Goal: Task Accomplishment & Management: Manage account settings

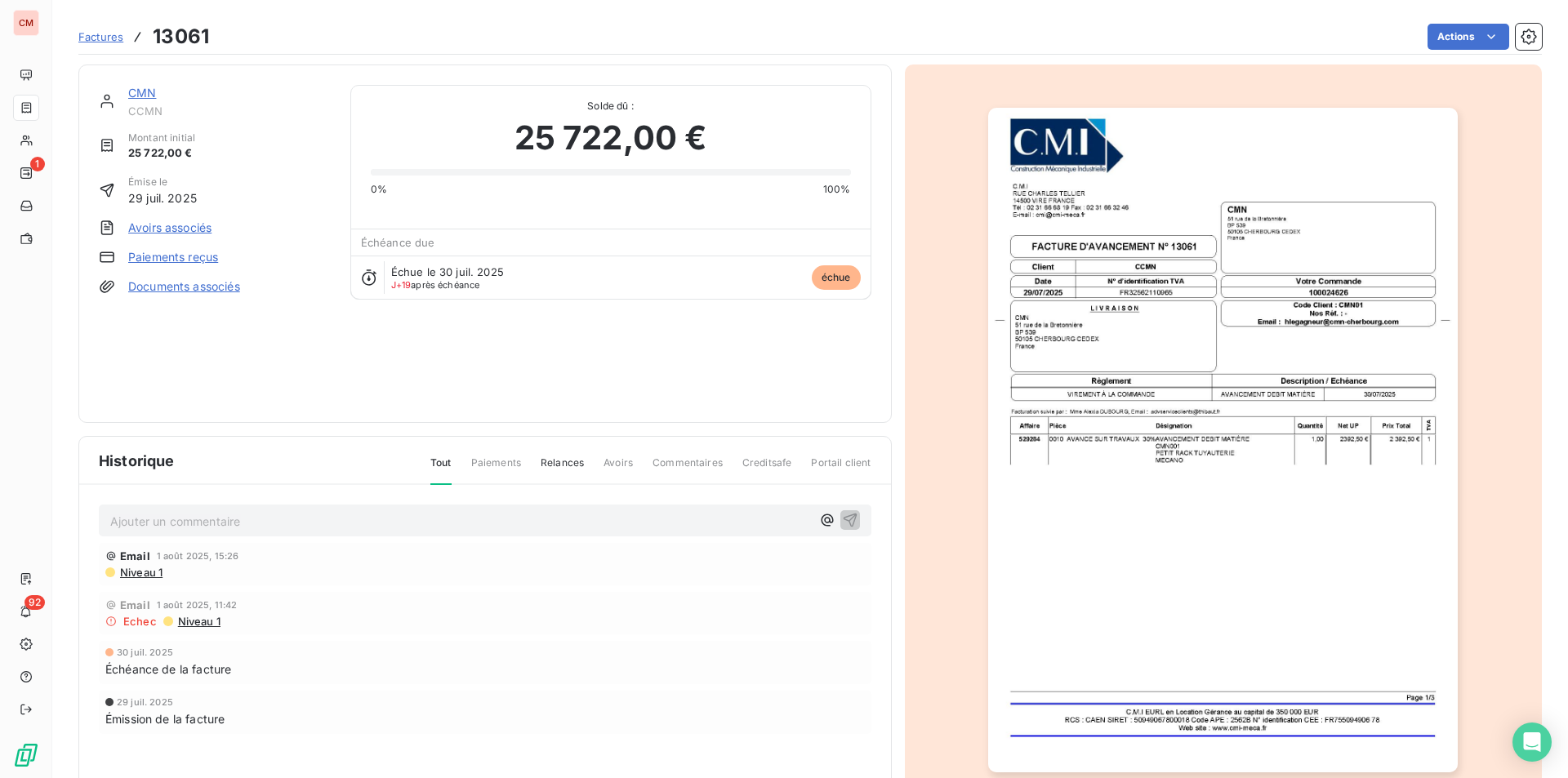
scroll to position [63, 0]
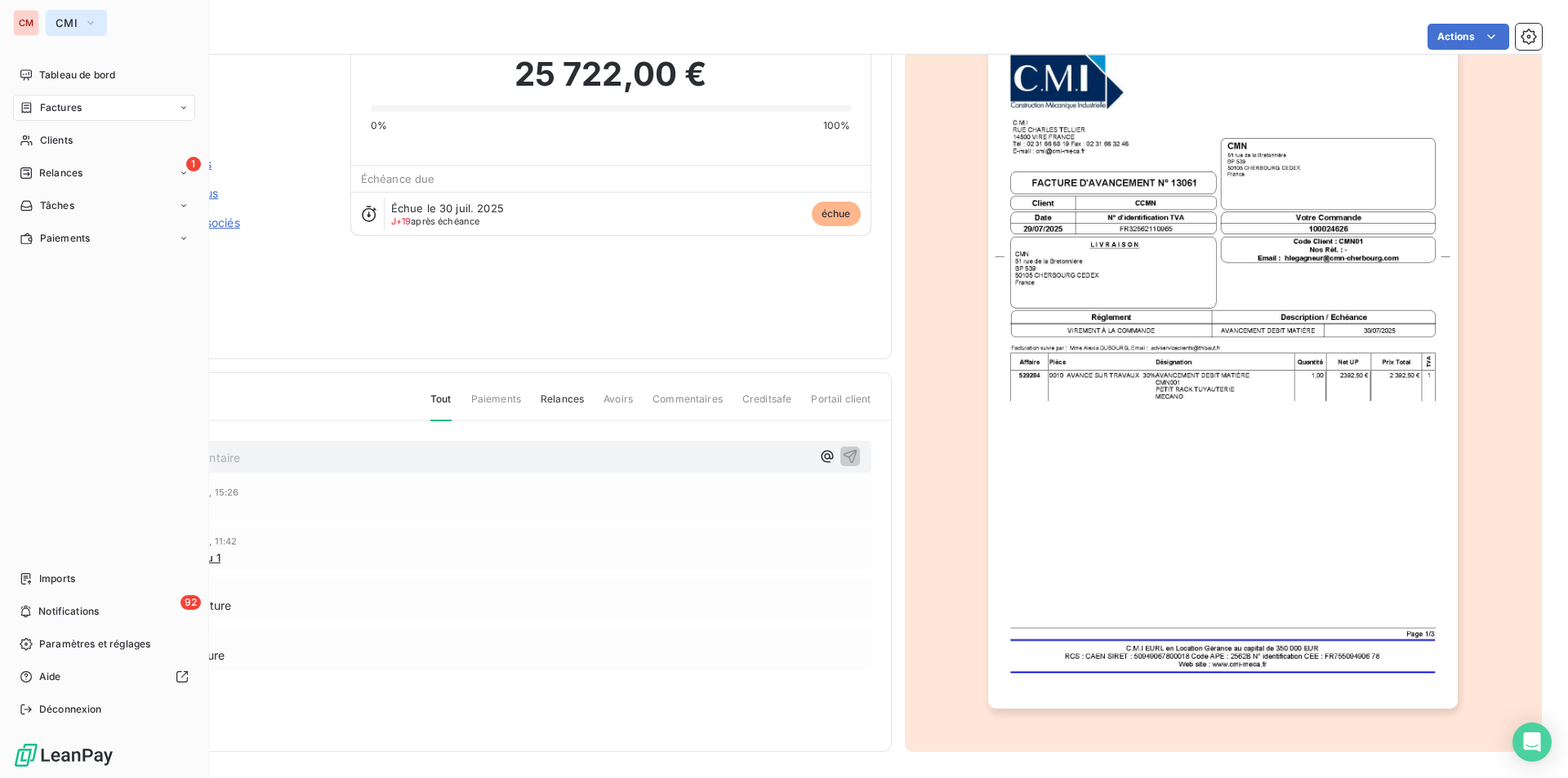
click at [65, 19] on span "CMI" at bounding box center [66, 23] width 22 height 13
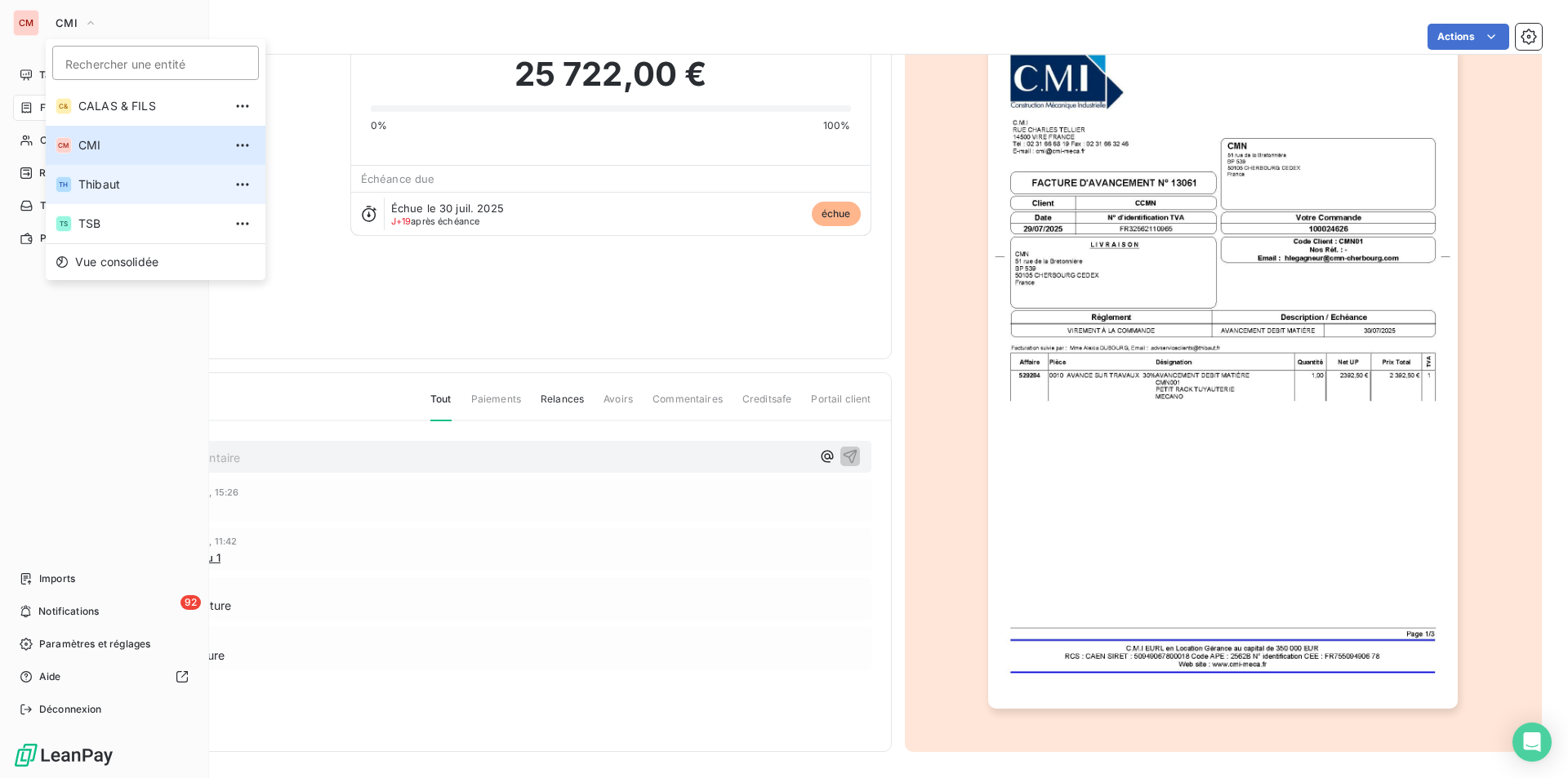
click at [101, 182] on span "Thibaut" at bounding box center [150, 184] width 145 height 16
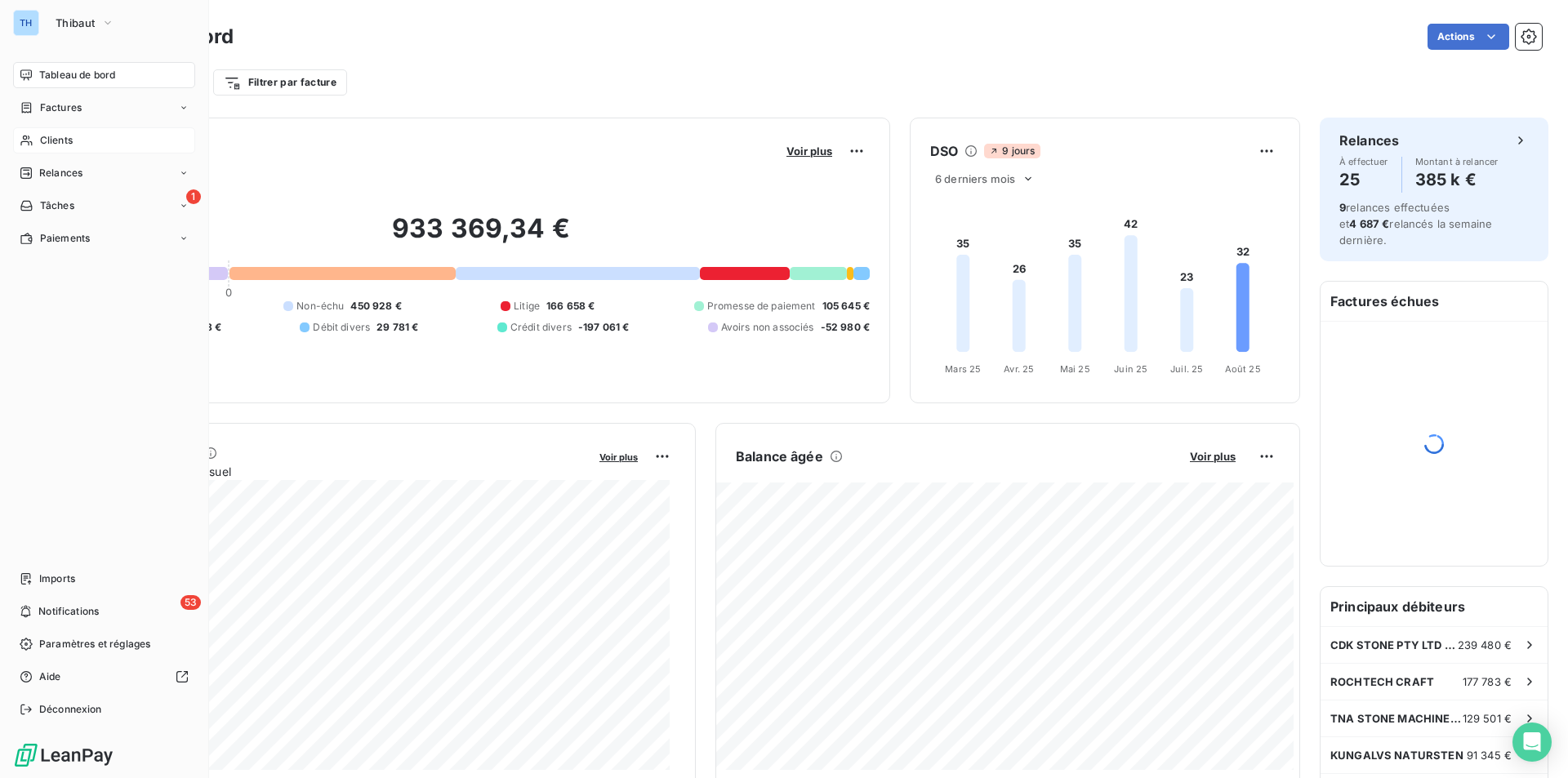
click at [64, 141] on span "Clients" at bounding box center [56, 140] width 33 height 15
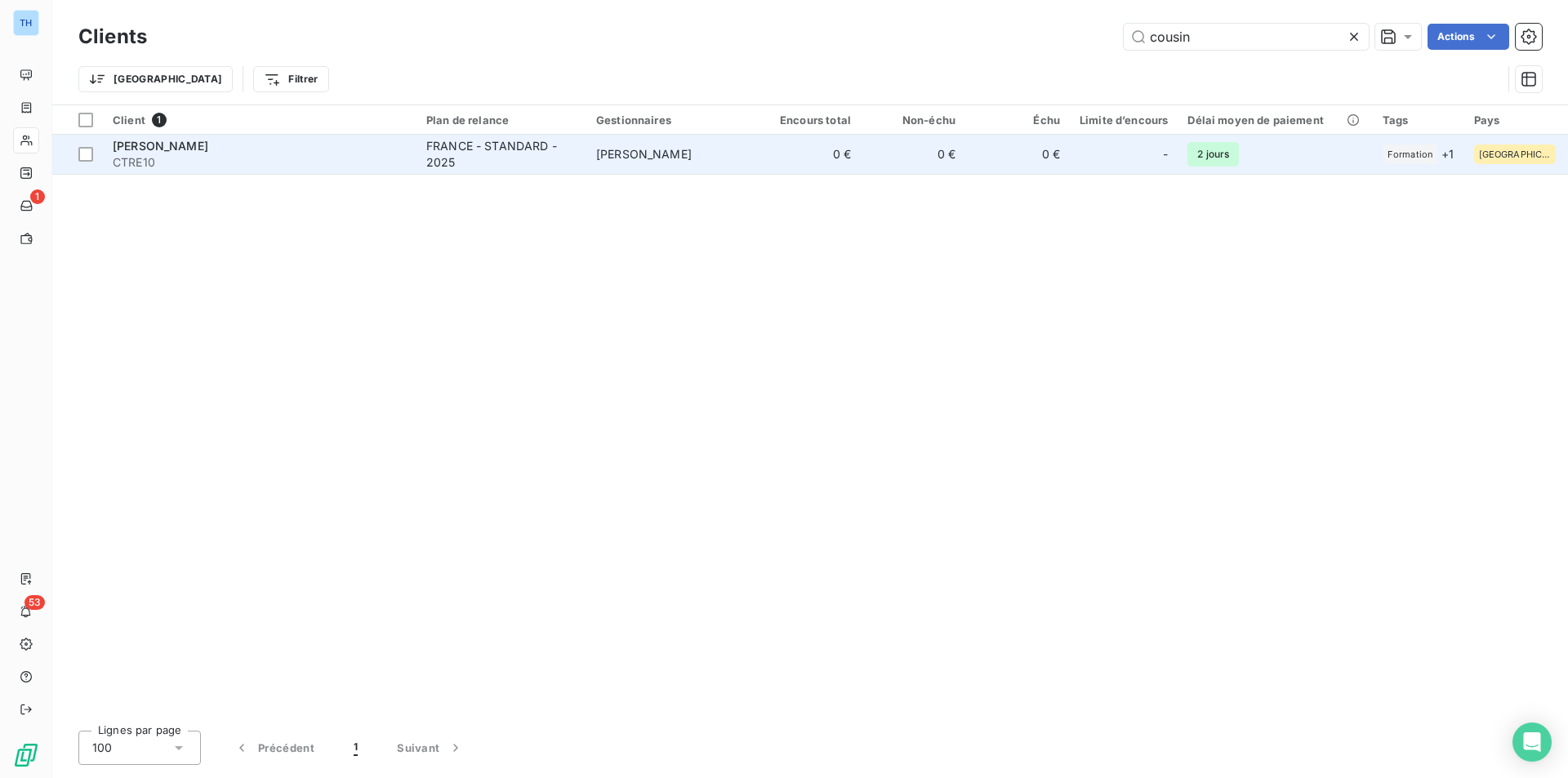
type input "cousin"
click at [670, 145] on td "PATRICK DELBREIL" at bounding box center [671, 154] width 170 height 39
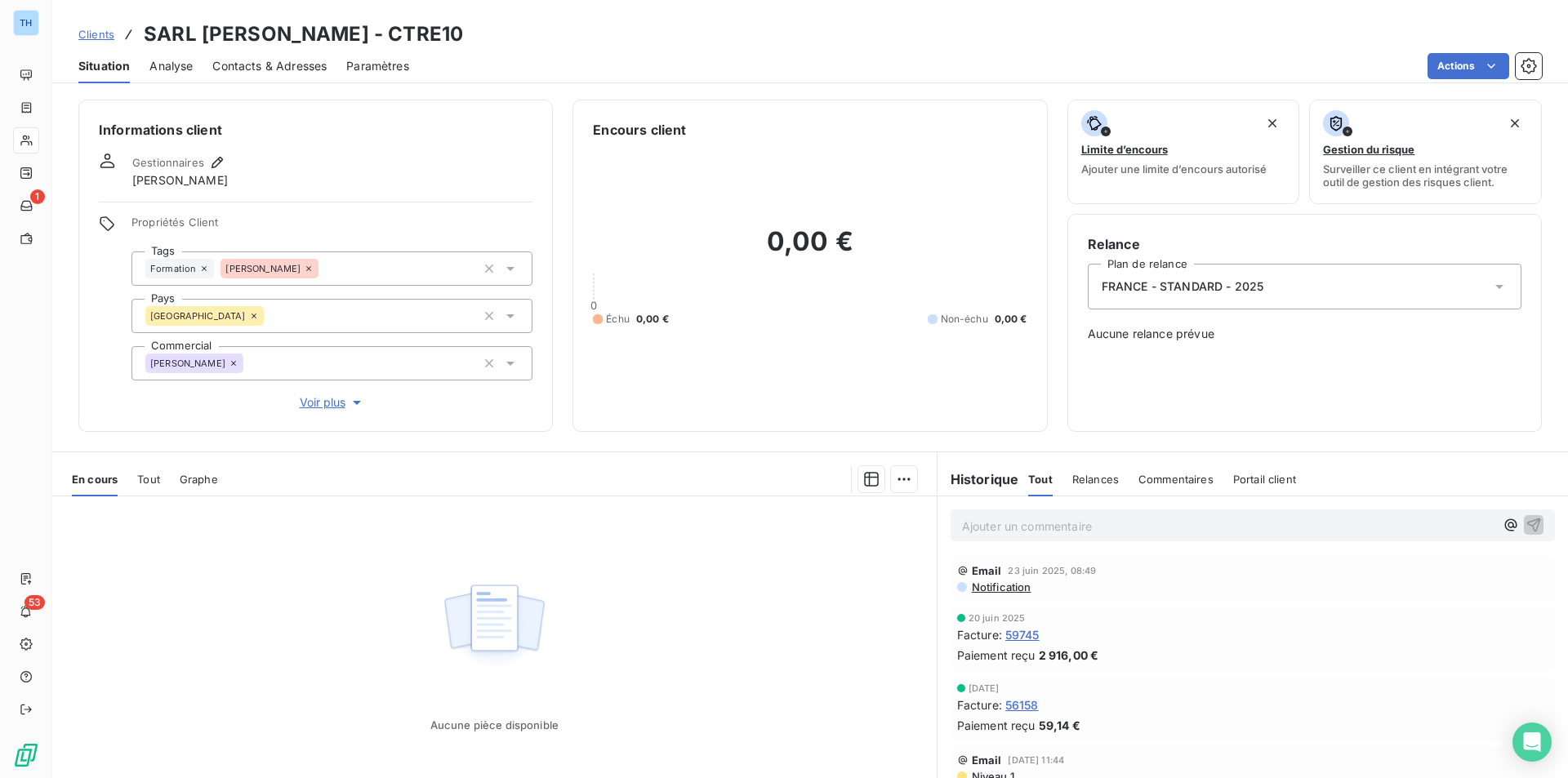
click at [1015, 632] on span "59745" at bounding box center [1022, 635] width 35 height 17
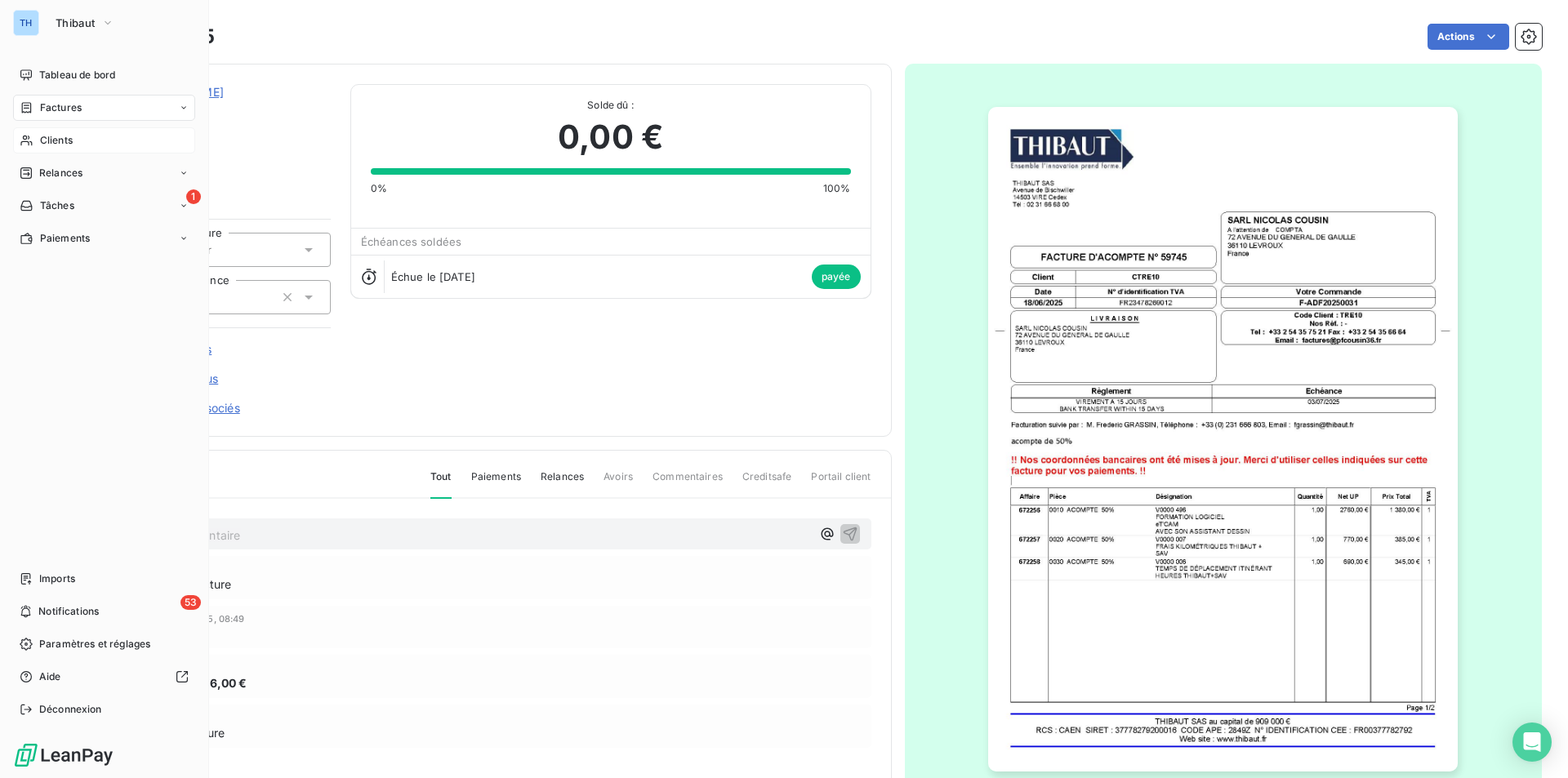
click at [61, 103] on span "Factures" at bounding box center [61, 108] width 42 height 15
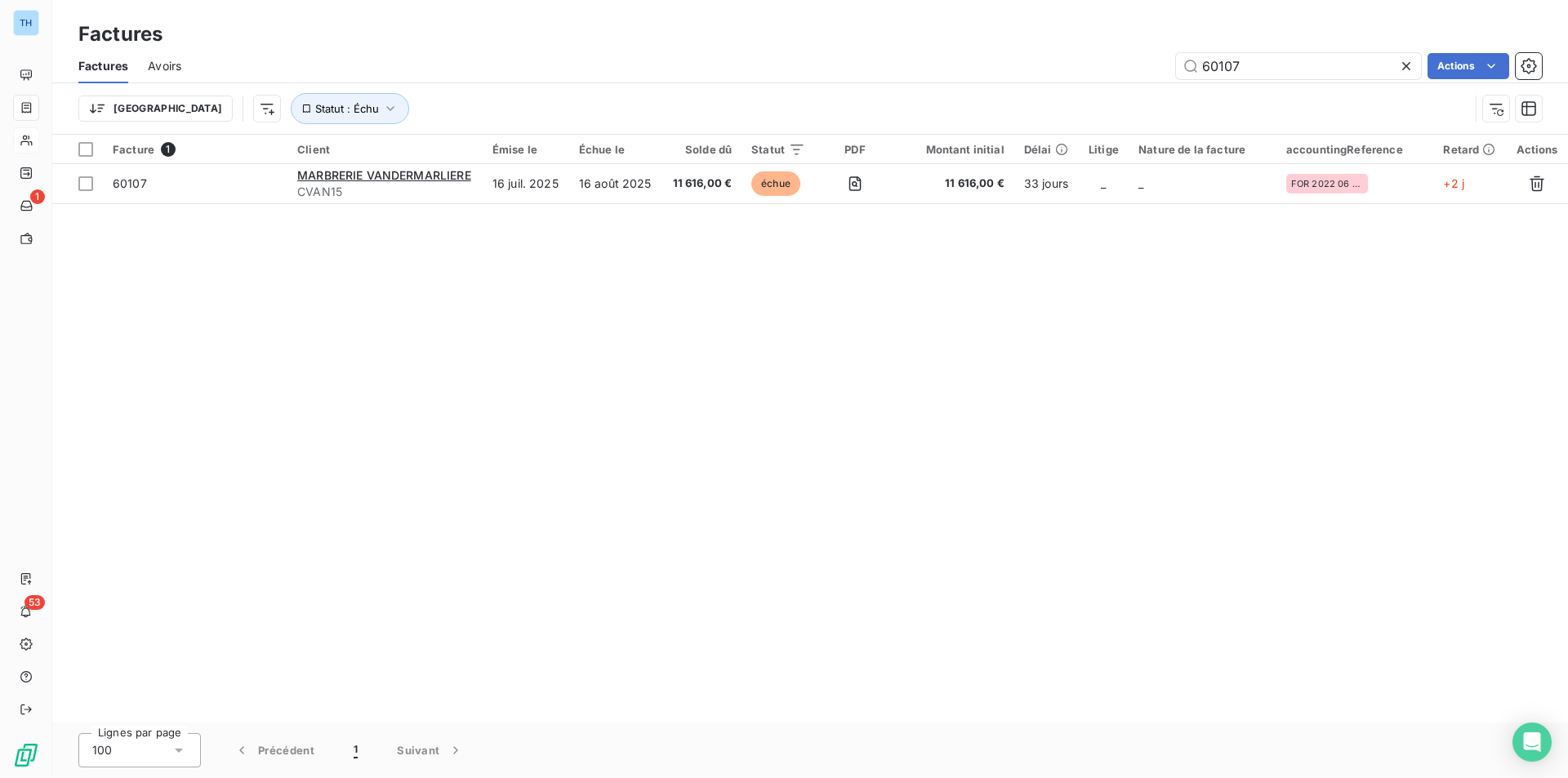
drag, startPoint x: 1263, startPoint y: 65, endPoint x: 1051, endPoint y: 51, distance: 212.5
click at [1081, 65] on div "60107 Actions" at bounding box center [872, 66] width 1341 height 26
type input "59614"
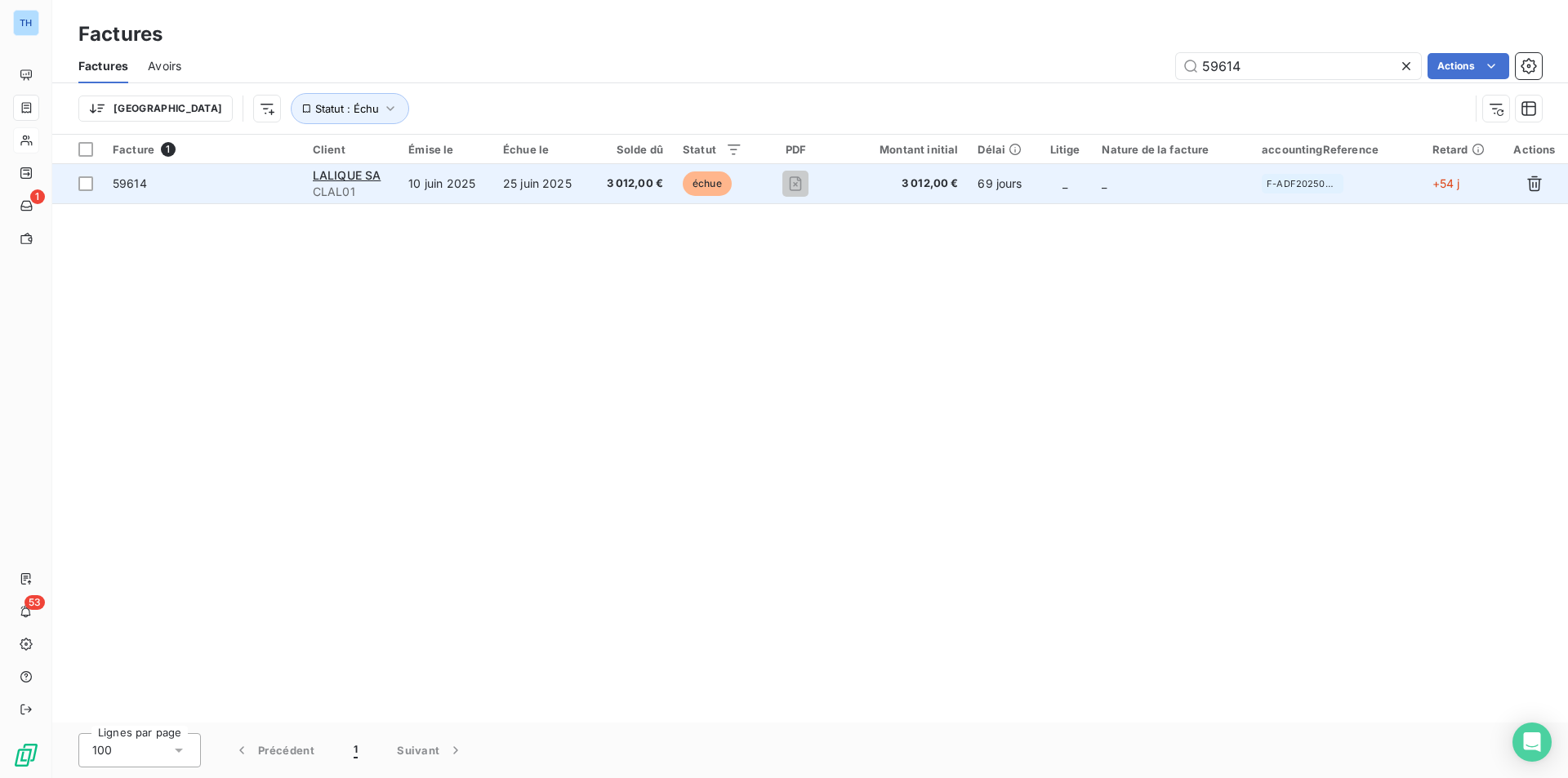
click at [498, 198] on td "25 juin 2025" at bounding box center [541, 183] width 96 height 39
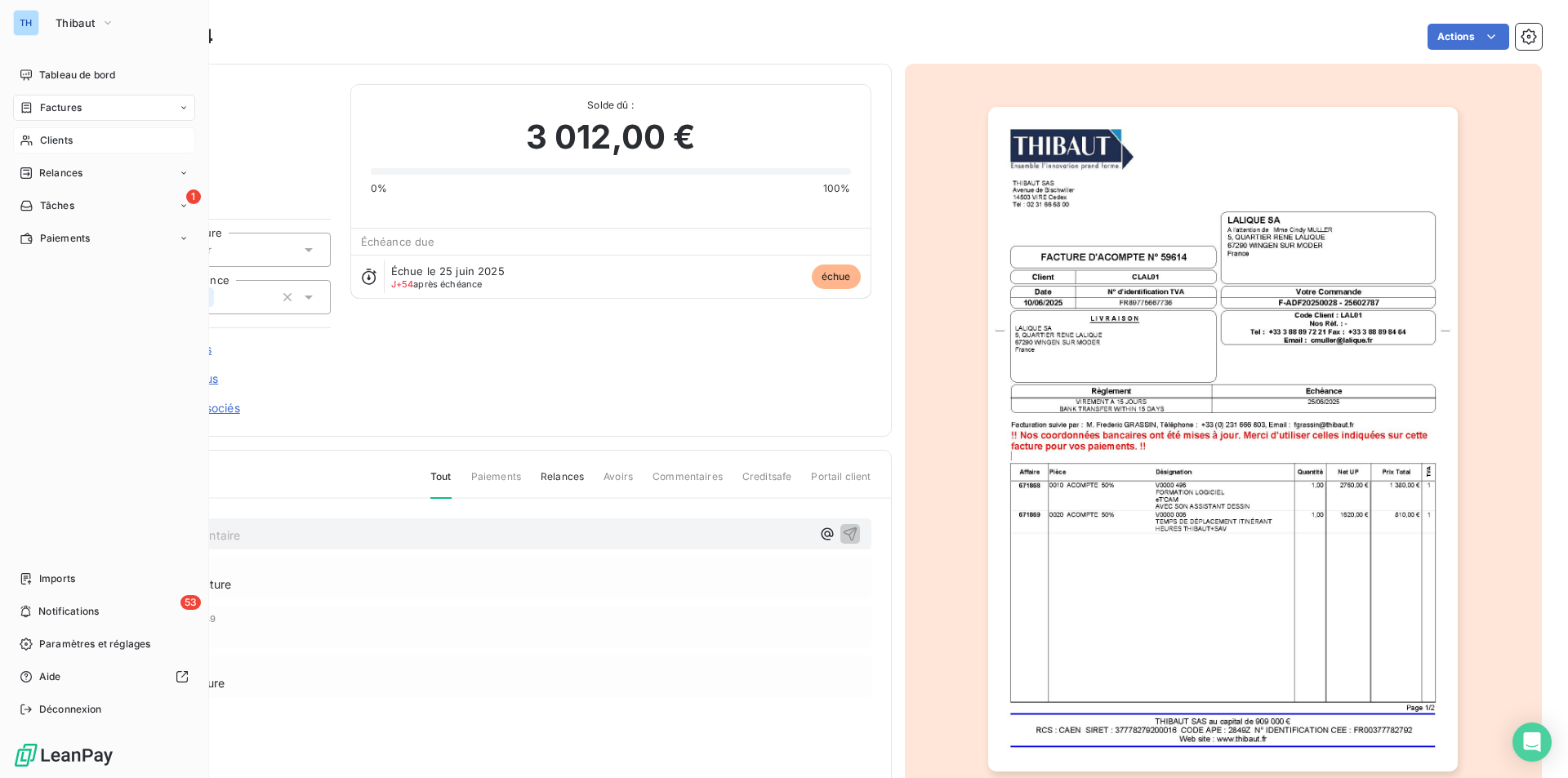
click at [62, 100] on div "Factures" at bounding box center [104, 108] width 182 height 26
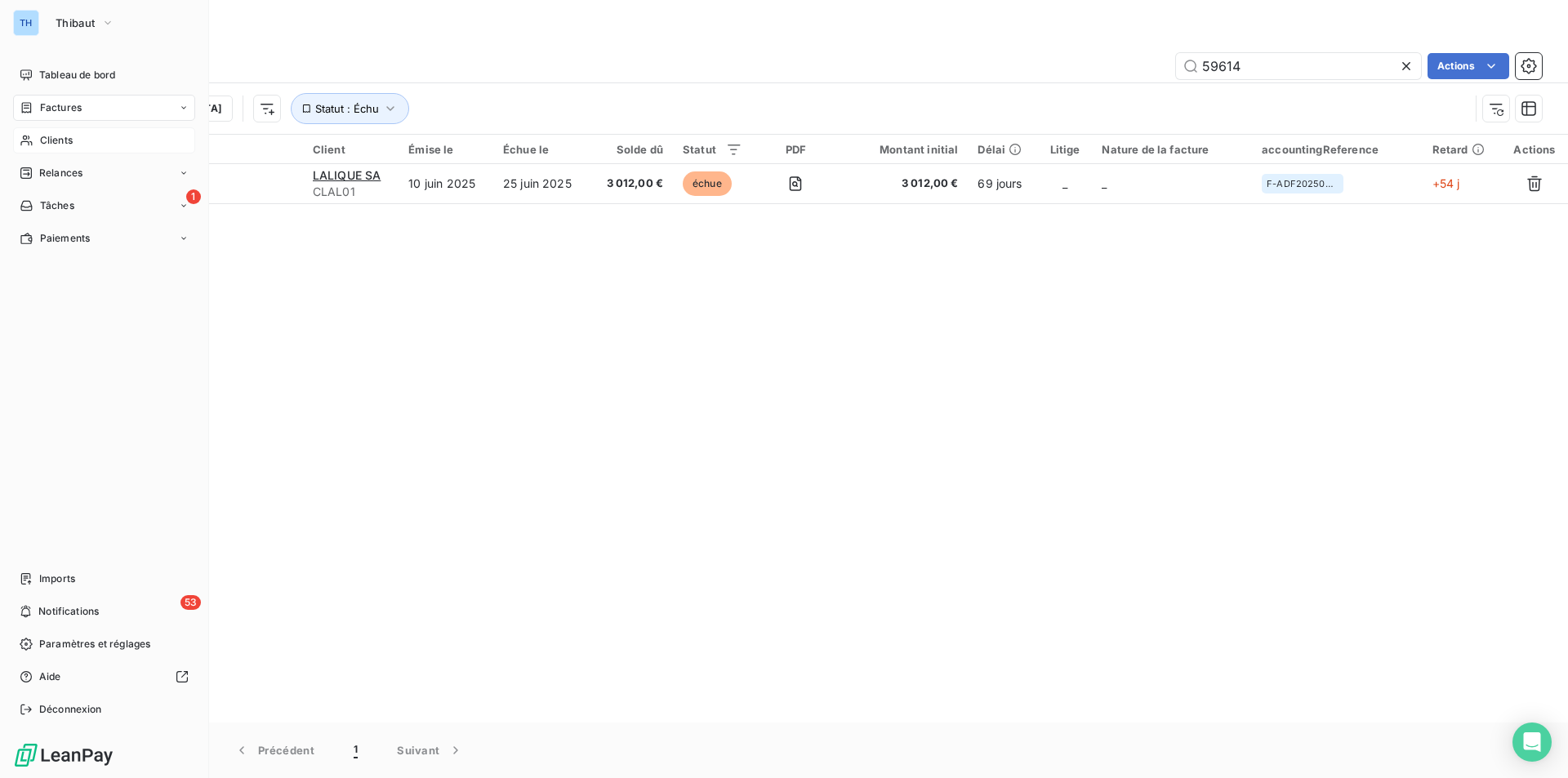
click at [55, 143] on span "Clients" at bounding box center [56, 140] width 33 height 15
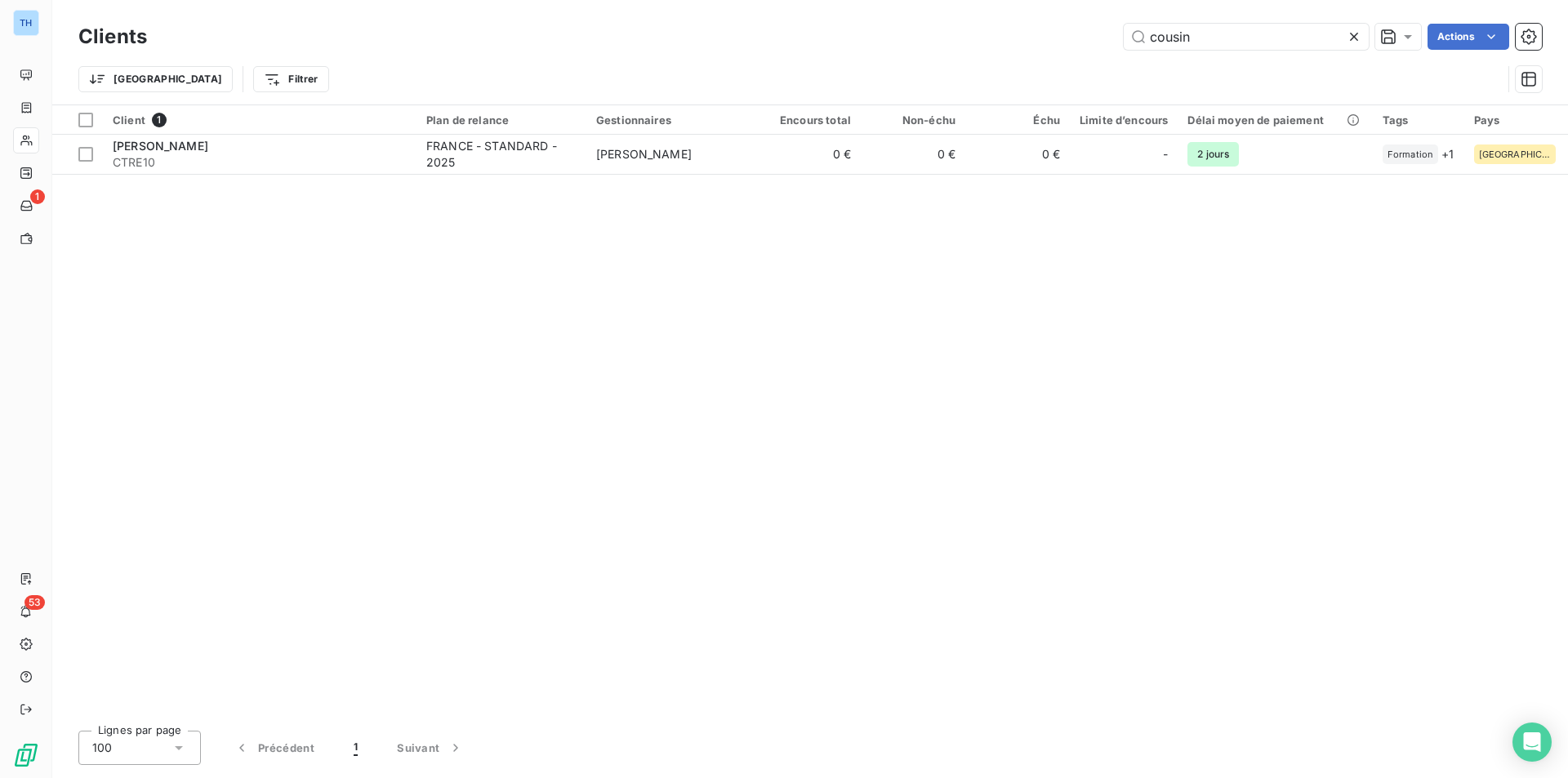
drag, startPoint x: 1193, startPoint y: 43, endPoint x: 1092, endPoint y: 40, distance: 101.0
click at [1092, 40] on div "cousin Actions" at bounding box center [853, 36] width 1375 height 26
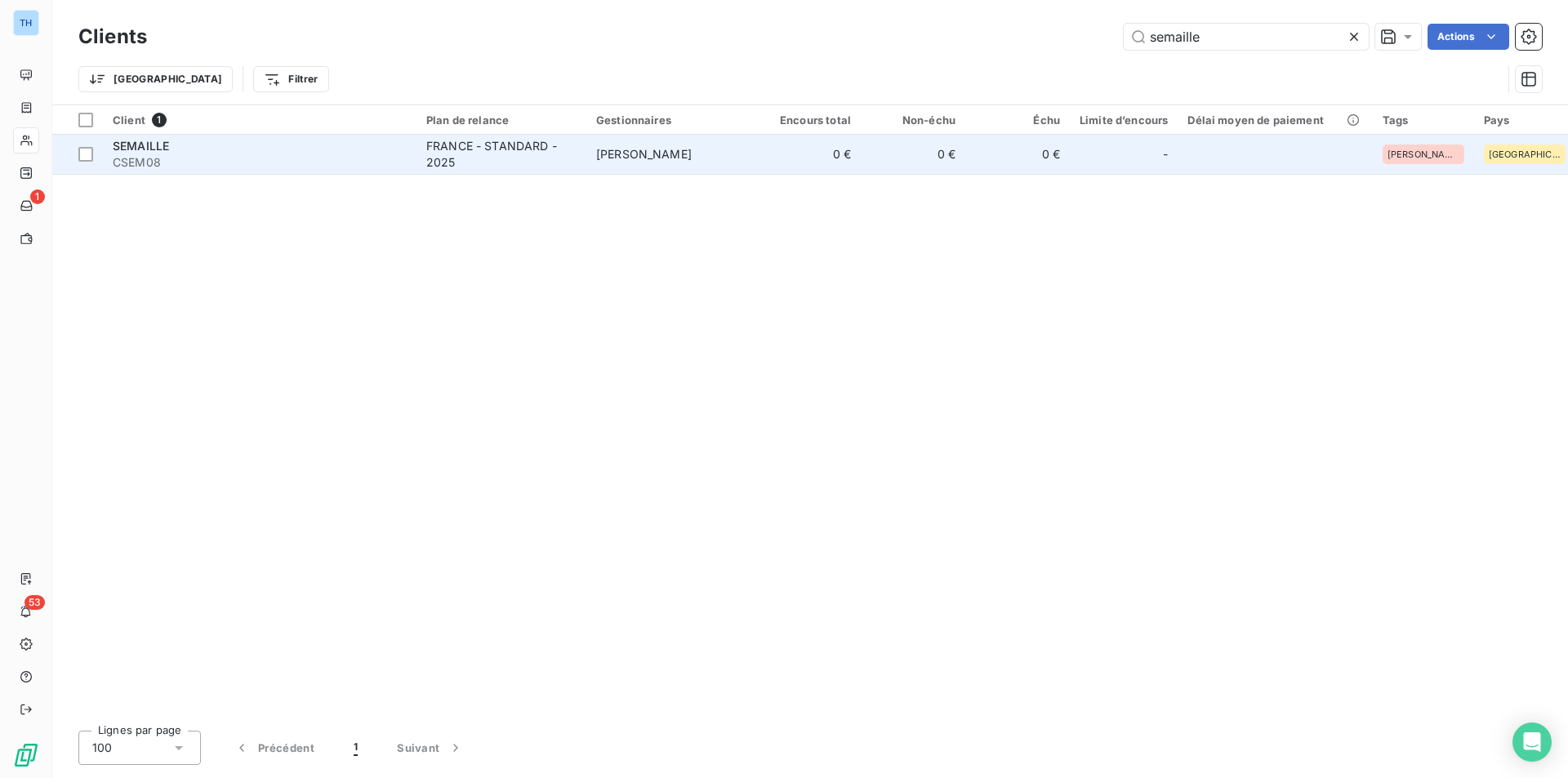
type input "semaille"
click at [659, 152] on td "[PERSON_NAME]" at bounding box center [671, 154] width 170 height 39
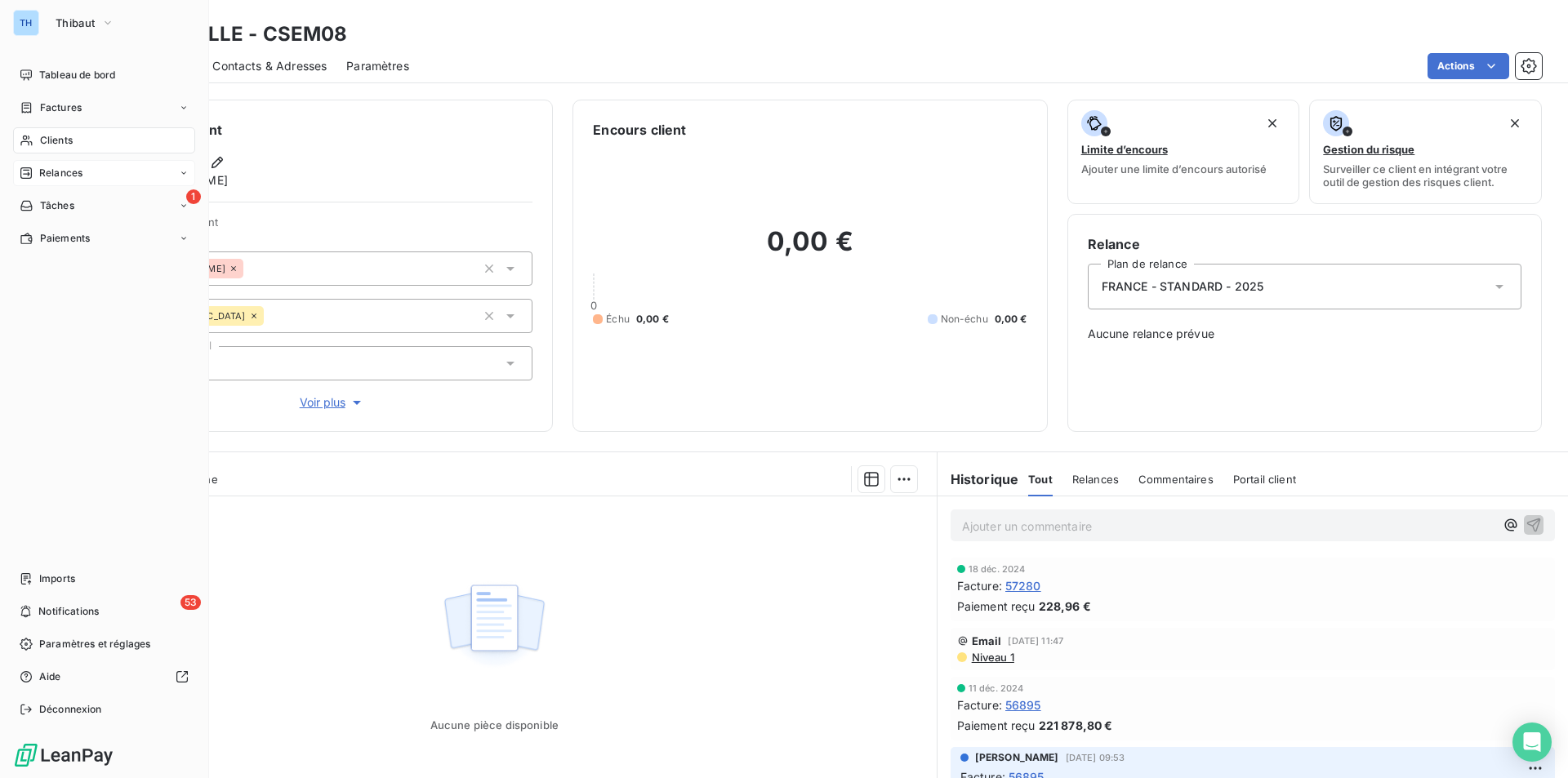
drag, startPoint x: 64, startPoint y: 141, endPoint x: 65, endPoint y: 169, distance: 28.0
click at [64, 141] on span "Clients" at bounding box center [56, 140] width 33 height 15
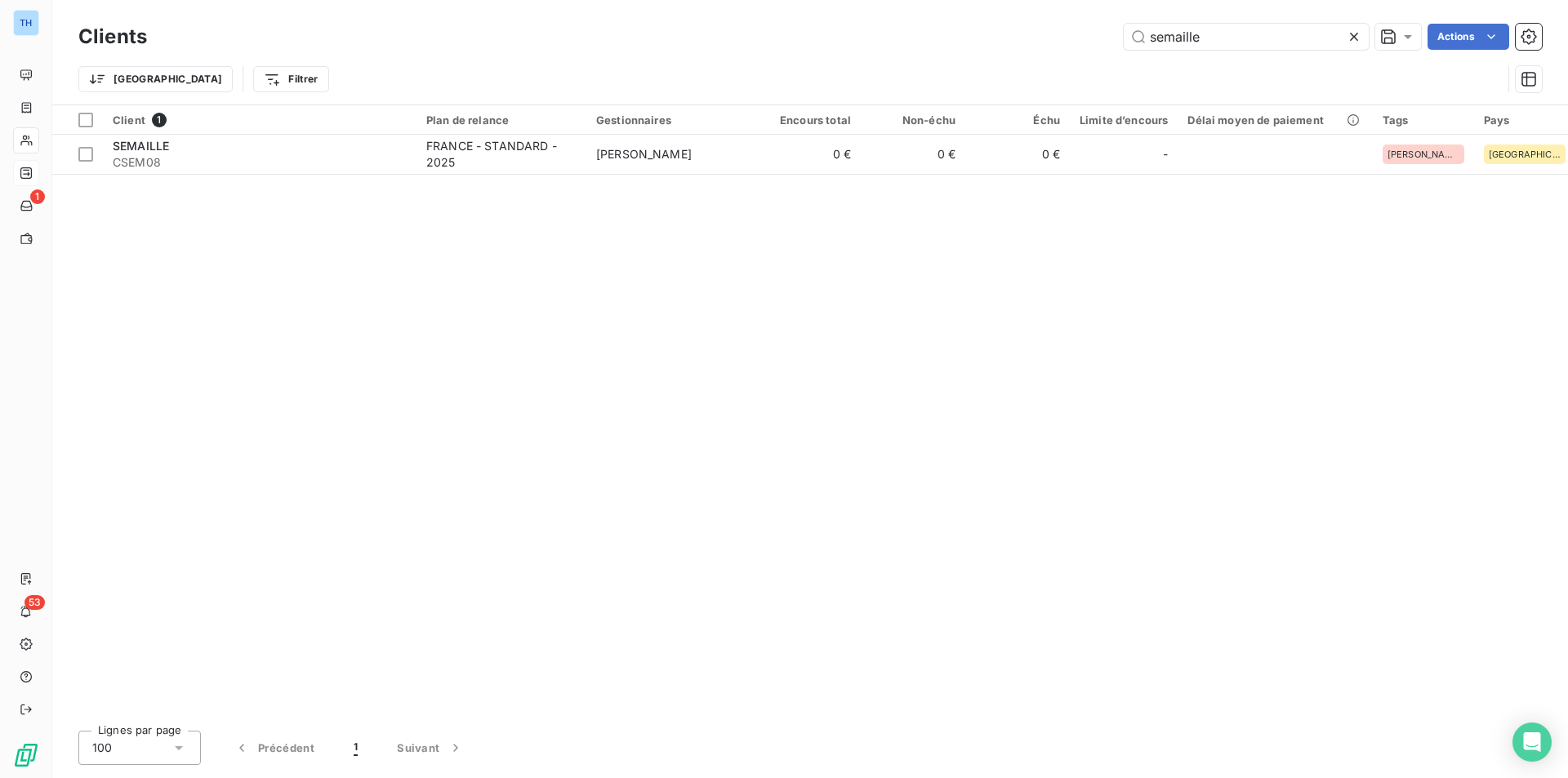
drag, startPoint x: 1219, startPoint y: 43, endPoint x: 1070, endPoint y: 24, distance: 150.2
click at [1127, 38] on input "semaille" at bounding box center [1245, 36] width 245 height 26
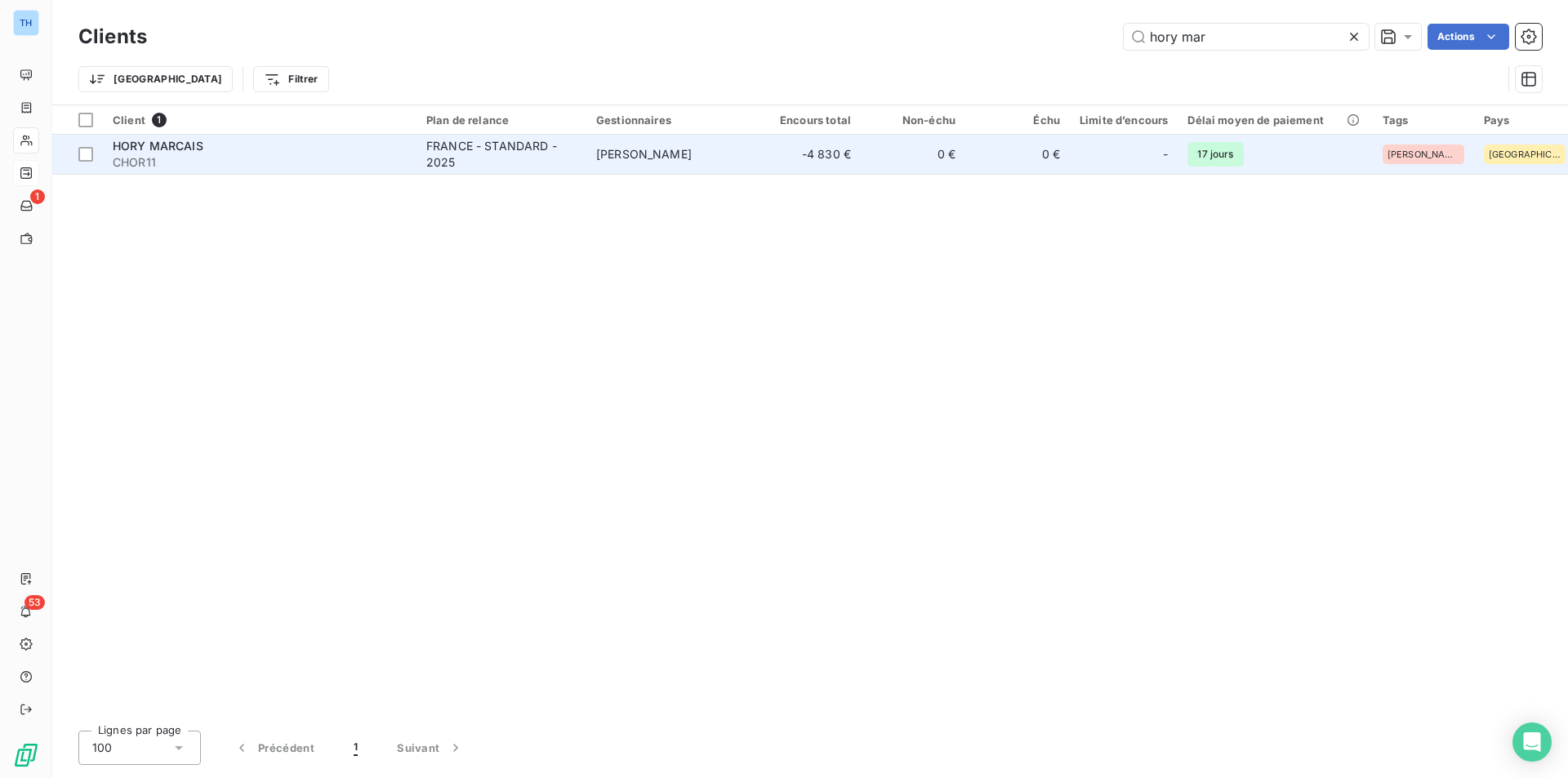
type input "hory mar"
click at [621, 159] on span "Tony MERLIN" at bounding box center [644, 154] width 95 height 14
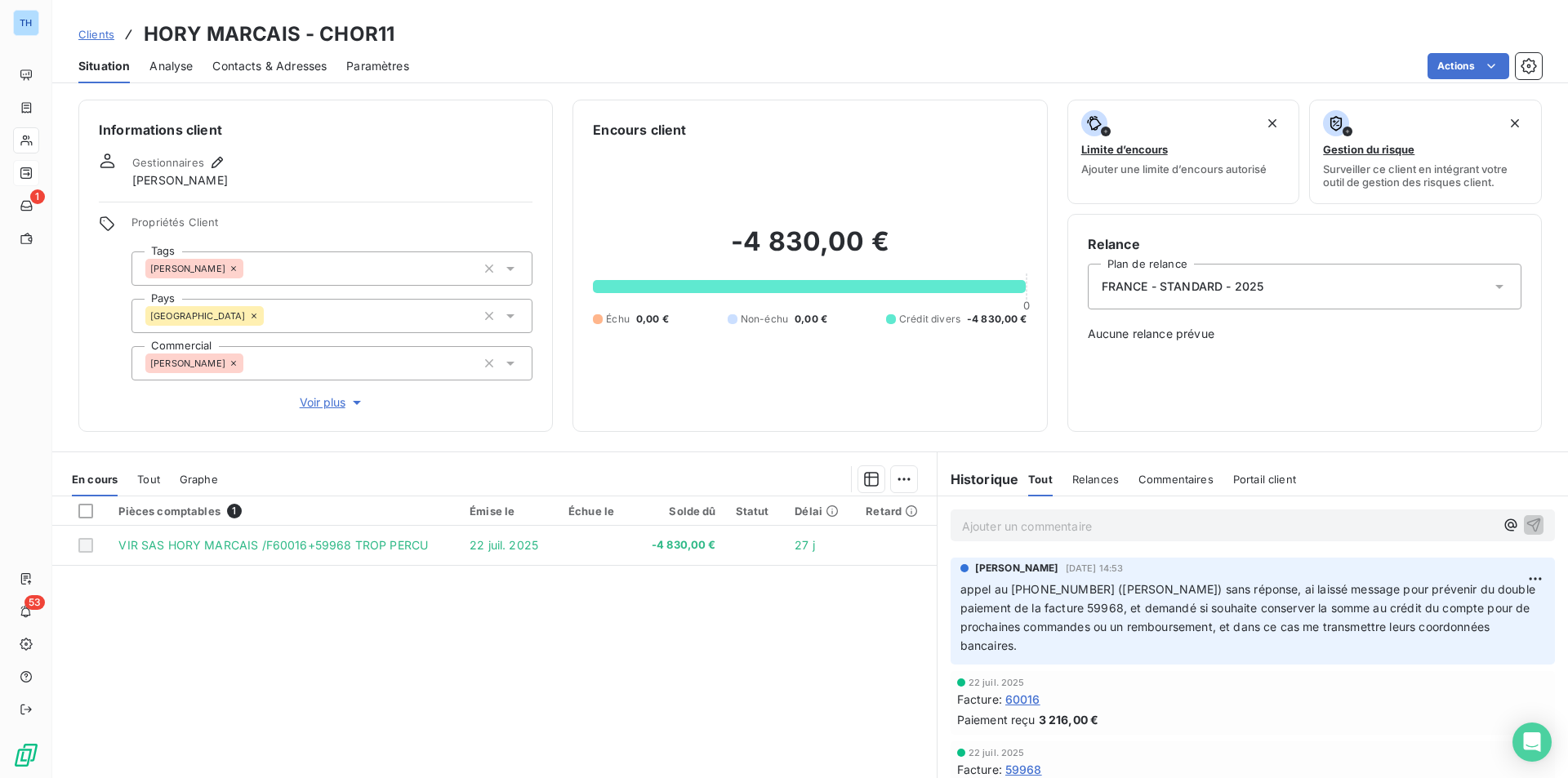
click at [1027, 523] on p "Ajouter un commentaire ﻿" at bounding box center [1228, 526] width 532 height 21
click at [1526, 525] on icon "button" at bounding box center [1533, 524] width 16 height 16
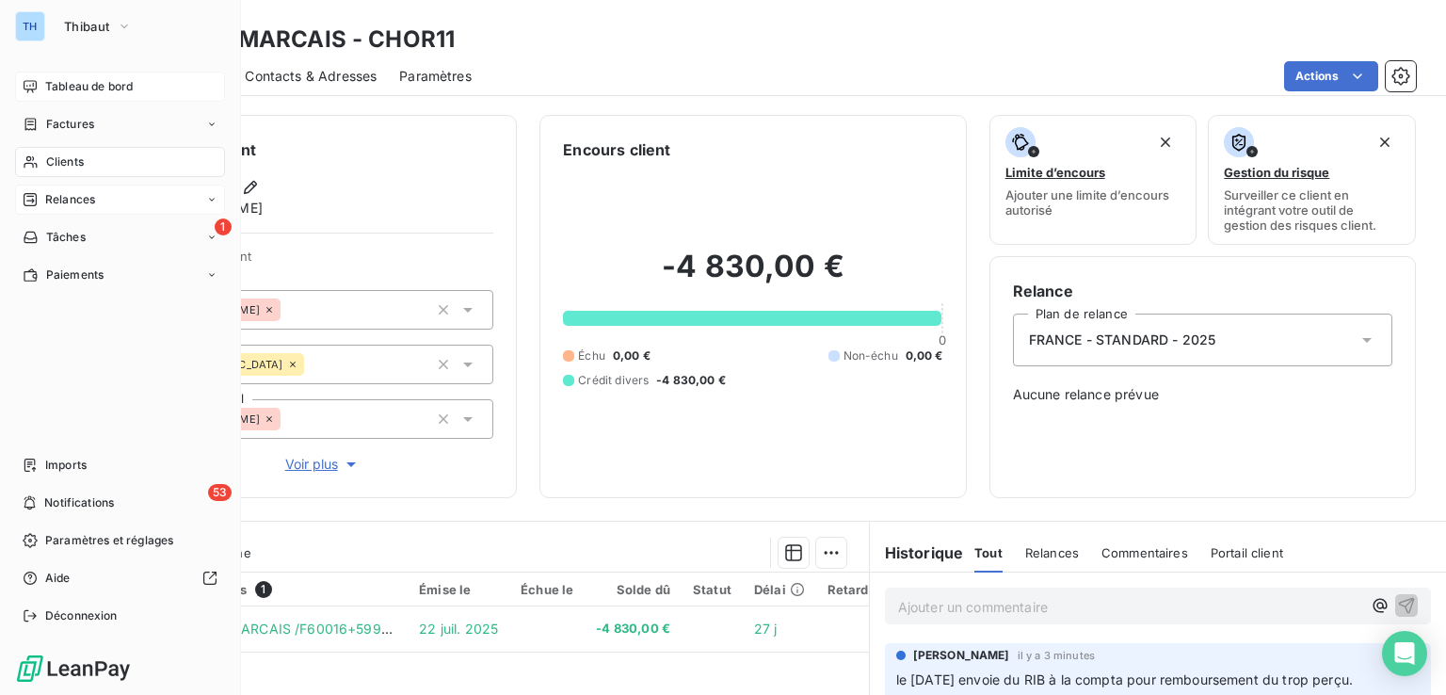
click at [62, 88] on span "Tableau de bord" at bounding box center [89, 86] width 88 height 17
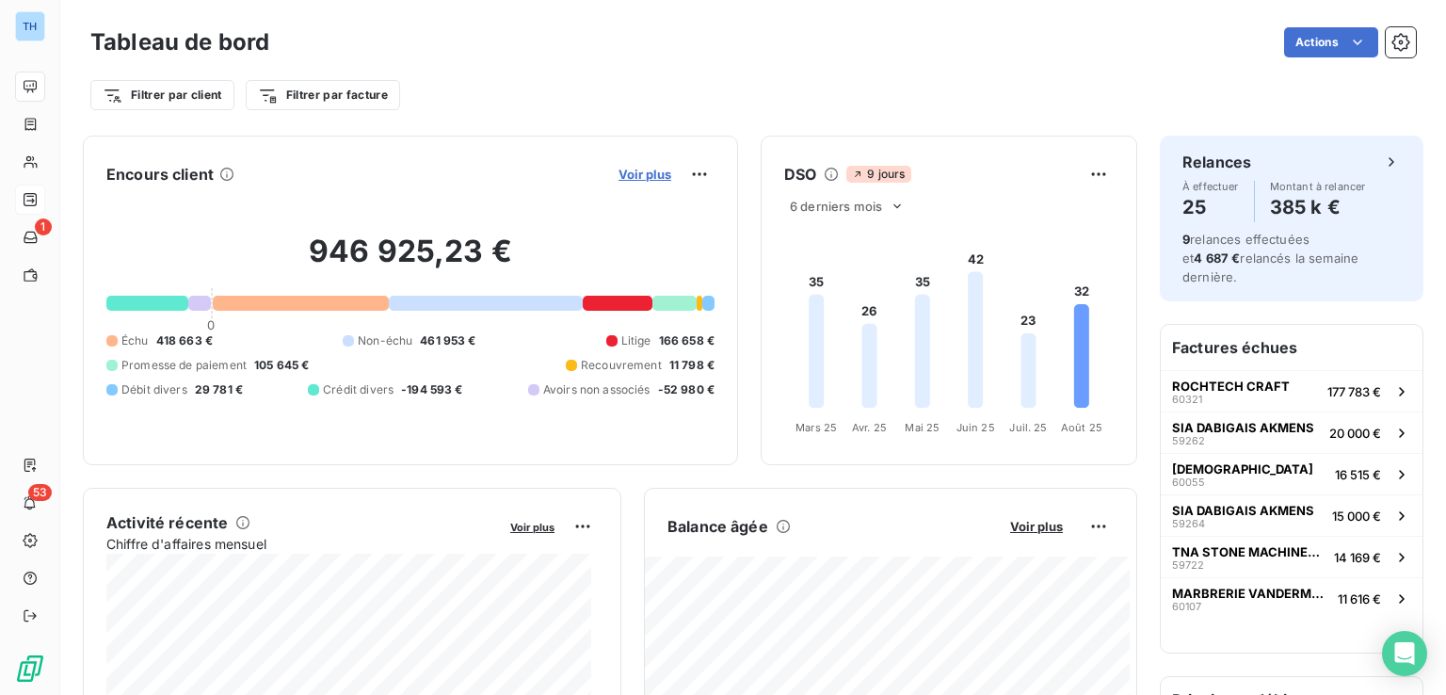
click at [639, 170] on span "Voir plus" at bounding box center [645, 174] width 53 height 15
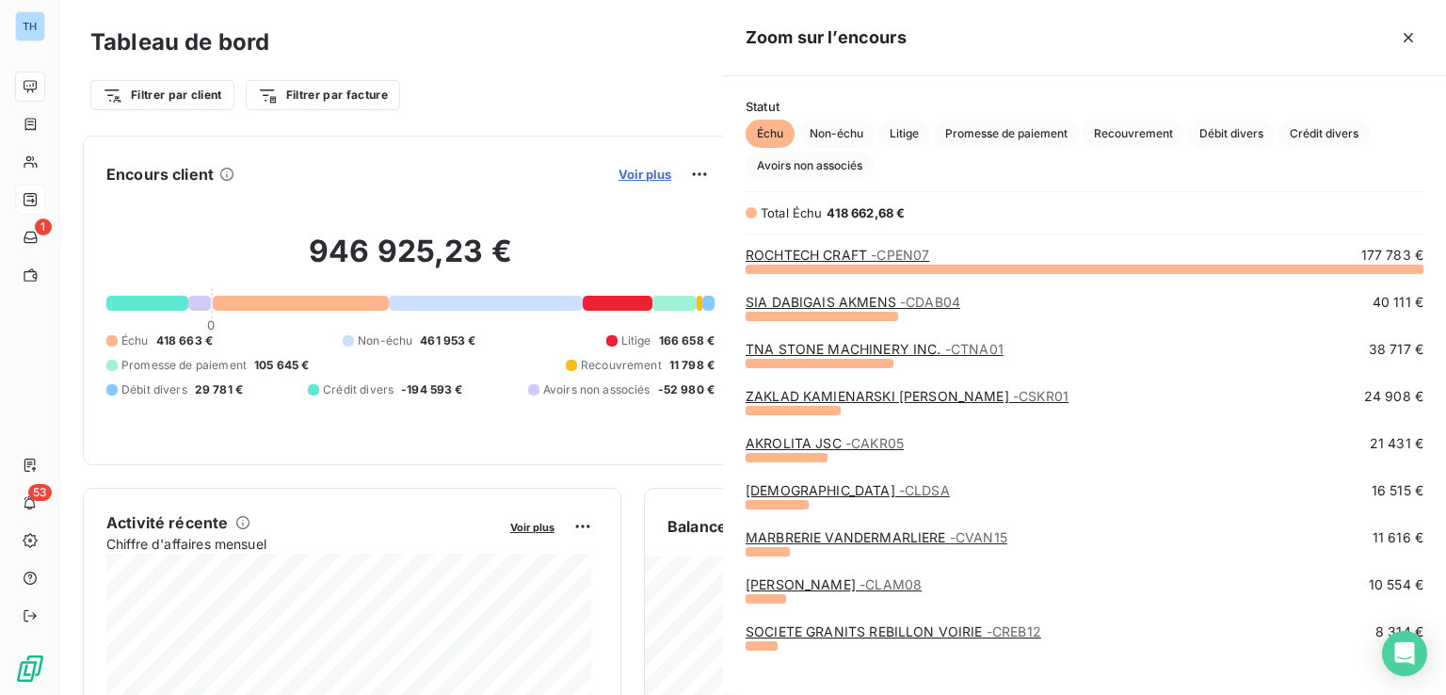
scroll to position [411, 708]
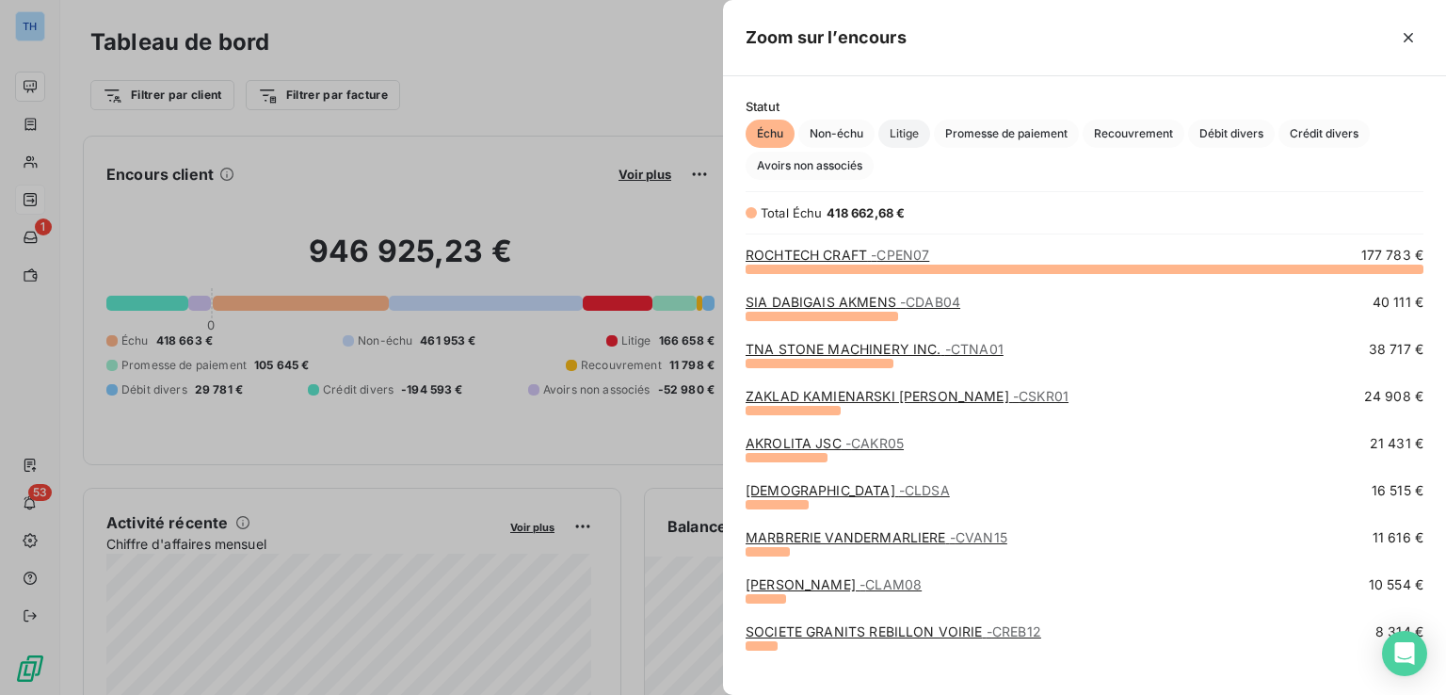
click at [900, 133] on span "Litige" at bounding box center [904, 134] width 52 height 28
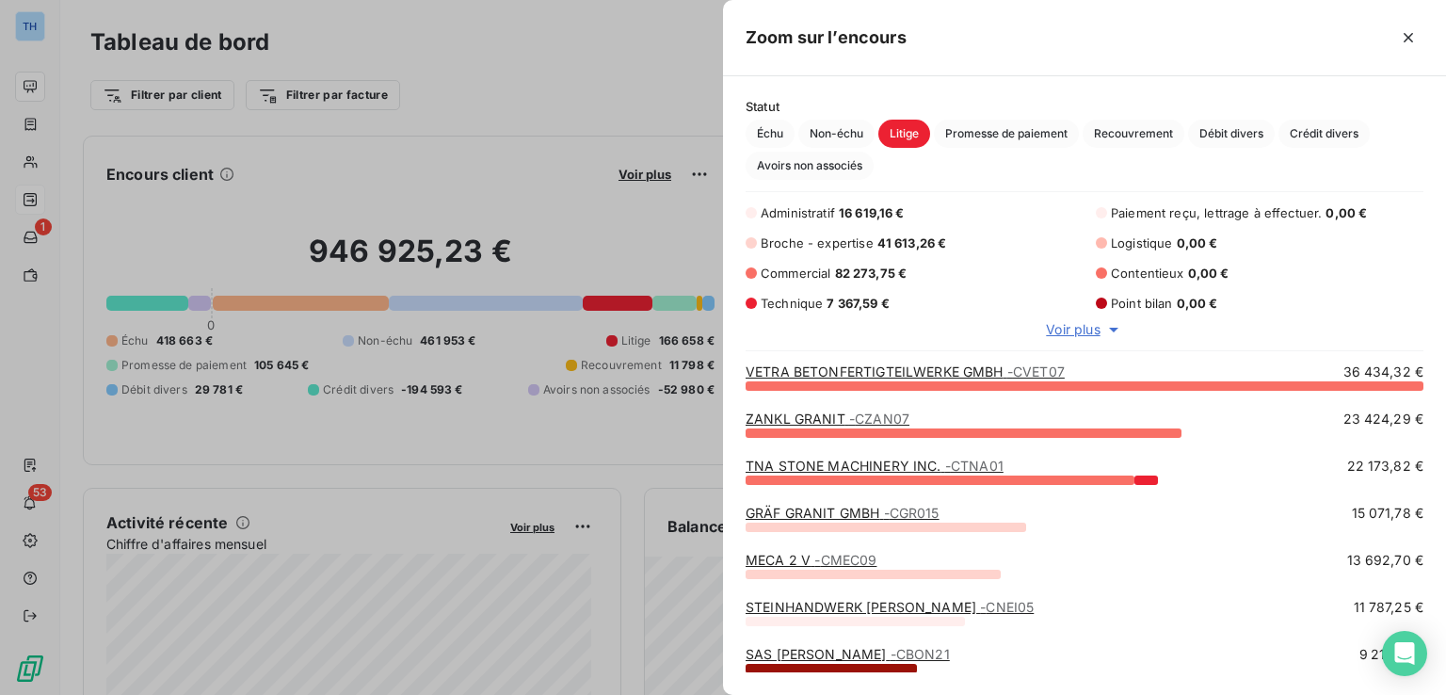
scroll to position [296, 708]
click at [1089, 324] on span "Voir plus" at bounding box center [1073, 329] width 54 height 19
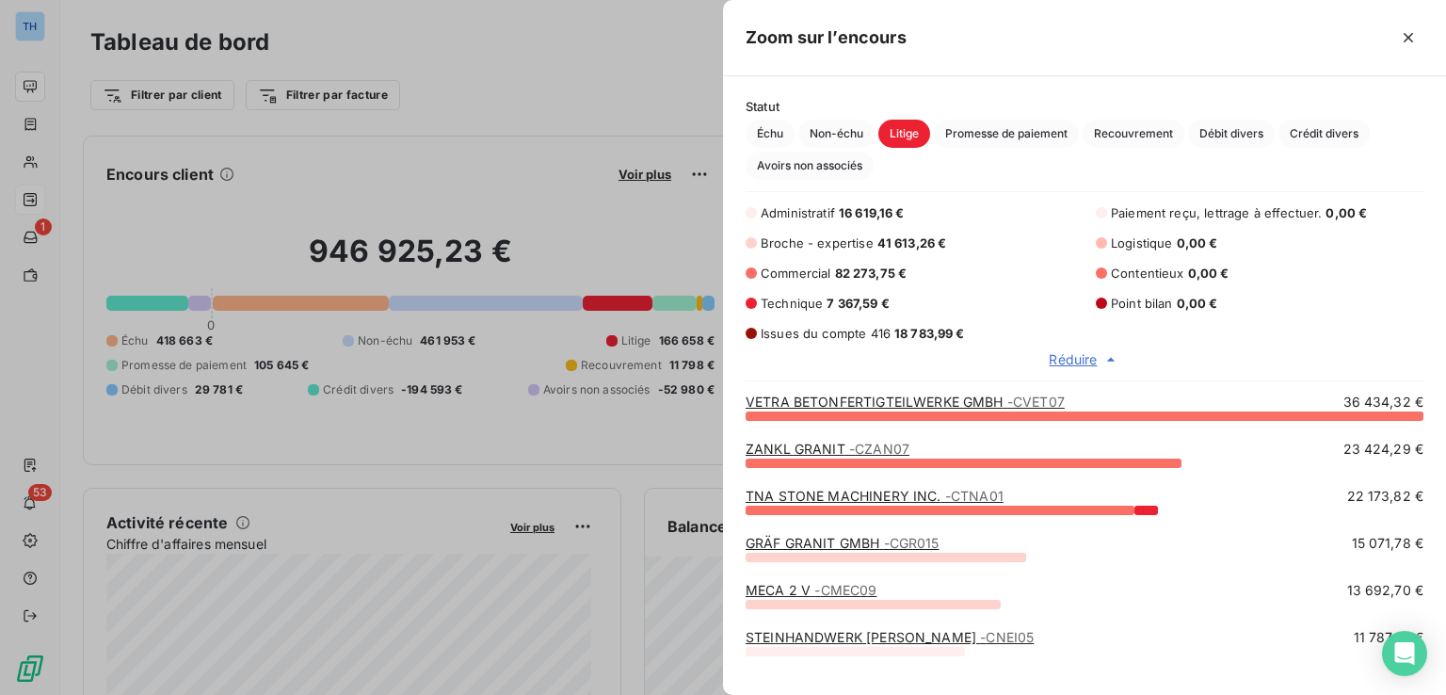
click at [41, 19] on div at bounding box center [723, 347] width 1446 height 695
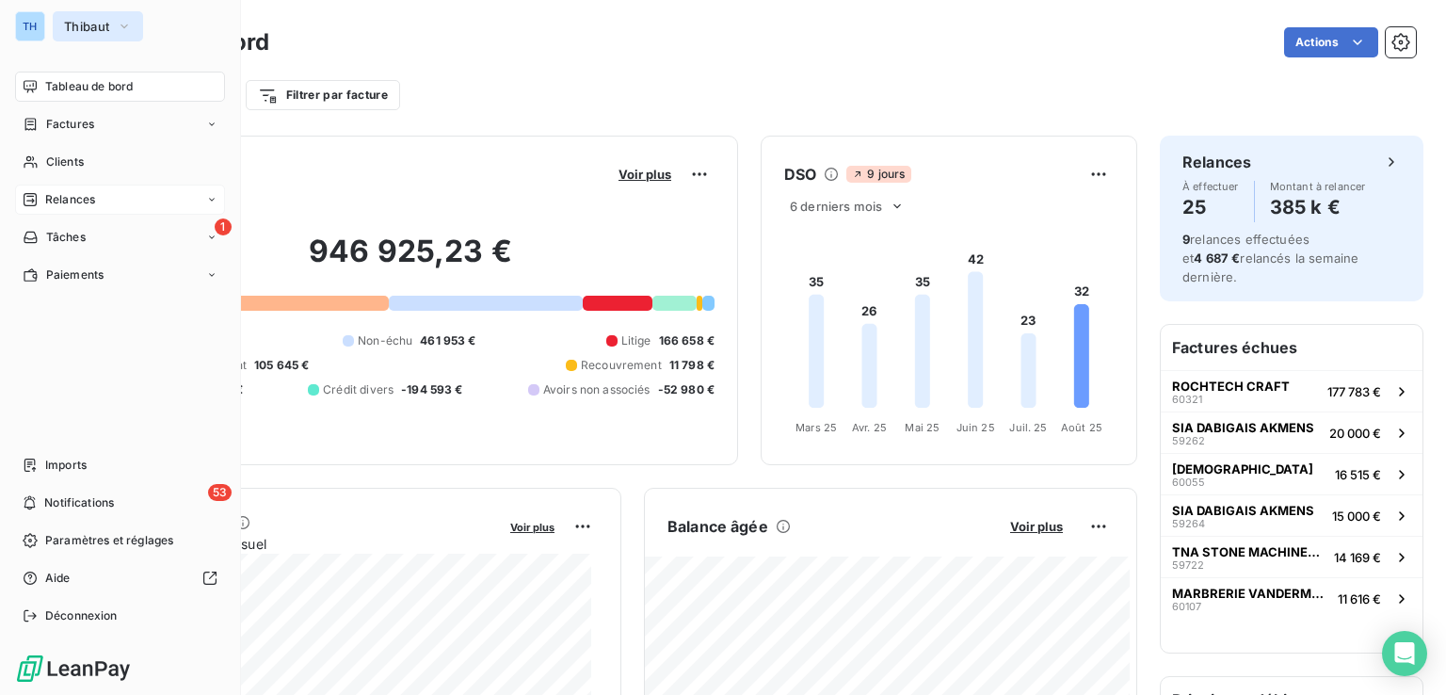
click at [79, 24] on span "Thibaut" at bounding box center [86, 26] width 45 height 15
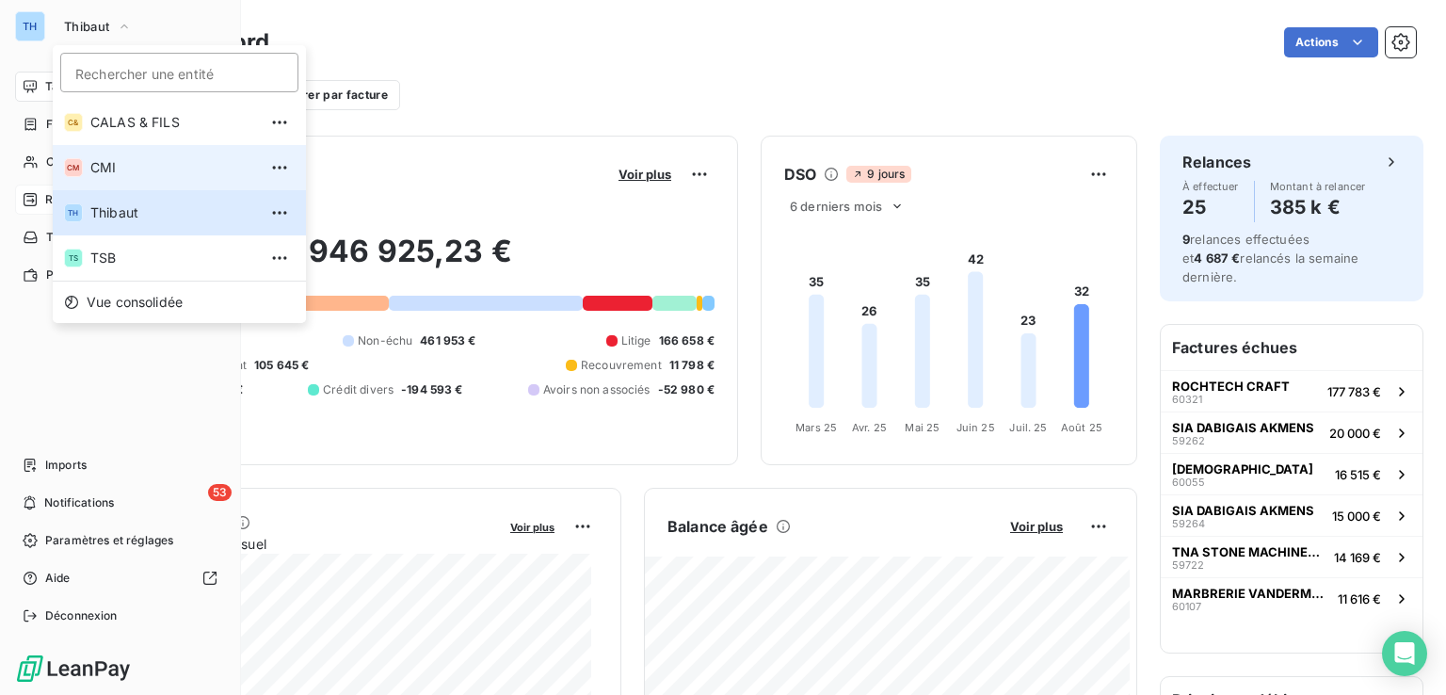
click at [124, 159] on span "CMI" at bounding box center [173, 167] width 167 height 19
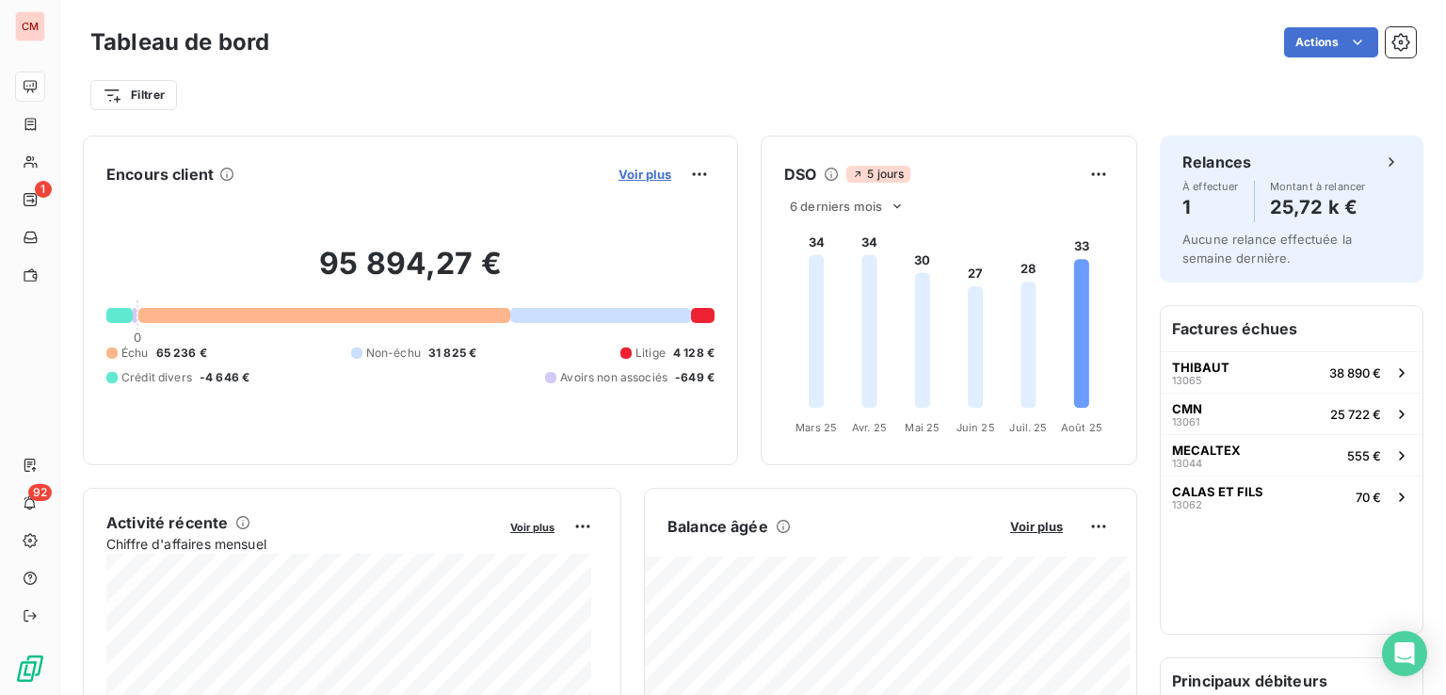
click at [619, 170] on span "Voir plus" at bounding box center [645, 174] width 53 height 15
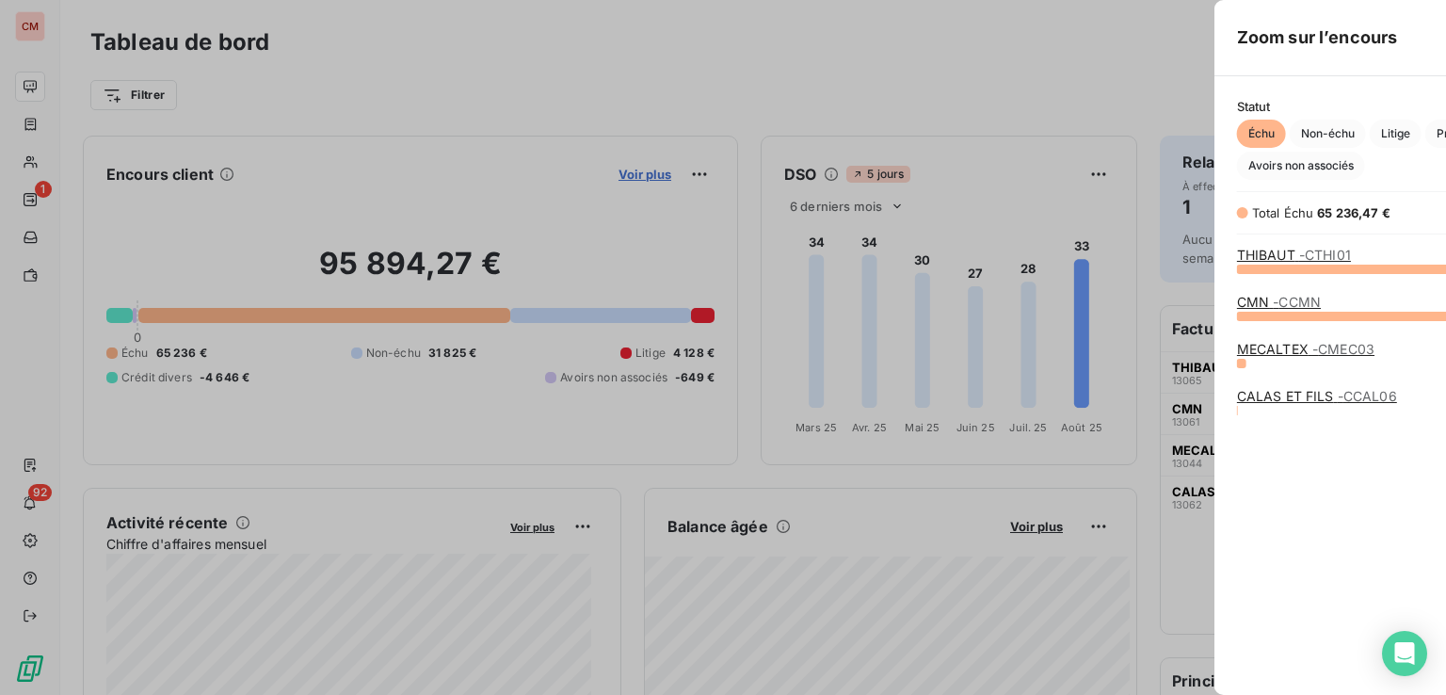
scroll to position [411, 708]
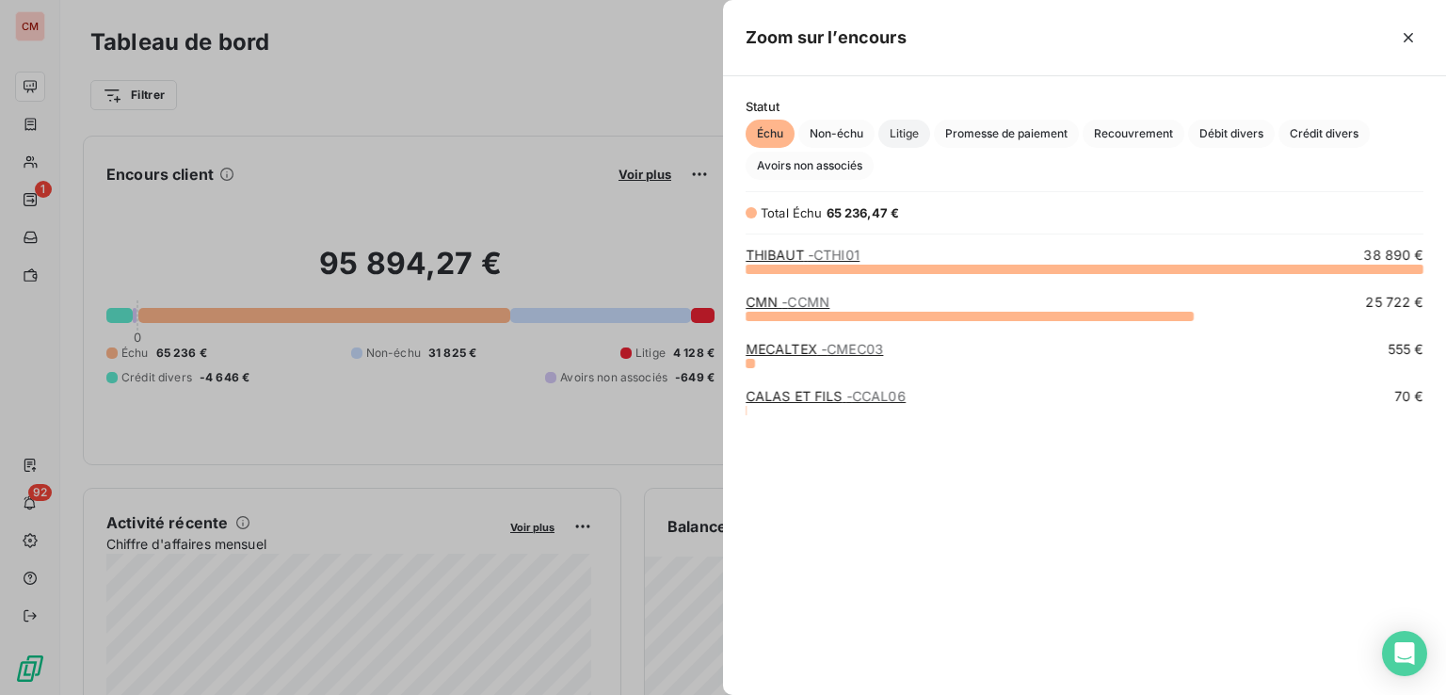
click at [914, 133] on span "Litige" at bounding box center [904, 134] width 52 height 28
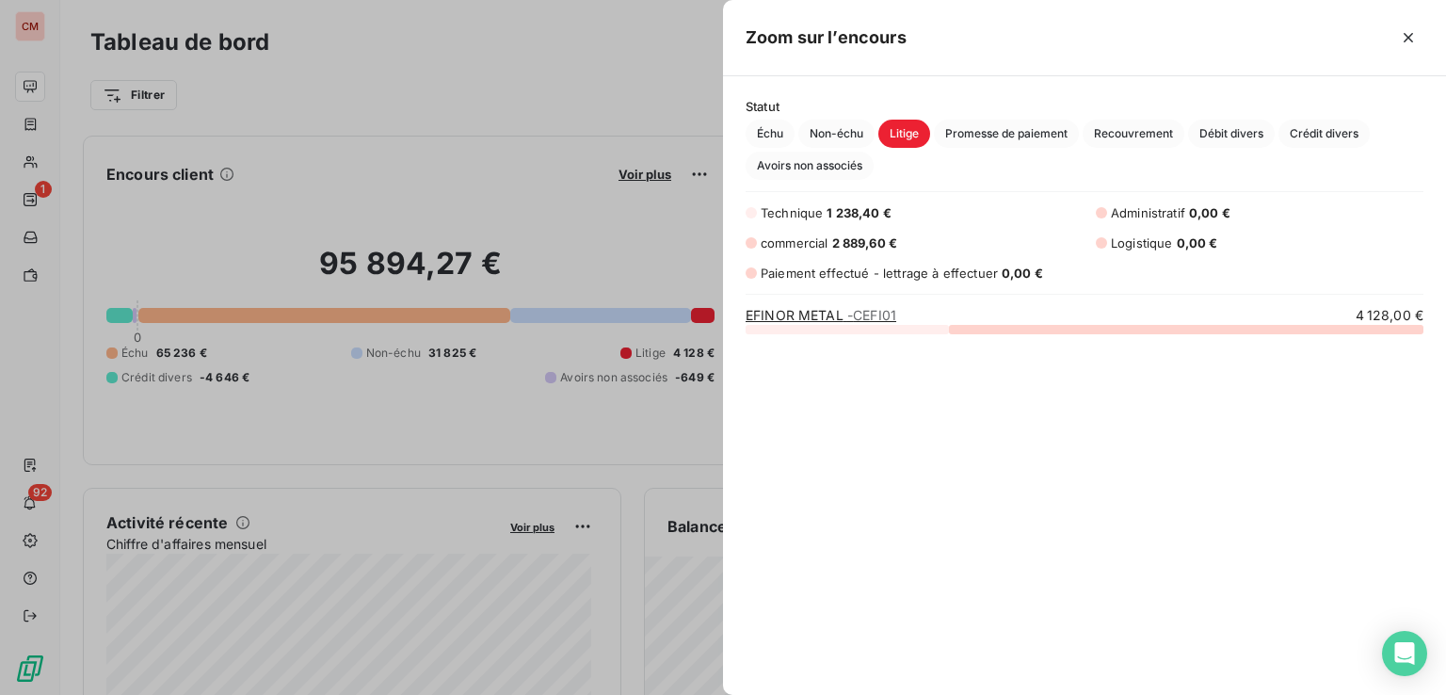
scroll to position [351, 708]
click at [1411, 37] on icon "button" at bounding box center [1408, 37] width 19 height 19
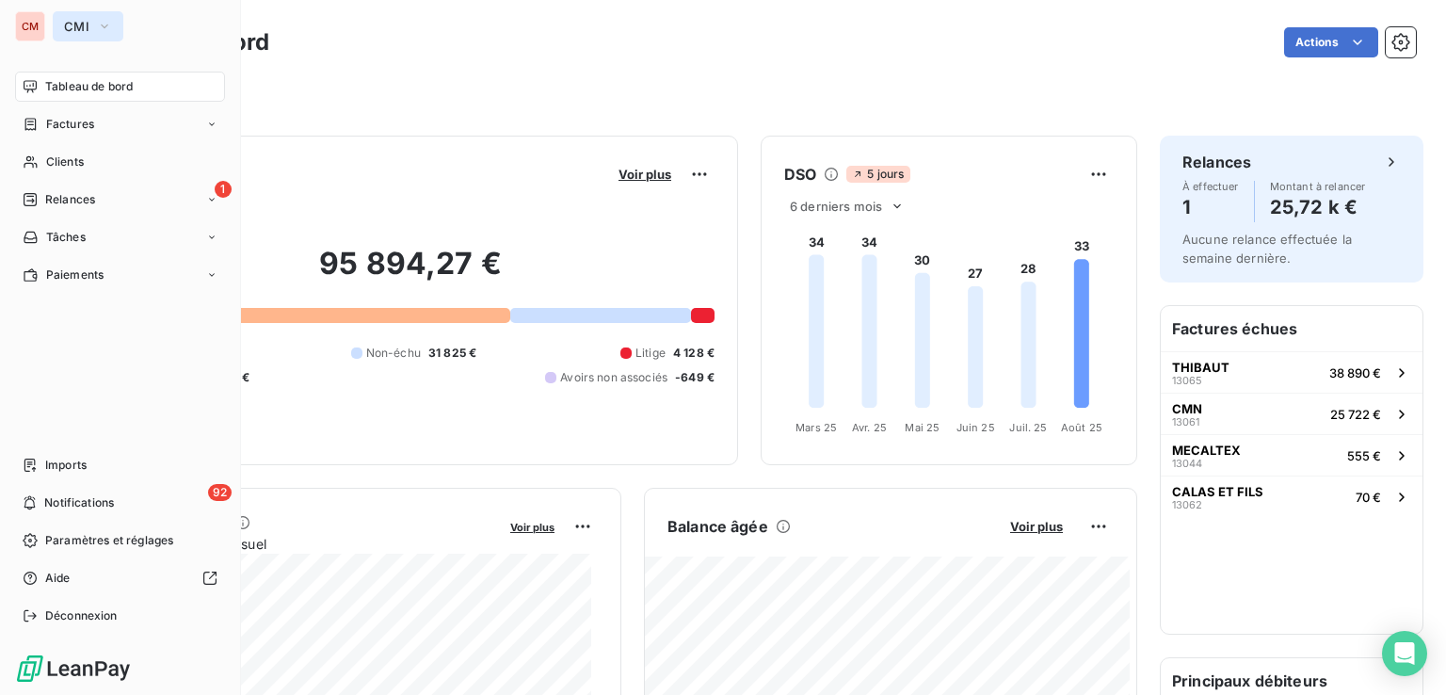
click at [80, 28] on span "CMI" at bounding box center [76, 26] width 25 height 15
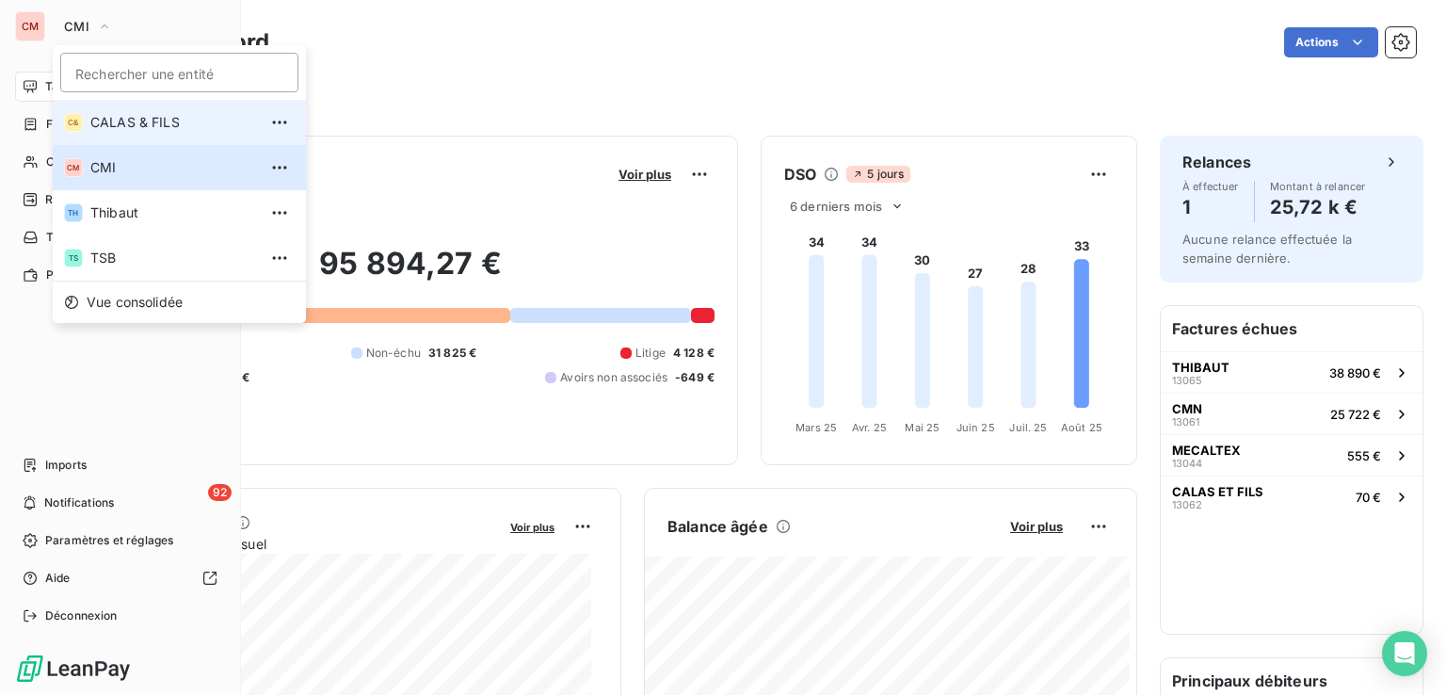
click at [141, 121] on span "CALAS & FILS" at bounding box center [173, 122] width 167 height 19
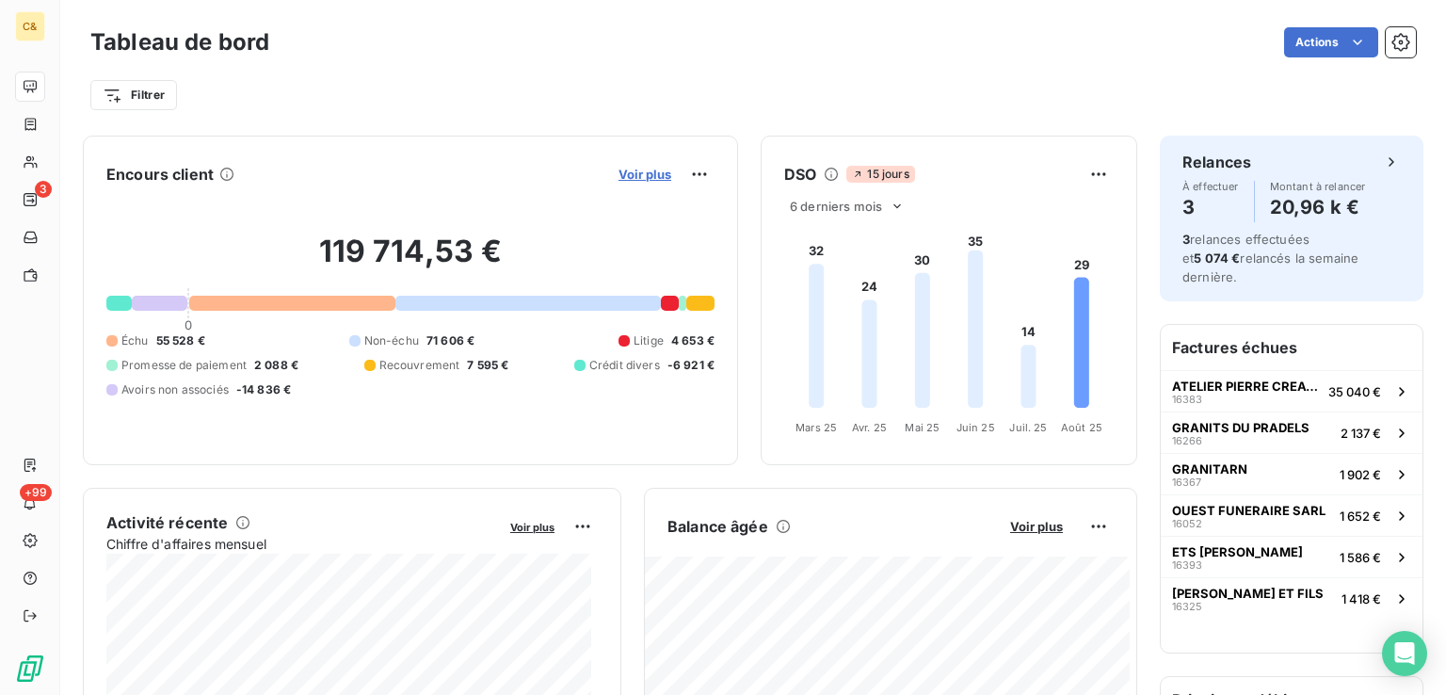
click at [626, 170] on span "Voir plus" at bounding box center [645, 174] width 53 height 15
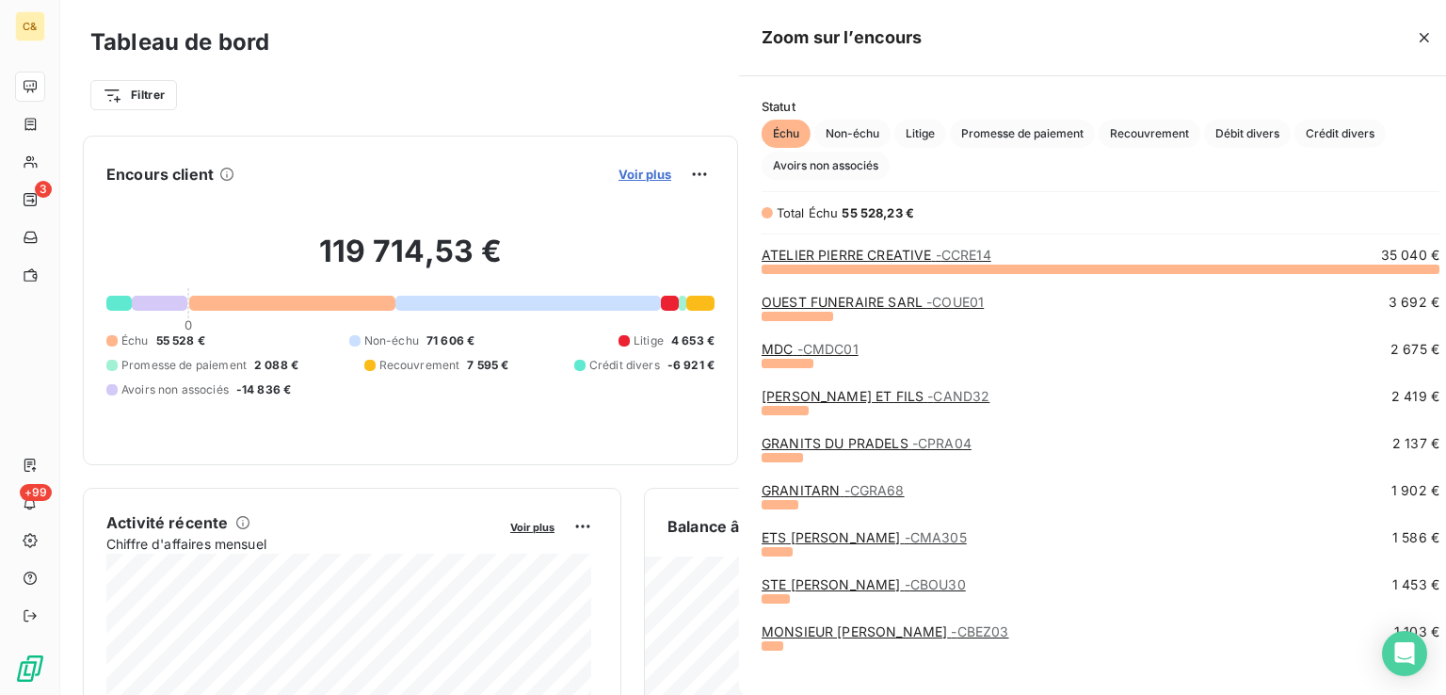
scroll to position [411, 708]
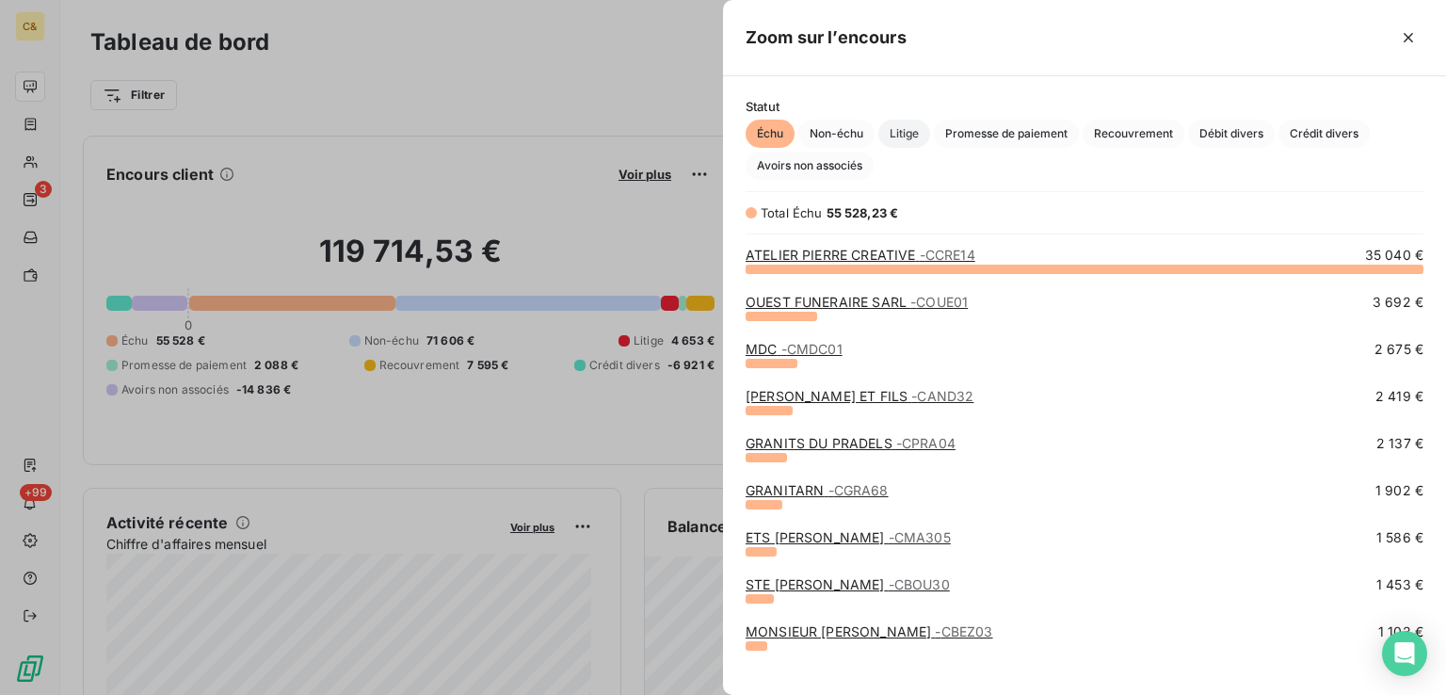
click at [911, 131] on span "Litige" at bounding box center [904, 134] width 52 height 28
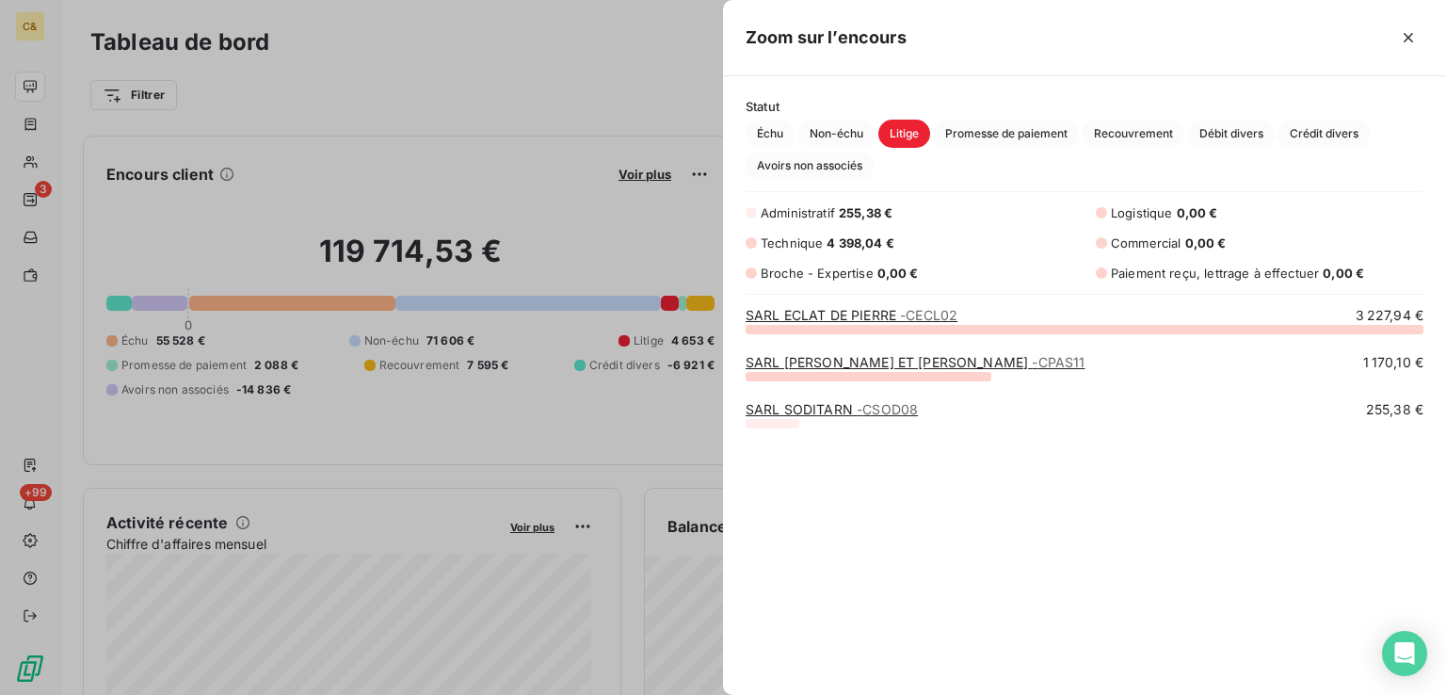
scroll to position [351, 708]
drag, startPoint x: 24, startPoint y: 20, endPoint x: 40, endPoint y: 27, distance: 17.7
click at [24, 20] on div at bounding box center [723, 347] width 1446 height 695
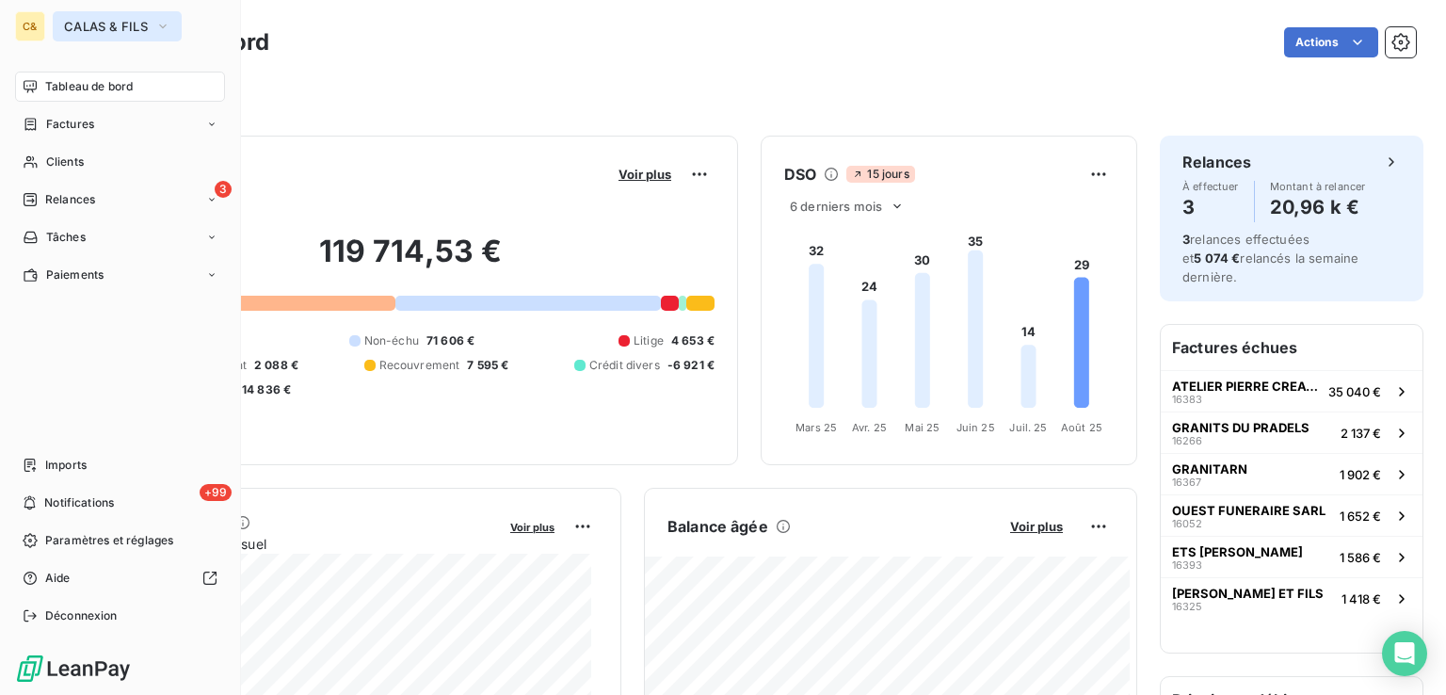
click at [93, 26] on span "CALAS & FILS" at bounding box center [106, 26] width 84 height 15
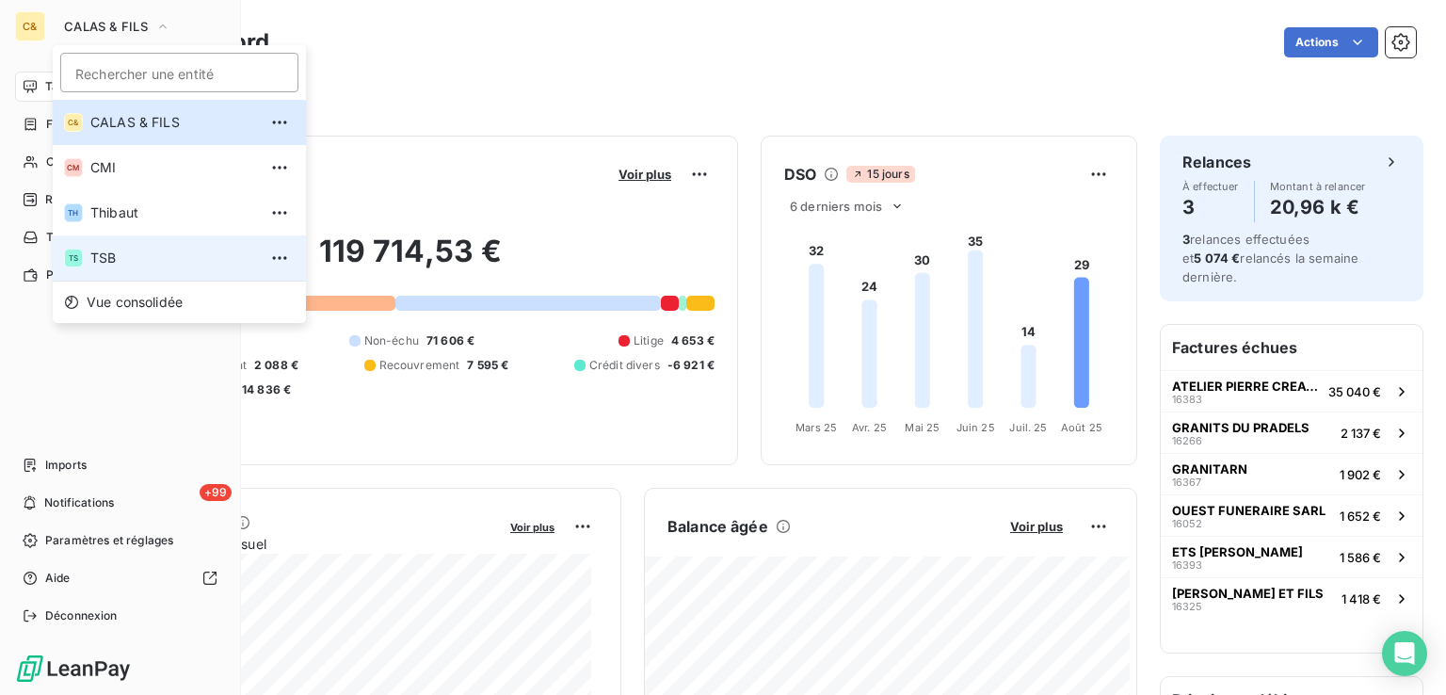
click at [116, 240] on li "TS TSB" at bounding box center [179, 257] width 253 height 45
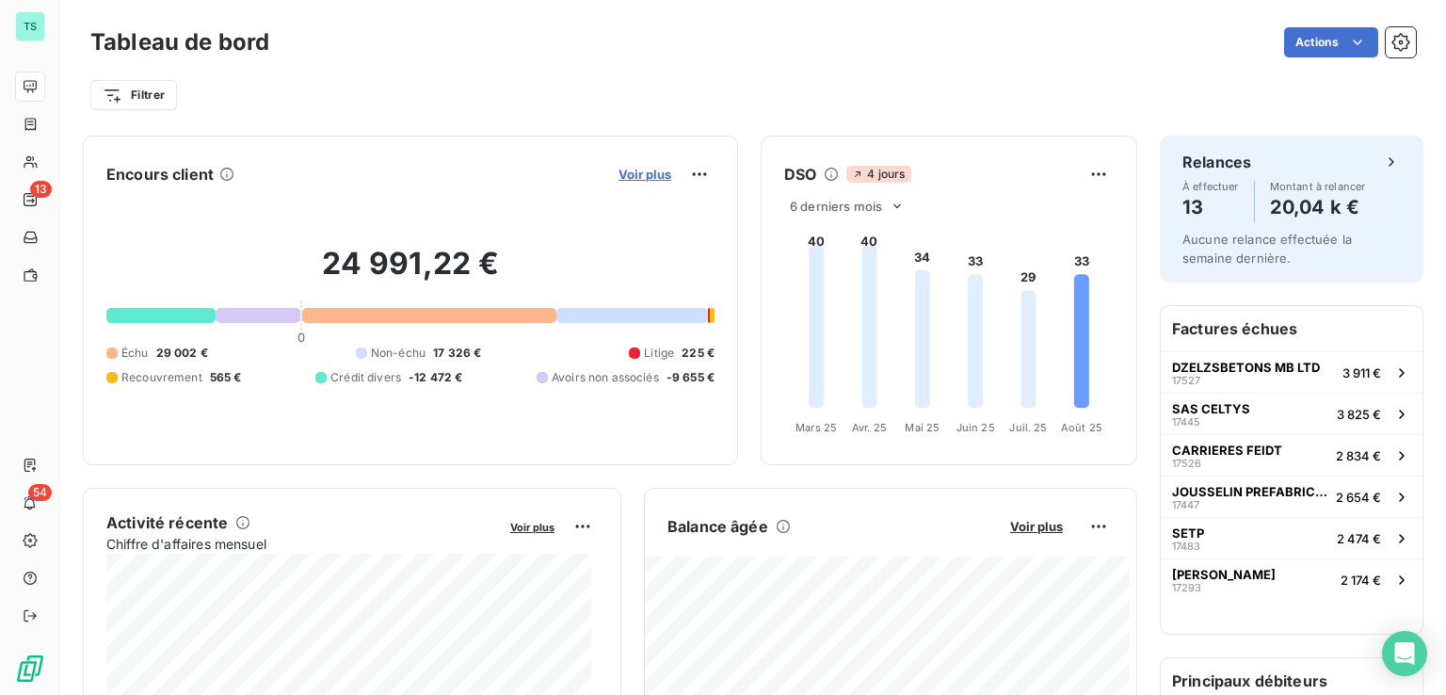
click at [619, 176] on span "Voir plus" at bounding box center [645, 174] width 53 height 15
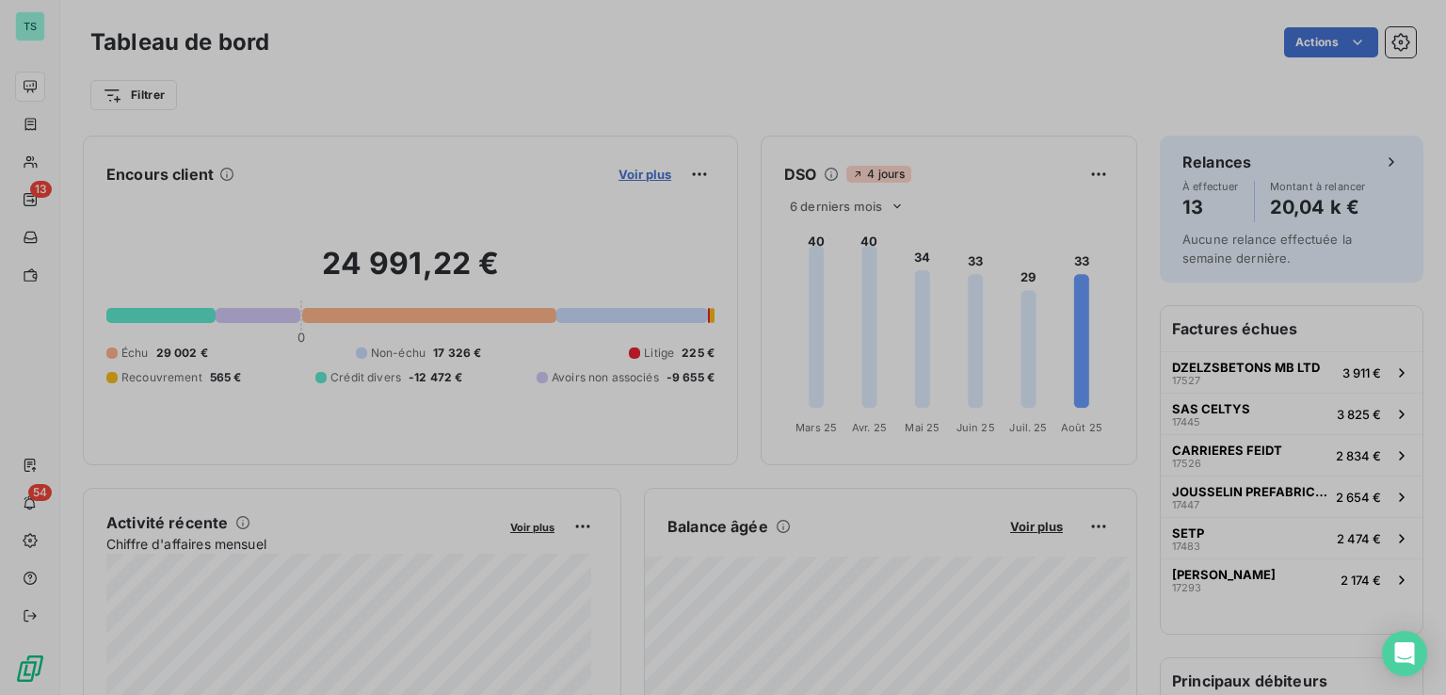
scroll to position [411, 708]
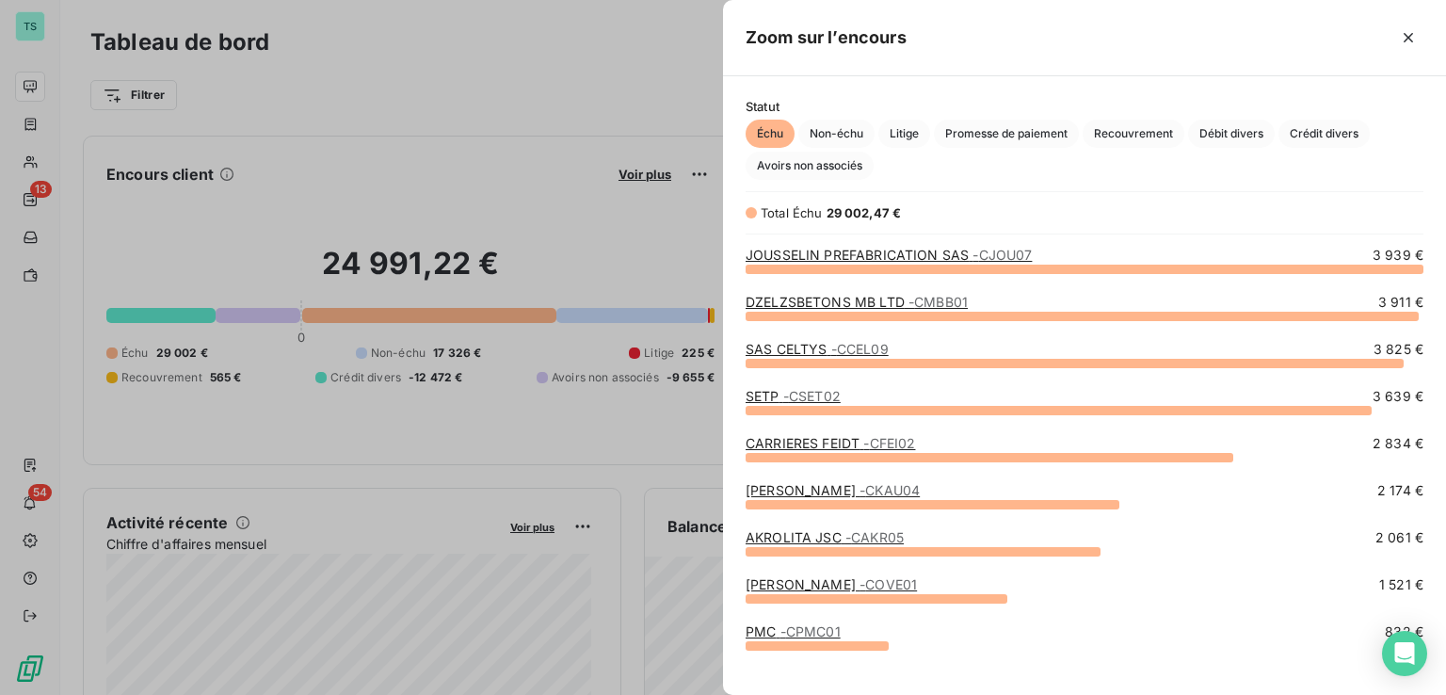
click at [447, 193] on div at bounding box center [723, 347] width 1446 height 695
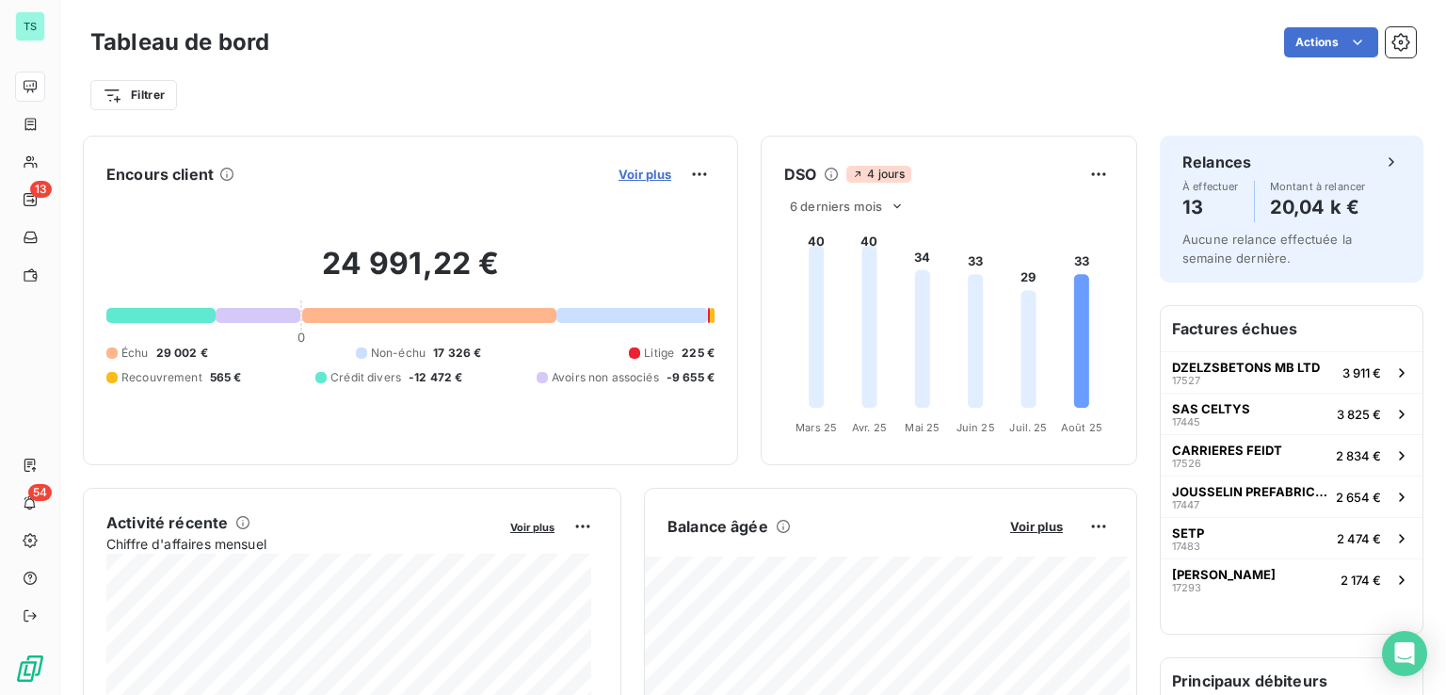
click at [619, 167] on span "Voir plus" at bounding box center [645, 174] width 53 height 15
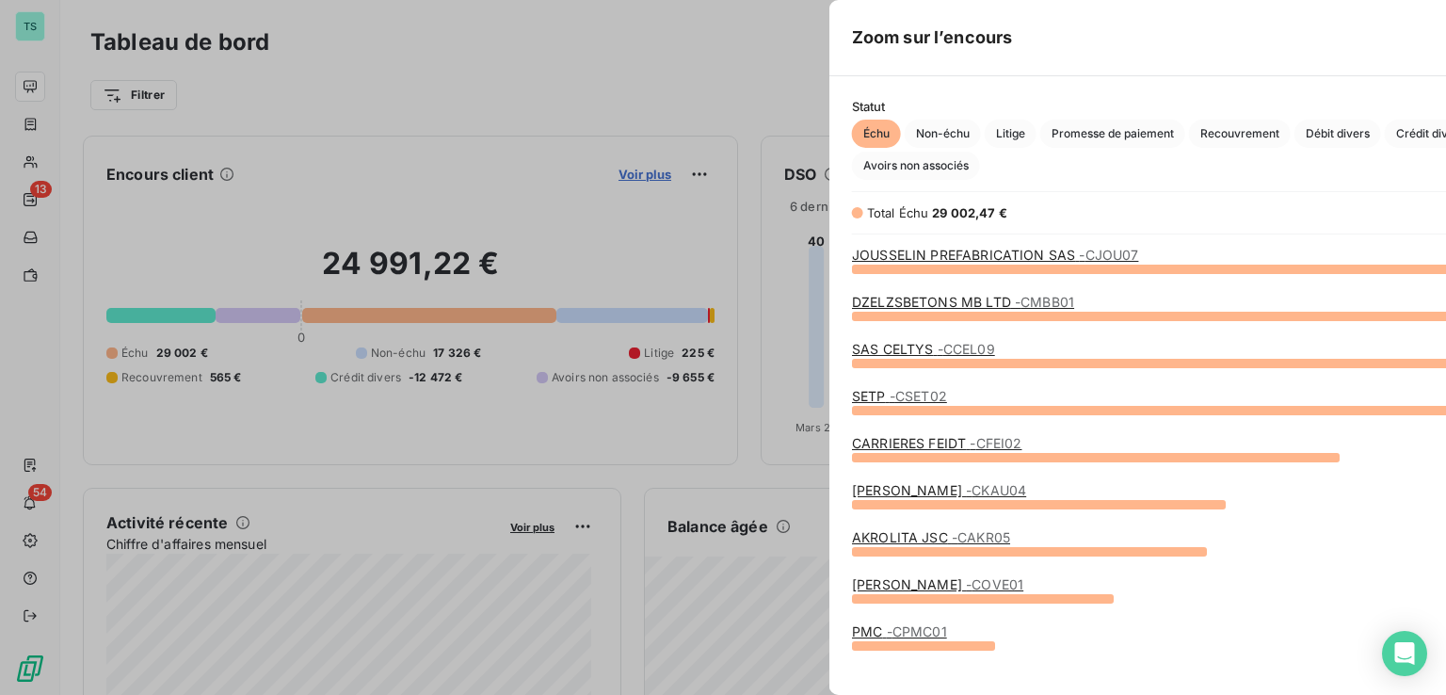
scroll to position [680, 708]
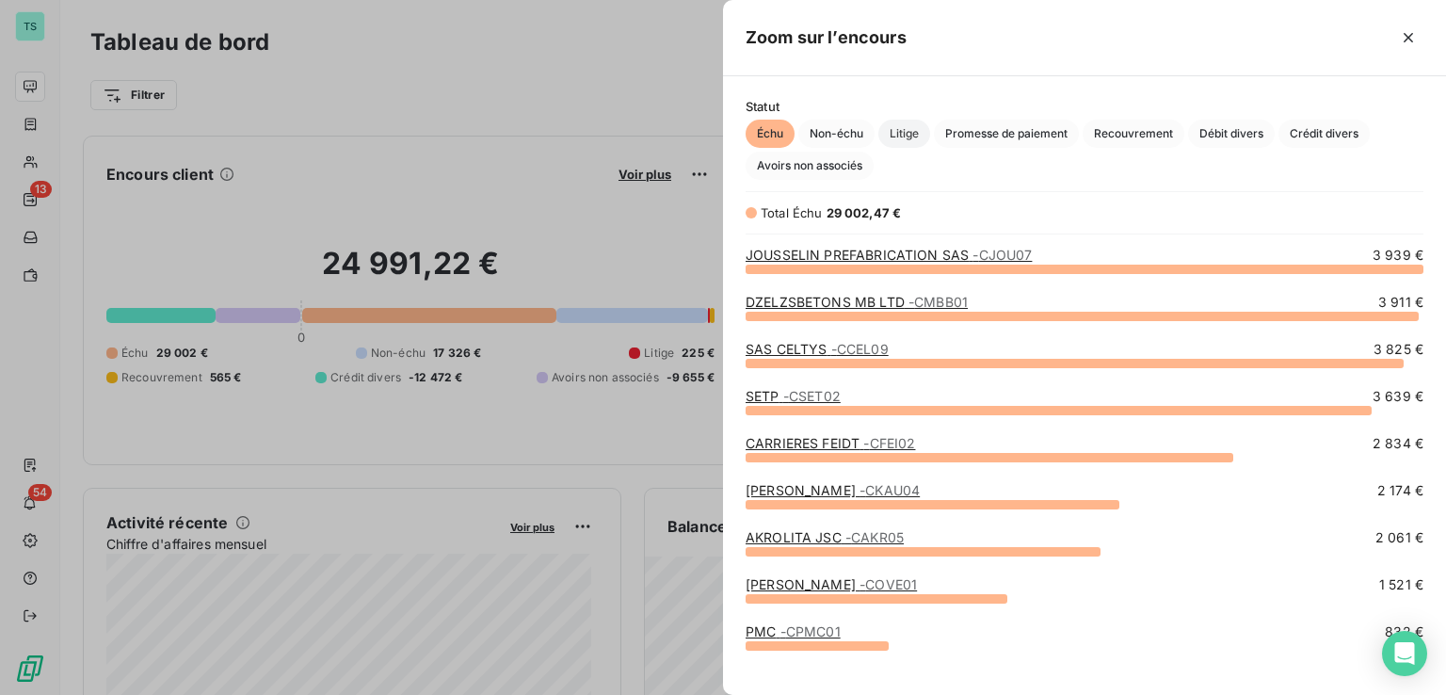
click at [889, 133] on span "Litige" at bounding box center [904, 134] width 52 height 28
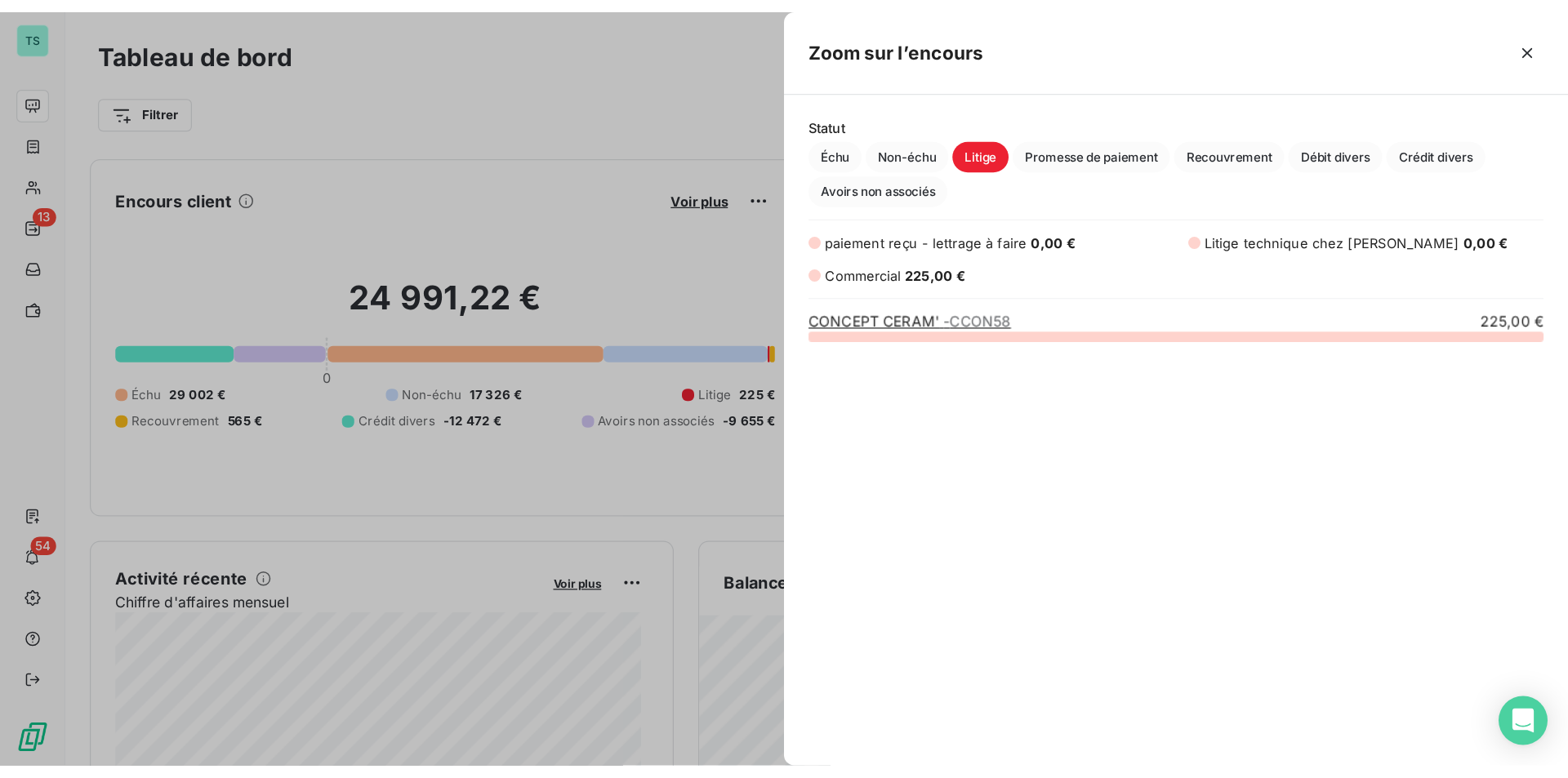
scroll to position [330, 614]
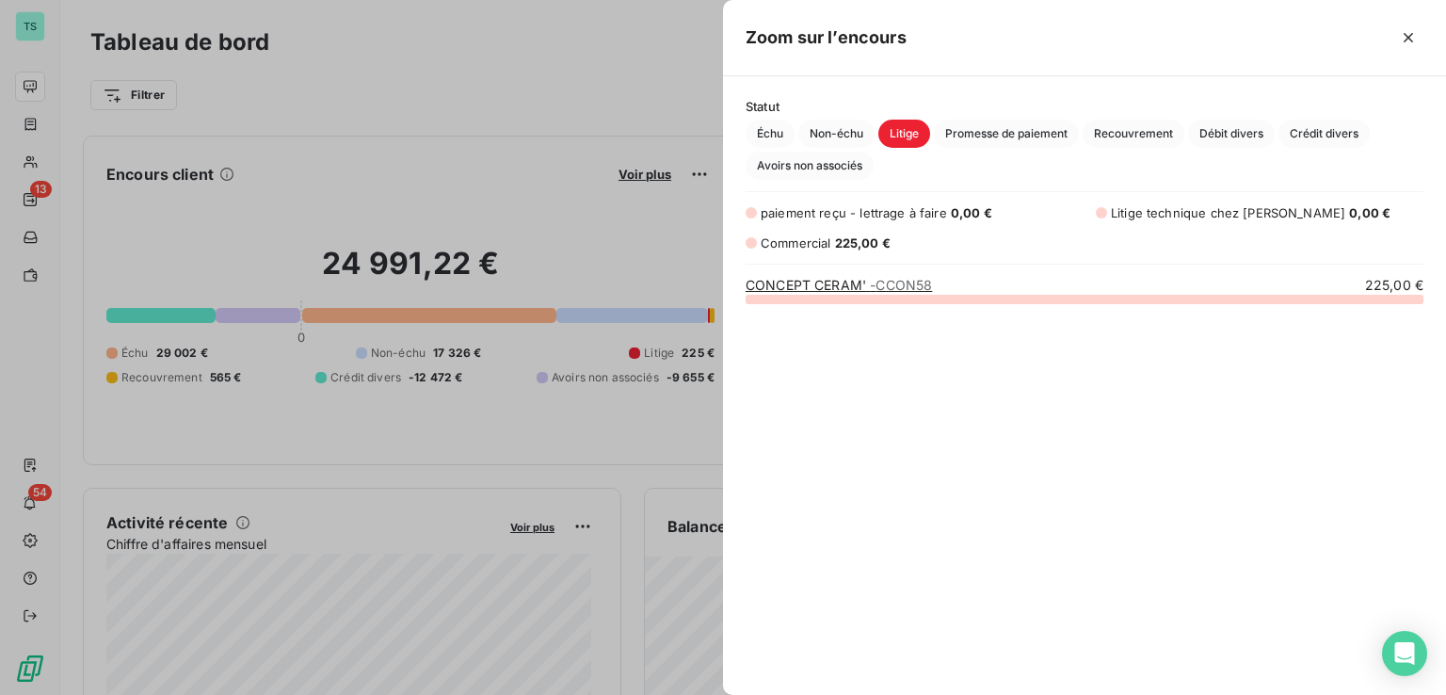
click at [34, 24] on div at bounding box center [723, 347] width 1446 height 695
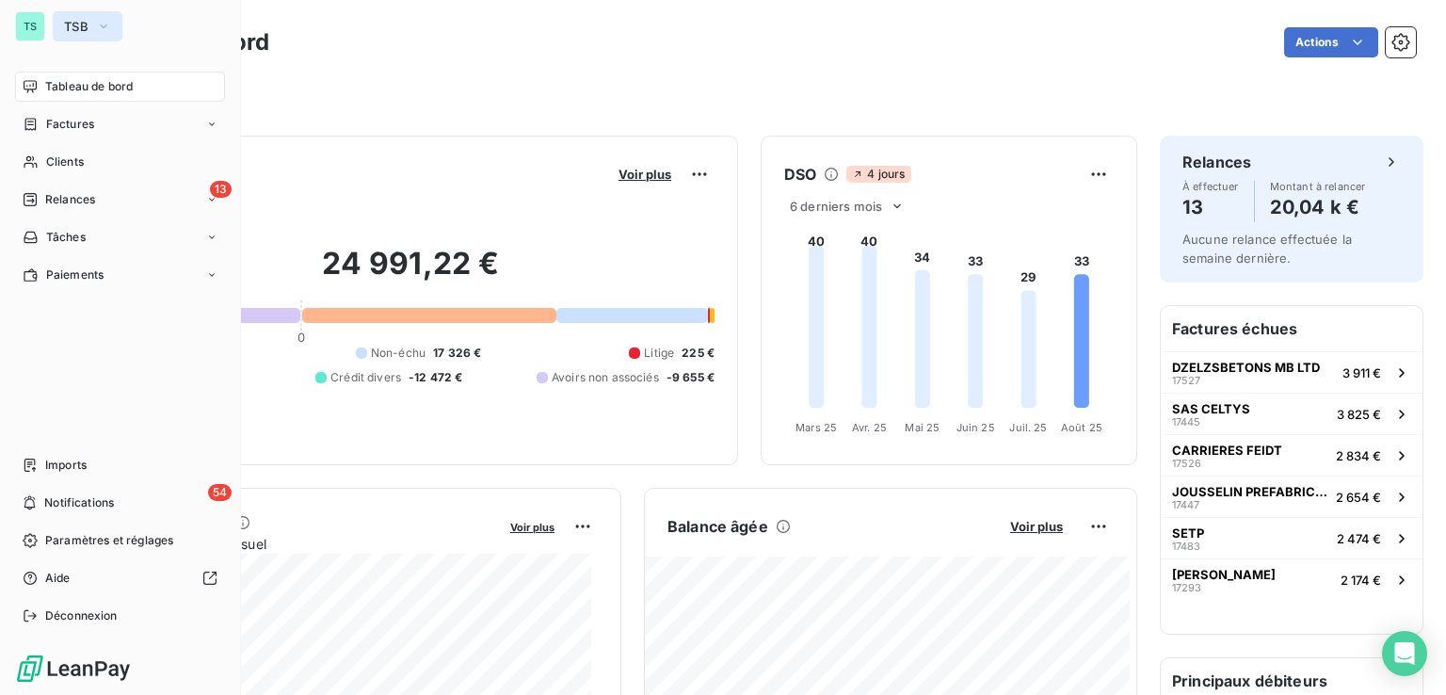
click at [87, 21] on span "TSB" at bounding box center [76, 26] width 24 height 15
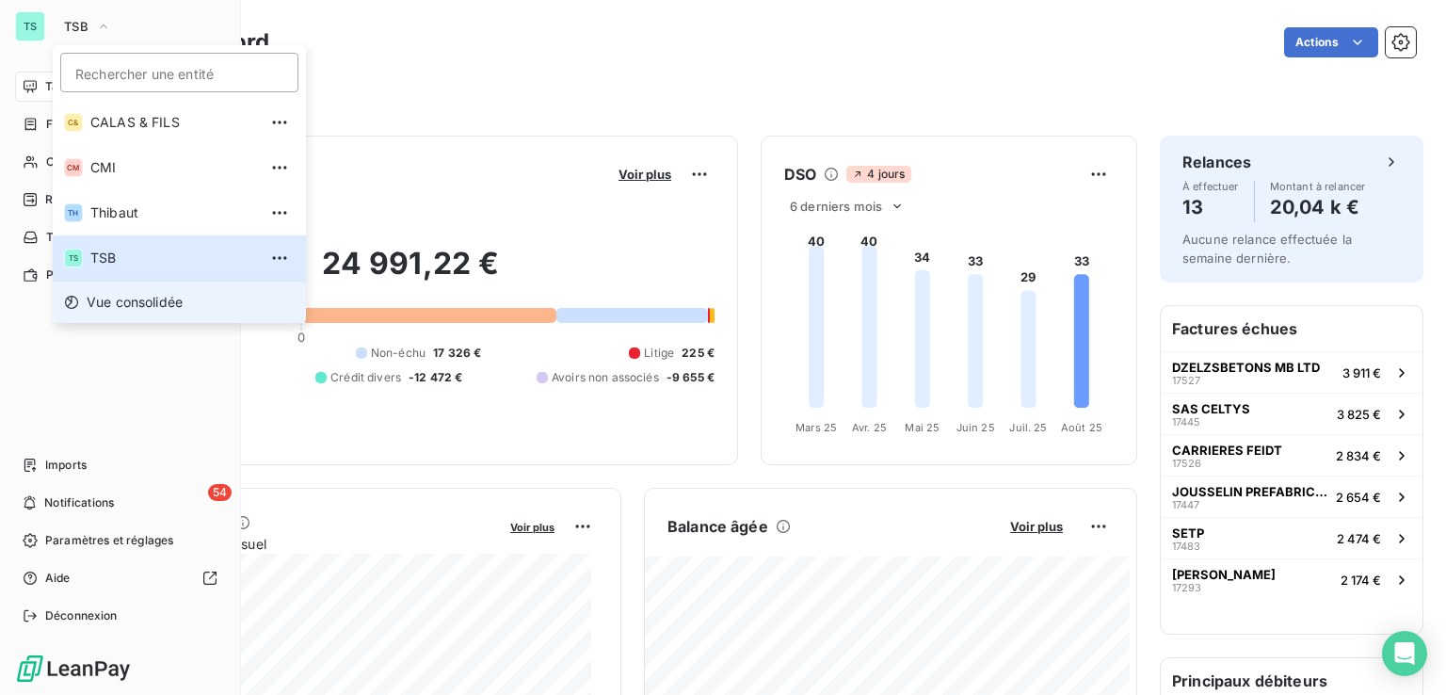
click at [150, 295] on span "Vue consolidée" at bounding box center [135, 302] width 96 height 19
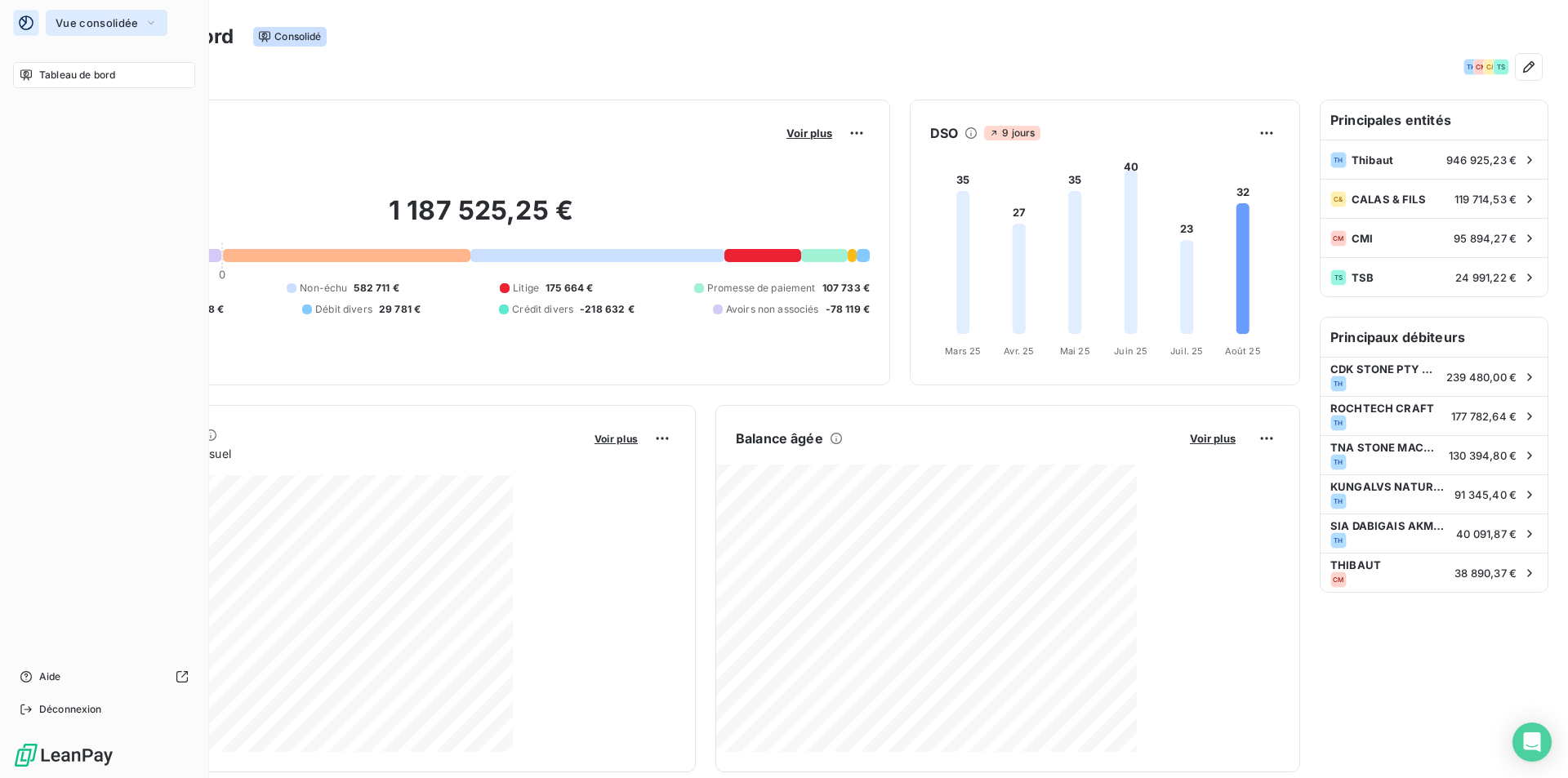
click at [92, 24] on span "Vue consolidée" at bounding box center [96, 23] width 82 height 13
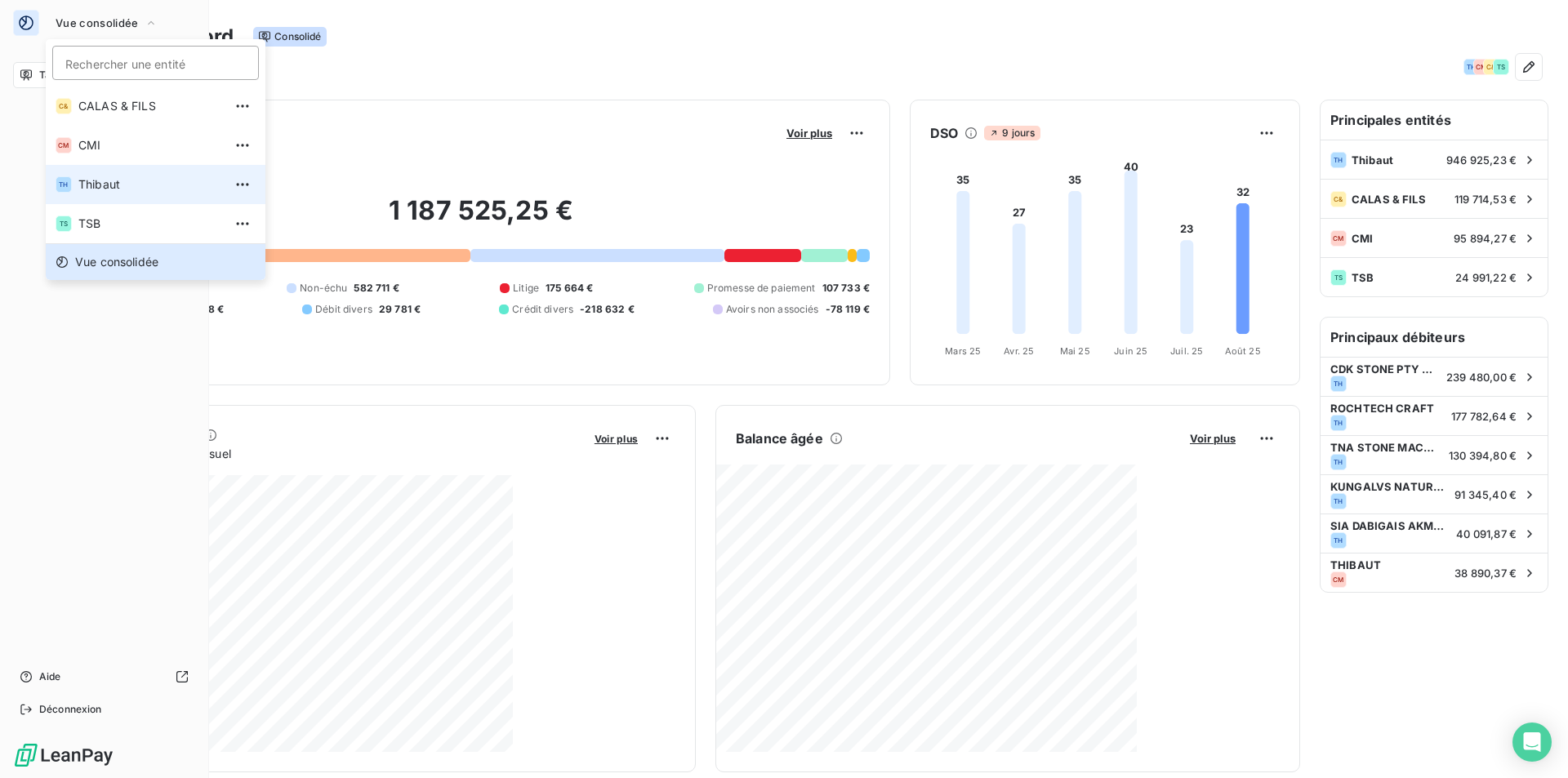
click at [101, 193] on li "TH Thibaut" at bounding box center [155, 184] width 219 height 39
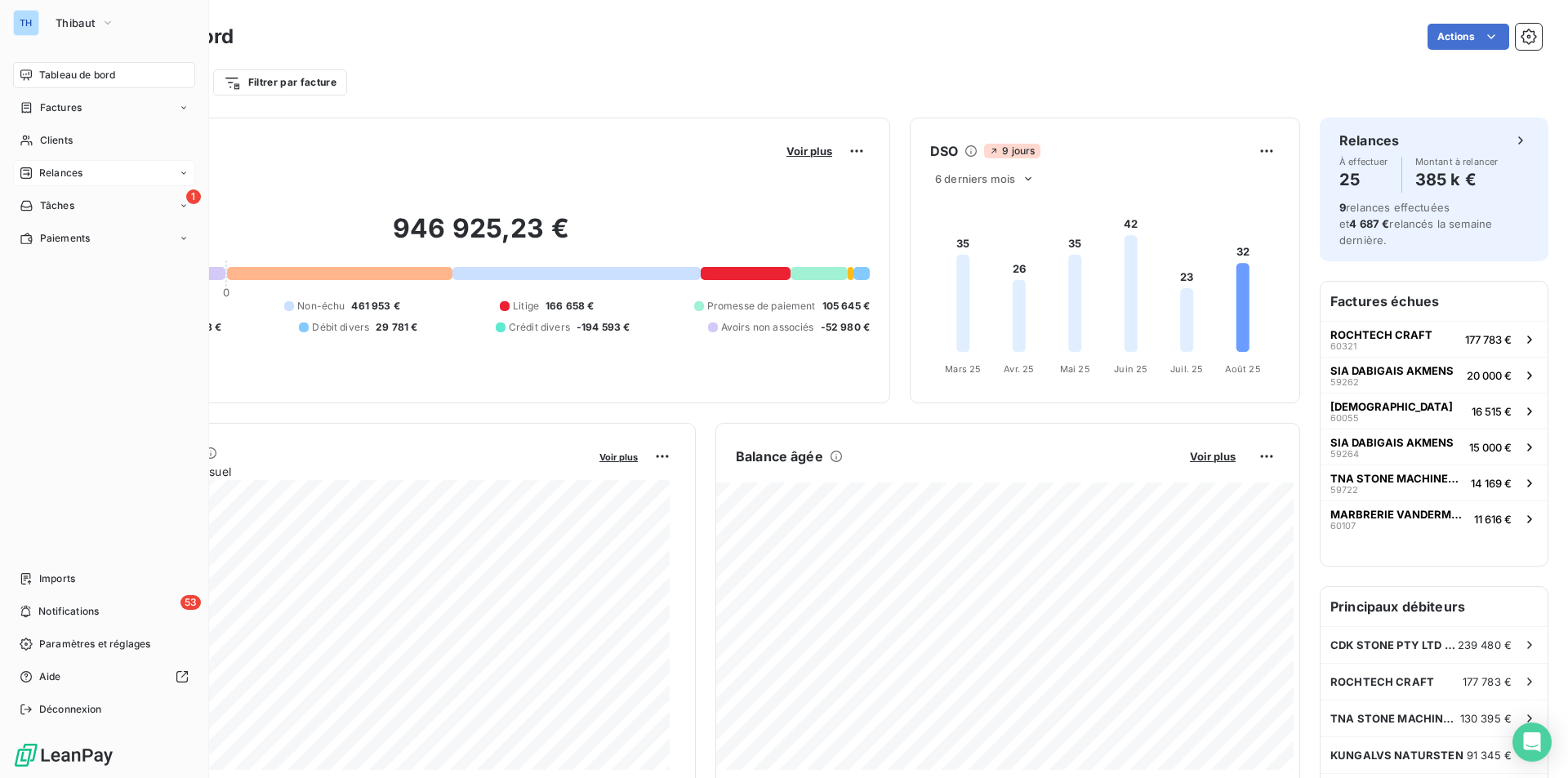
click at [65, 171] on span "Relances" at bounding box center [61, 173] width 43 height 15
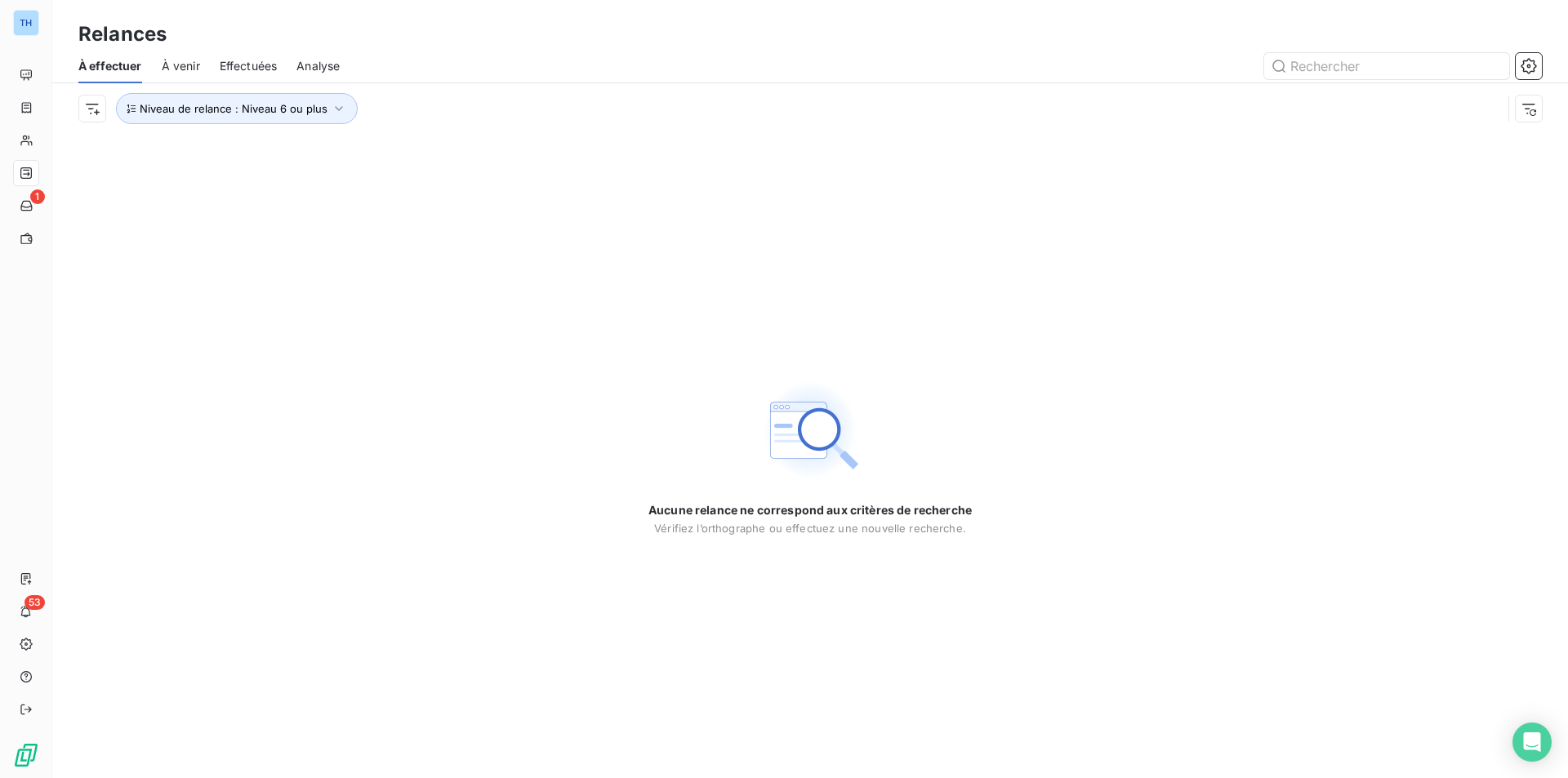
click at [310, 69] on span "Analyse" at bounding box center [318, 66] width 43 height 16
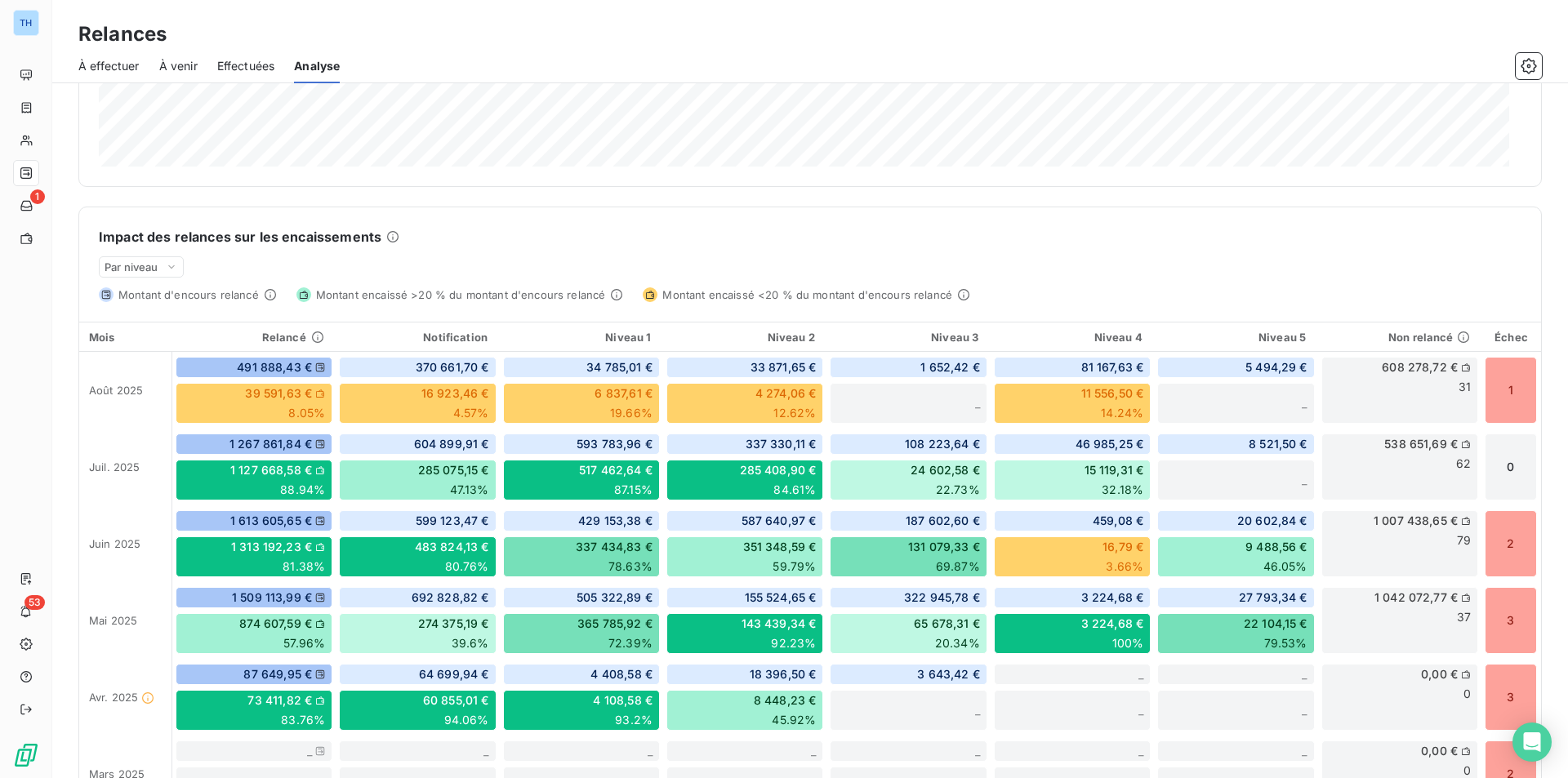
scroll to position [327, 0]
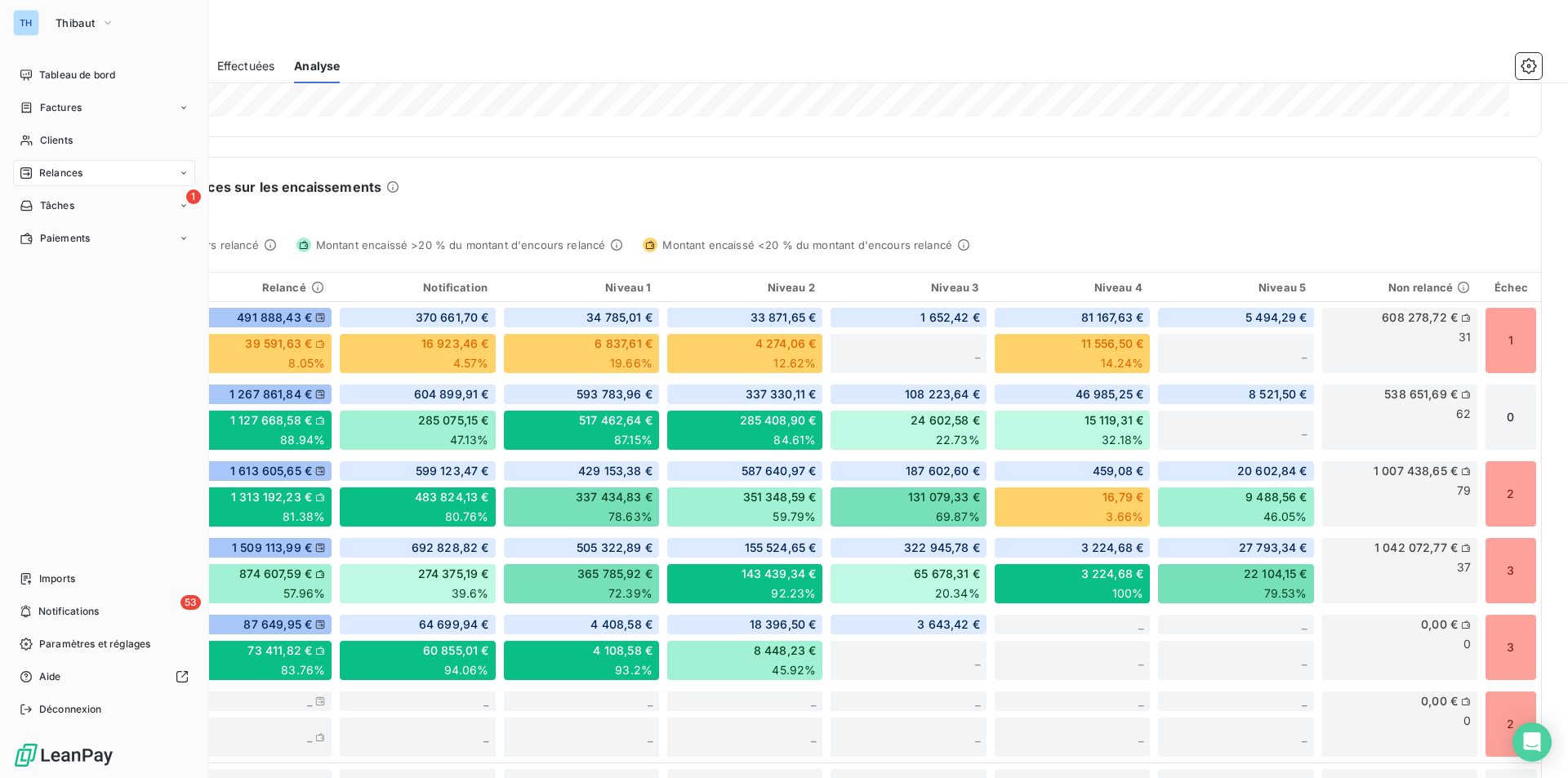
click at [54, 176] on span "Relances" at bounding box center [61, 173] width 43 height 15
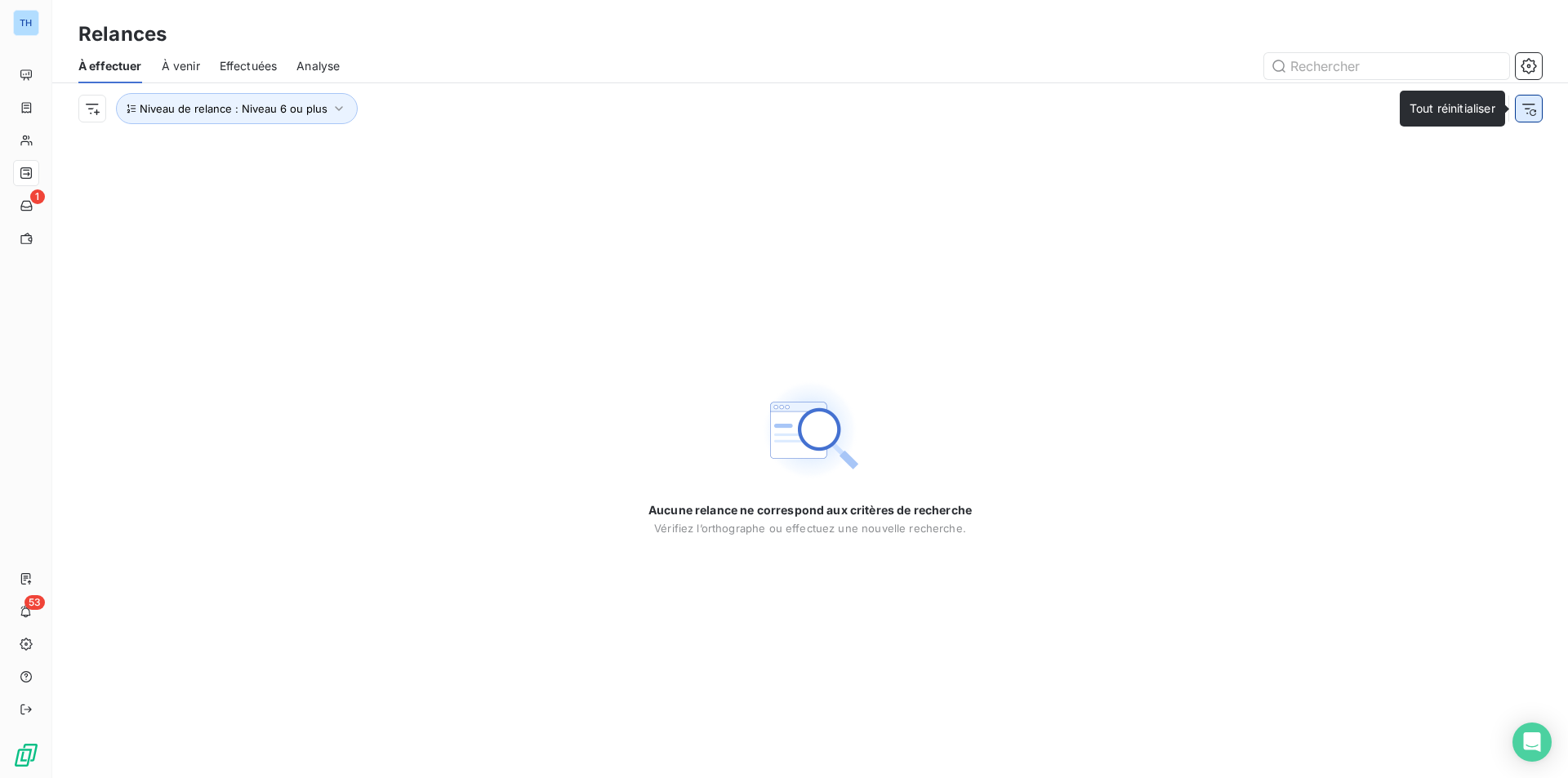
click at [1527, 105] on icon "button" at bounding box center [1528, 108] width 16 height 16
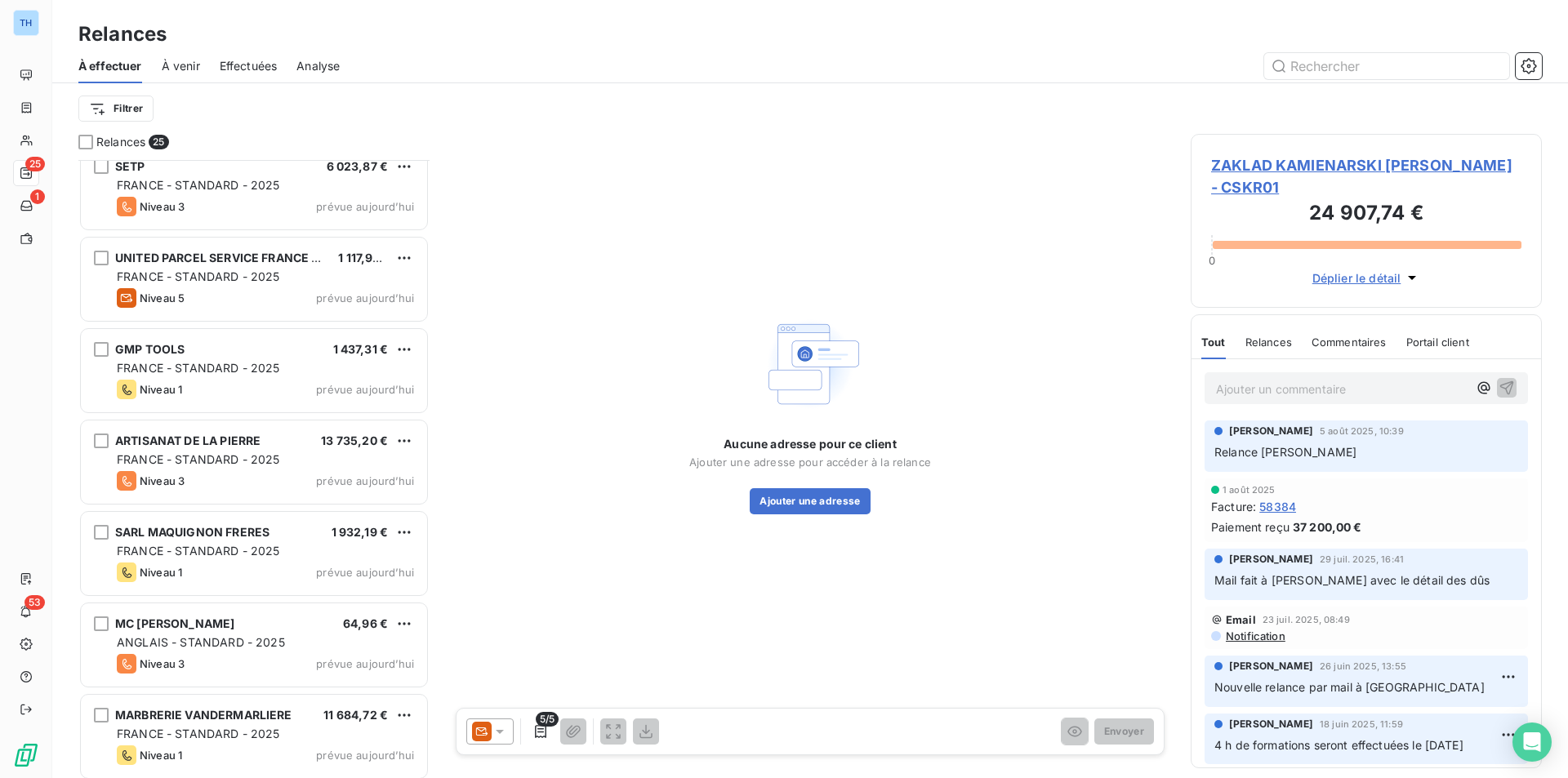
scroll to position [1669, 0]
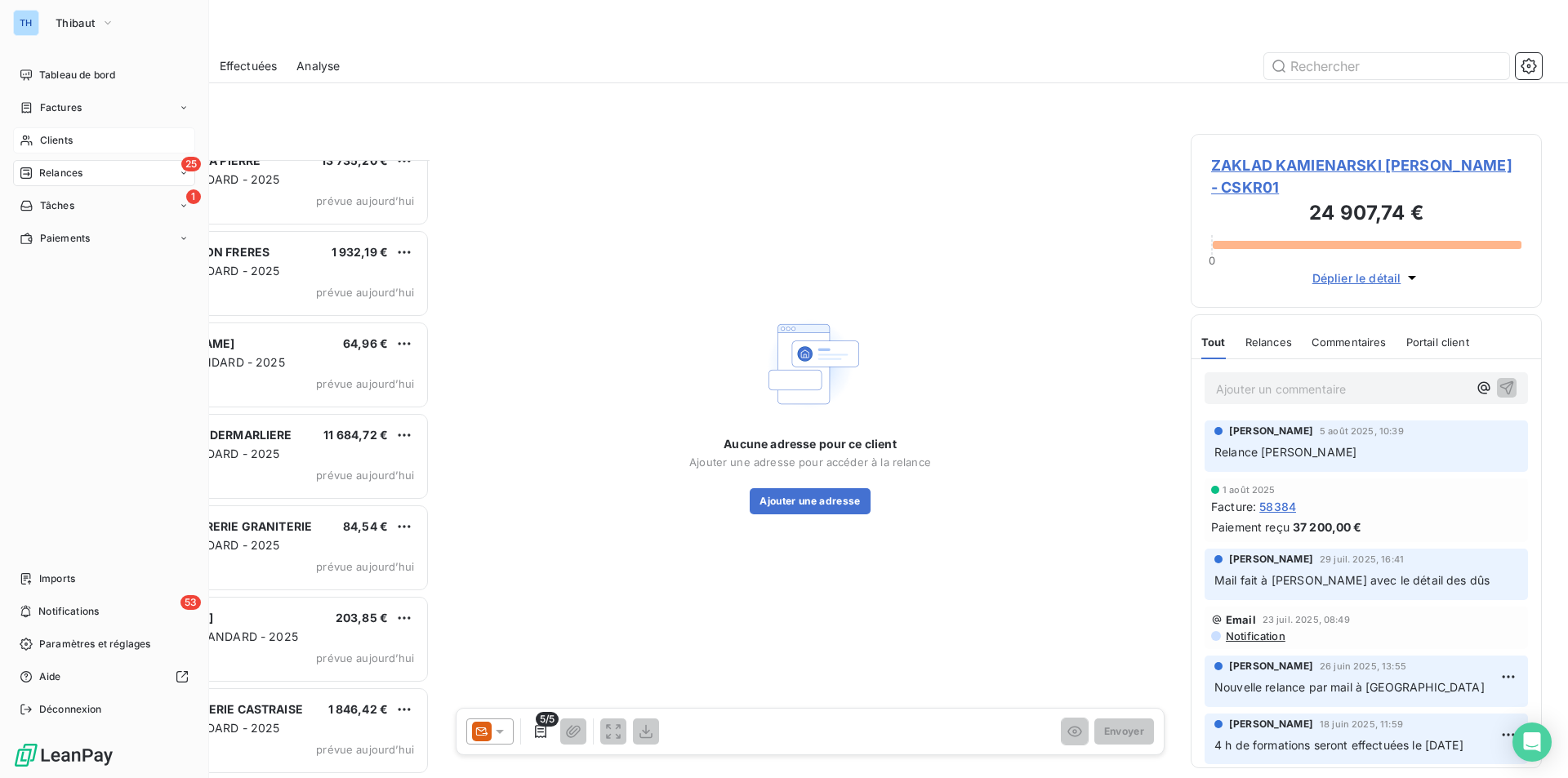
click at [70, 136] on span "Clients" at bounding box center [56, 140] width 33 height 15
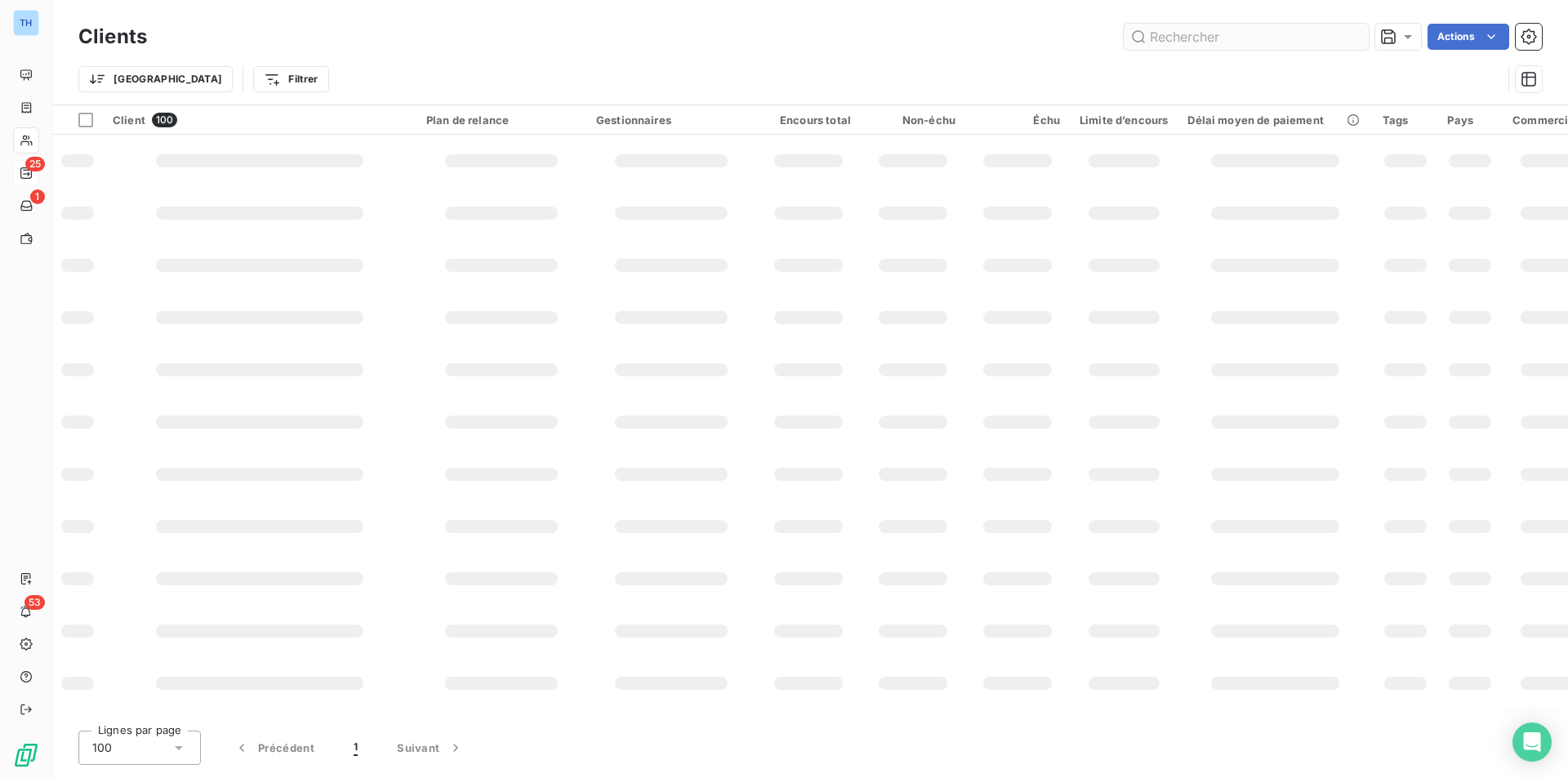
click at [1255, 40] on input "text" at bounding box center [1245, 36] width 245 height 26
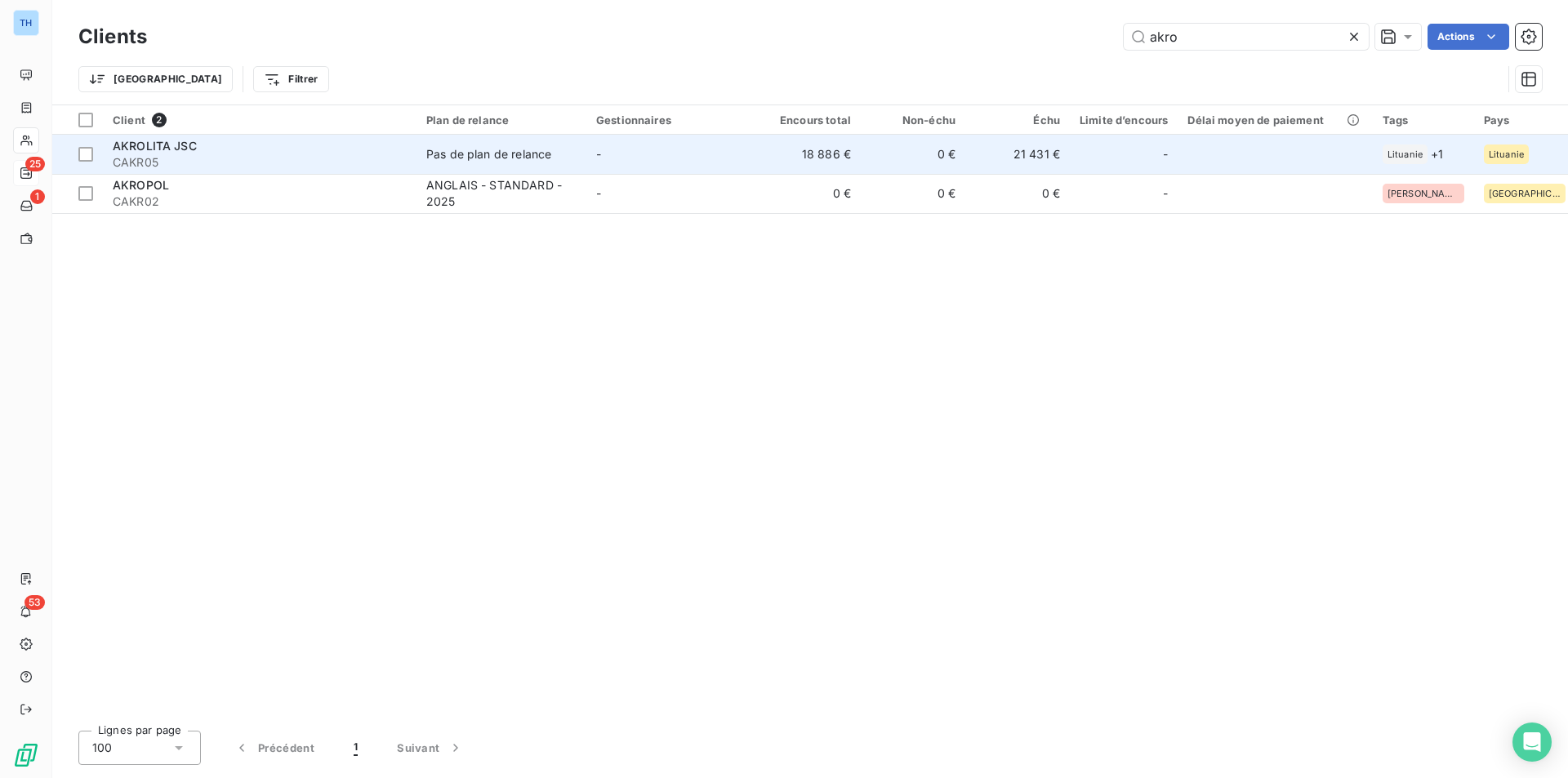
type input "akro"
click at [267, 147] on div "AKROLITA JSC" at bounding box center [259, 146] width 294 height 16
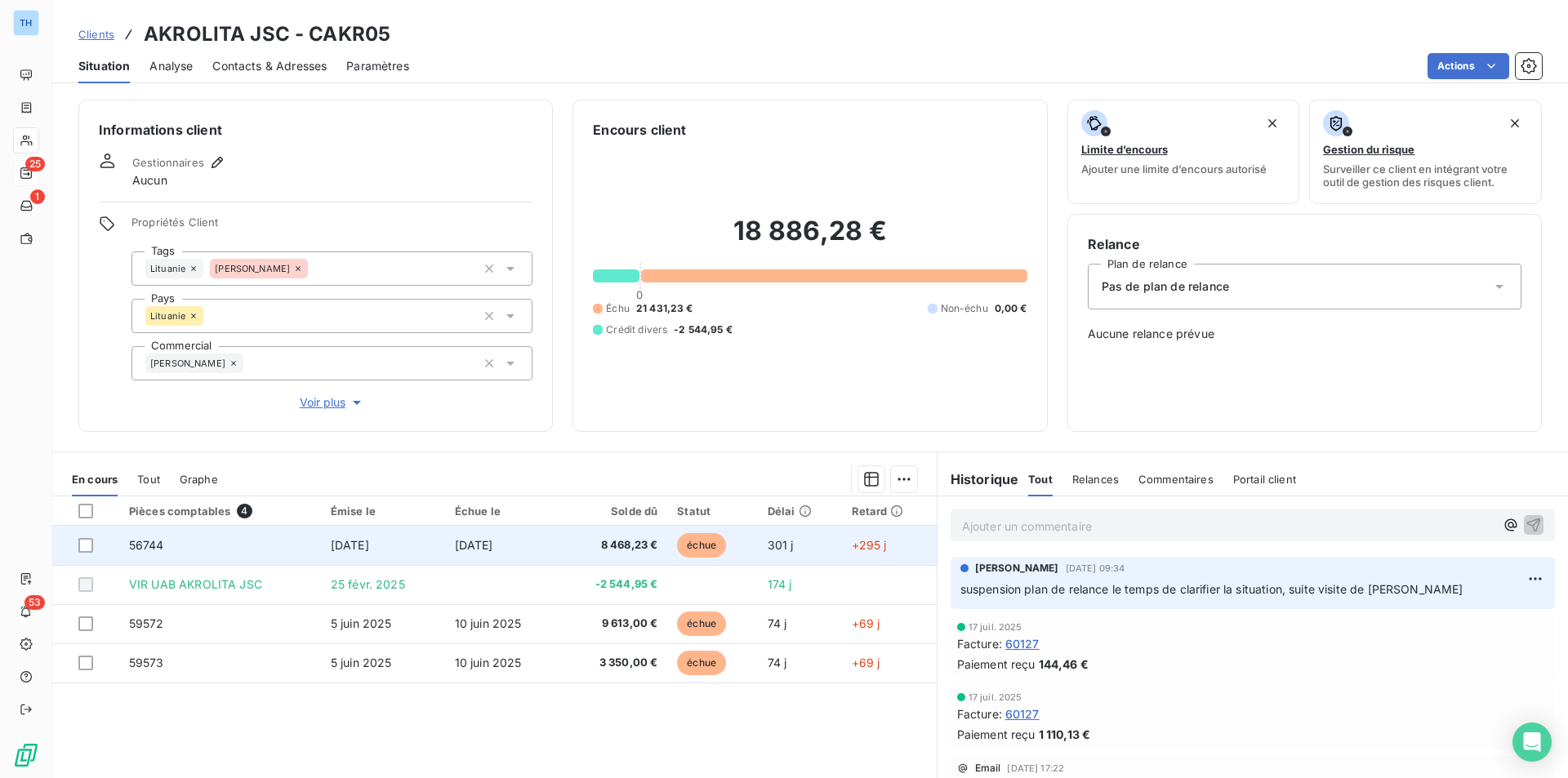
click at [565, 554] on td "8 468,23 €" at bounding box center [612, 545] width 108 height 39
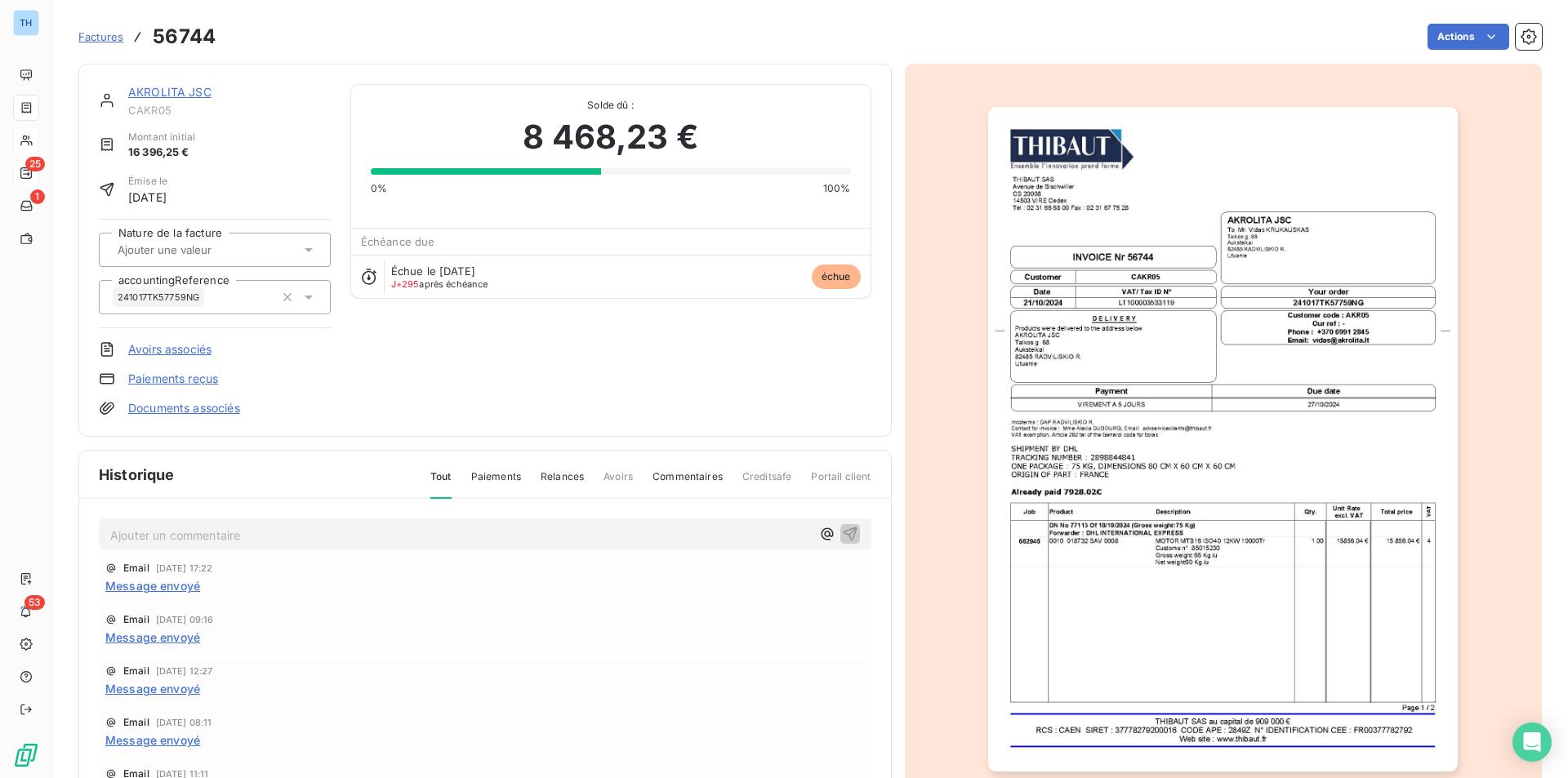
click at [202, 91] on link "AKROLITA JSC" at bounding box center [170, 92] width 83 height 14
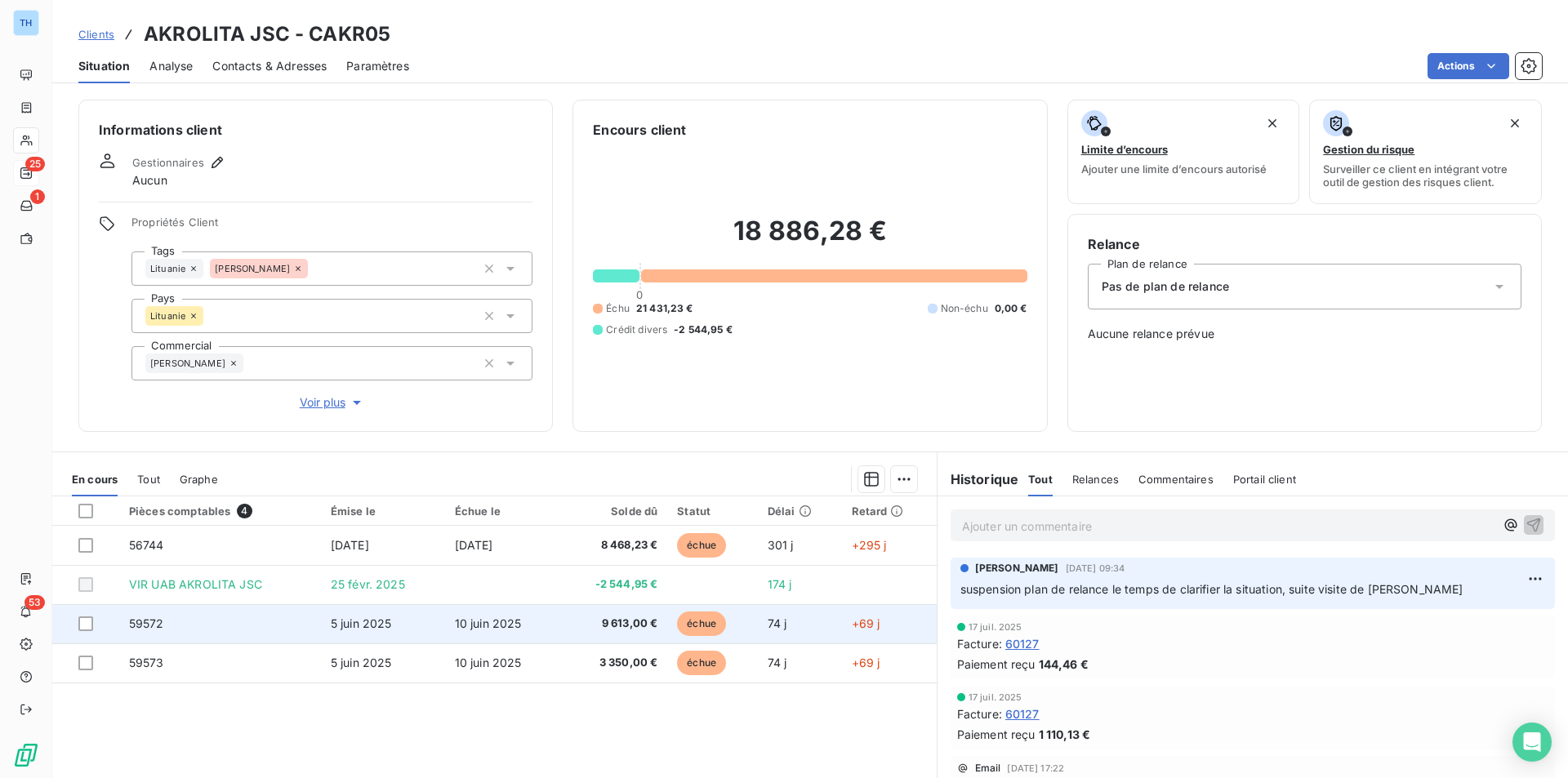
click at [454, 627] on span "10 juin 2025" at bounding box center [487, 624] width 67 height 14
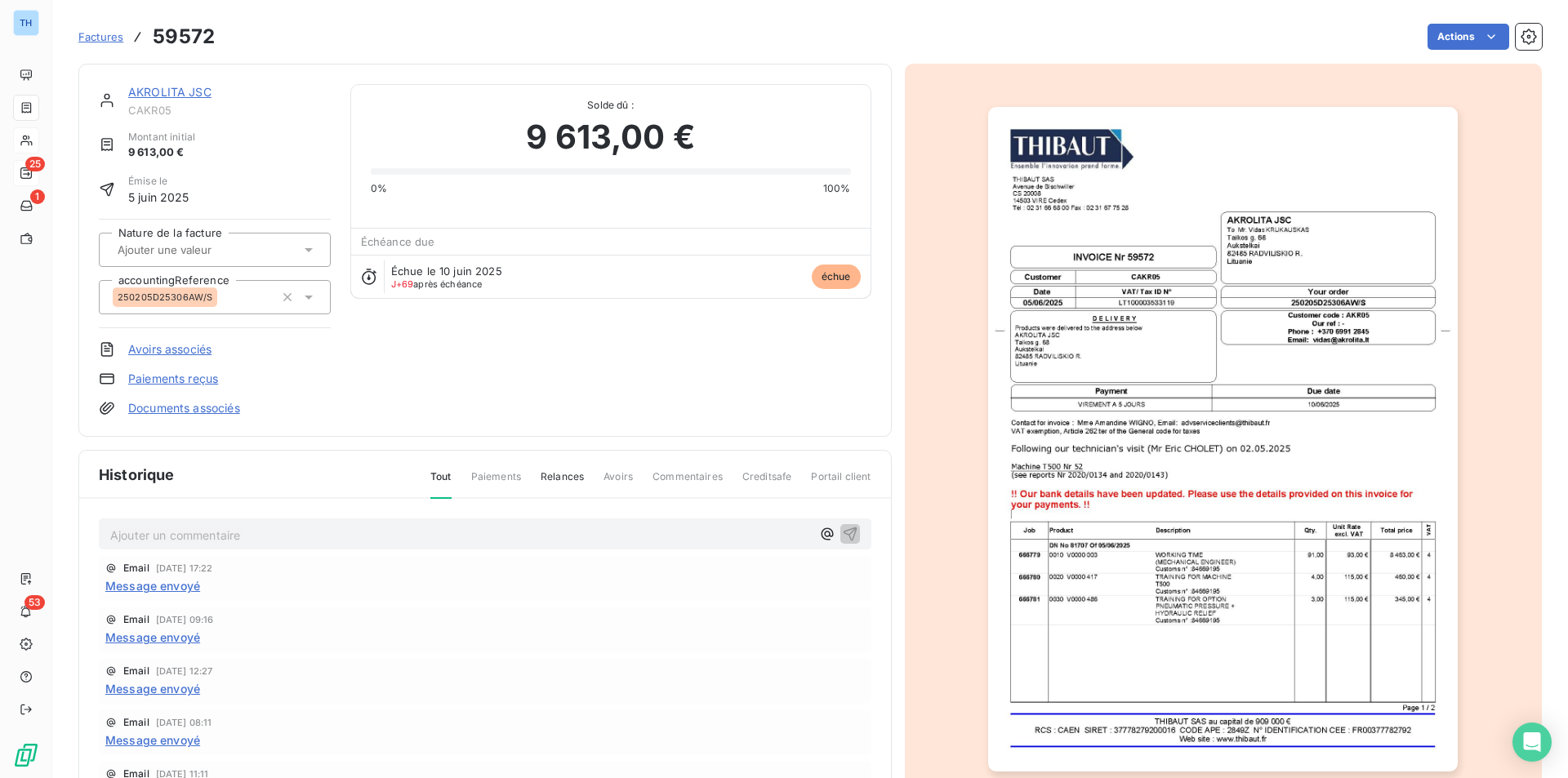
click at [186, 86] on link "AKROLITA JSC" at bounding box center [170, 92] width 83 height 14
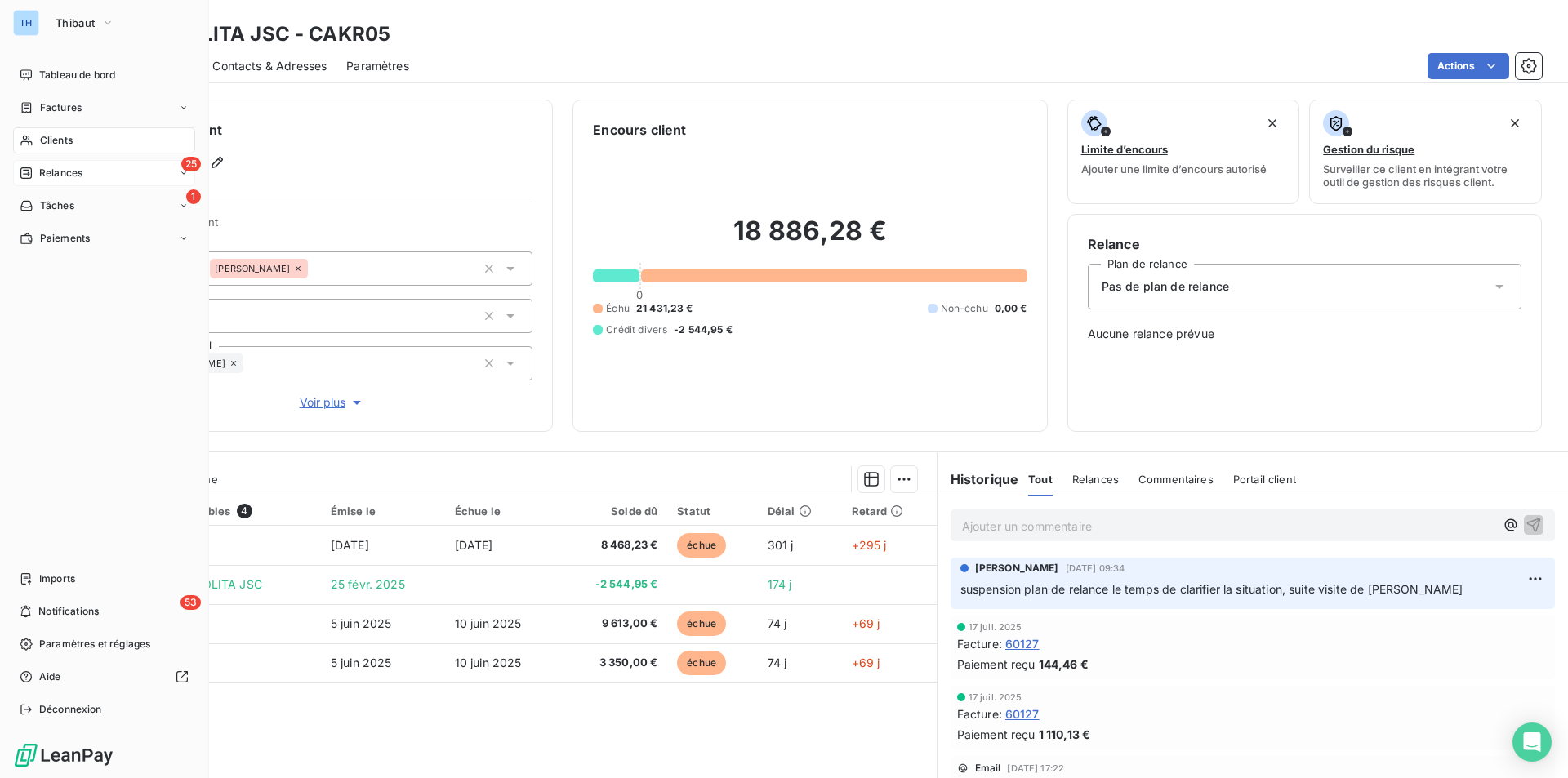
click at [50, 136] on span "Clients" at bounding box center [56, 140] width 33 height 15
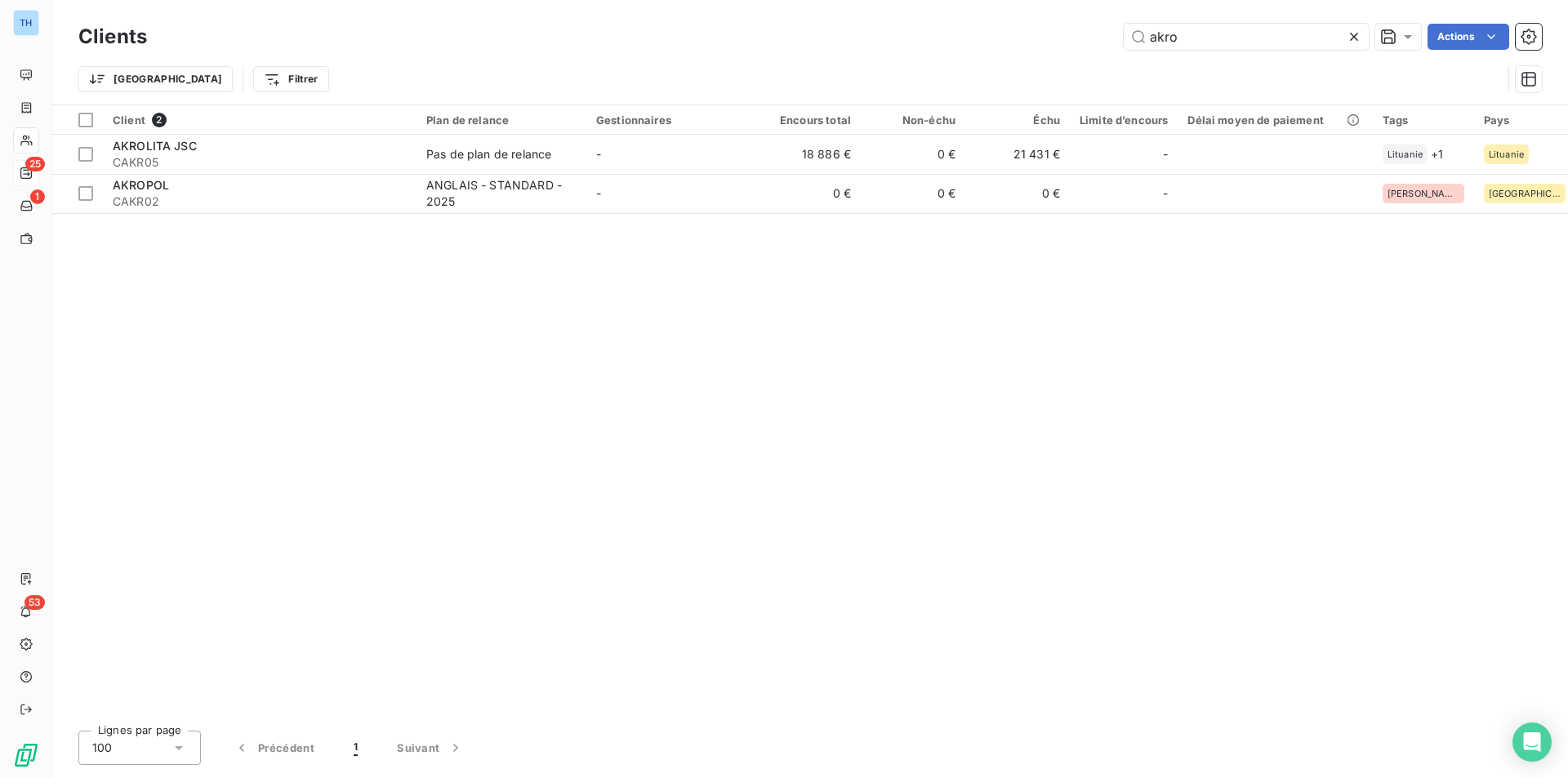
drag, startPoint x: 1192, startPoint y: 40, endPoint x: 1078, endPoint y: 41, distance: 114.0
click at [1081, 40] on div "akro Actions" at bounding box center [853, 36] width 1375 height 26
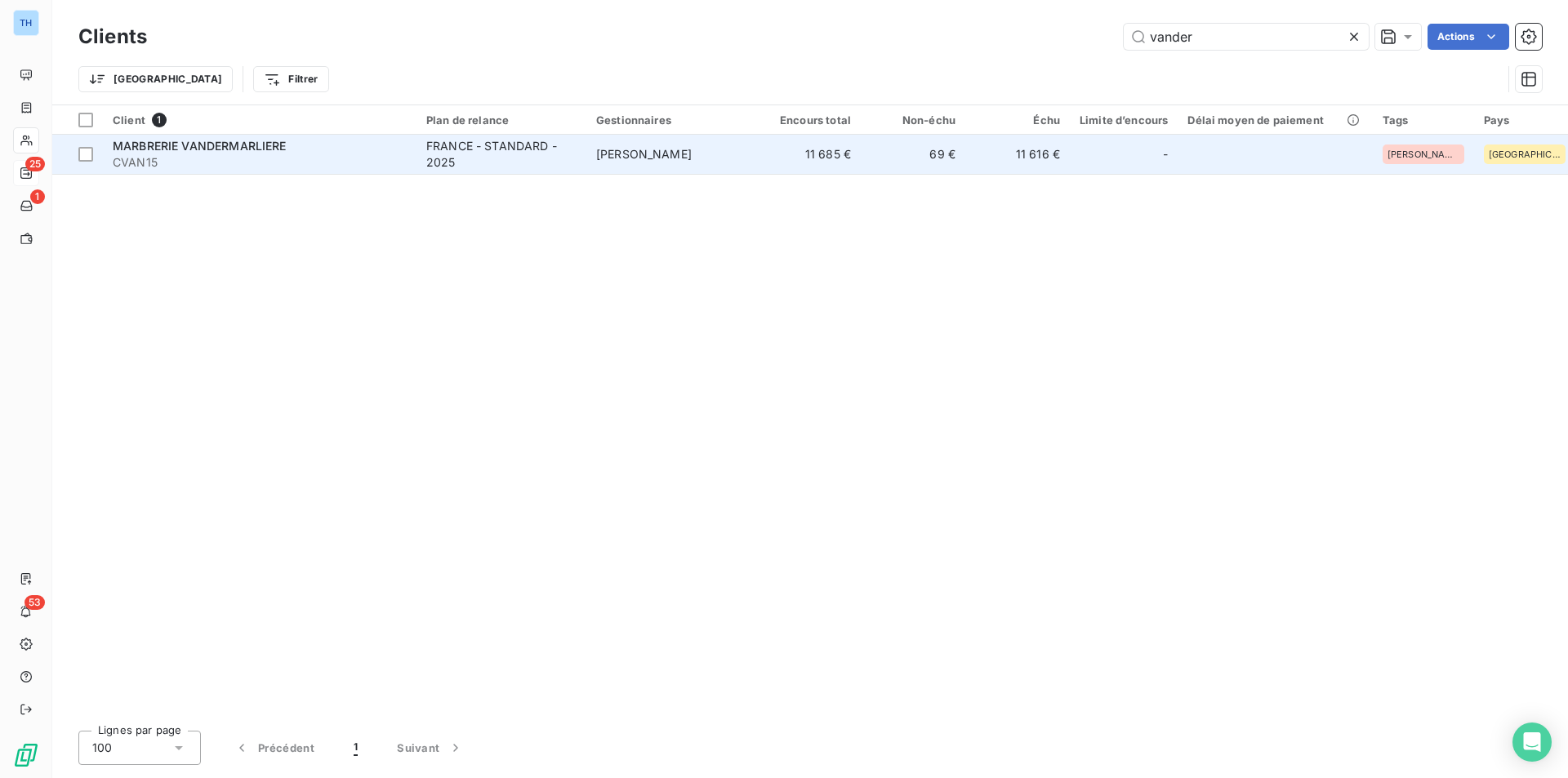
type input "vander"
click at [655, 150] on span "steve derre" at bounding box center [644, 154] width 95 height 14
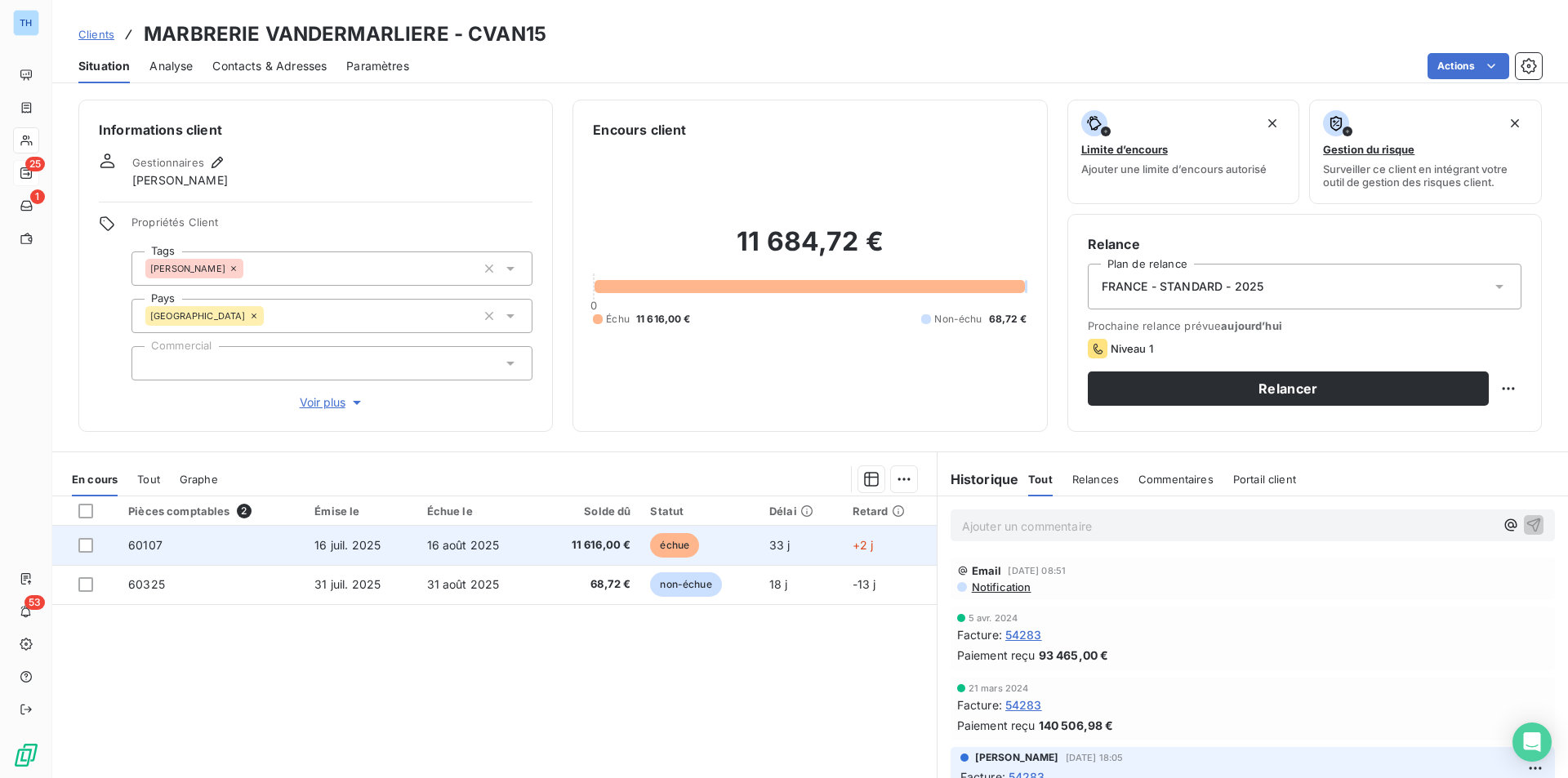
click at [538, 539] on td "11 616,00 €" at bounding box center [588, 545] width 103 height 39
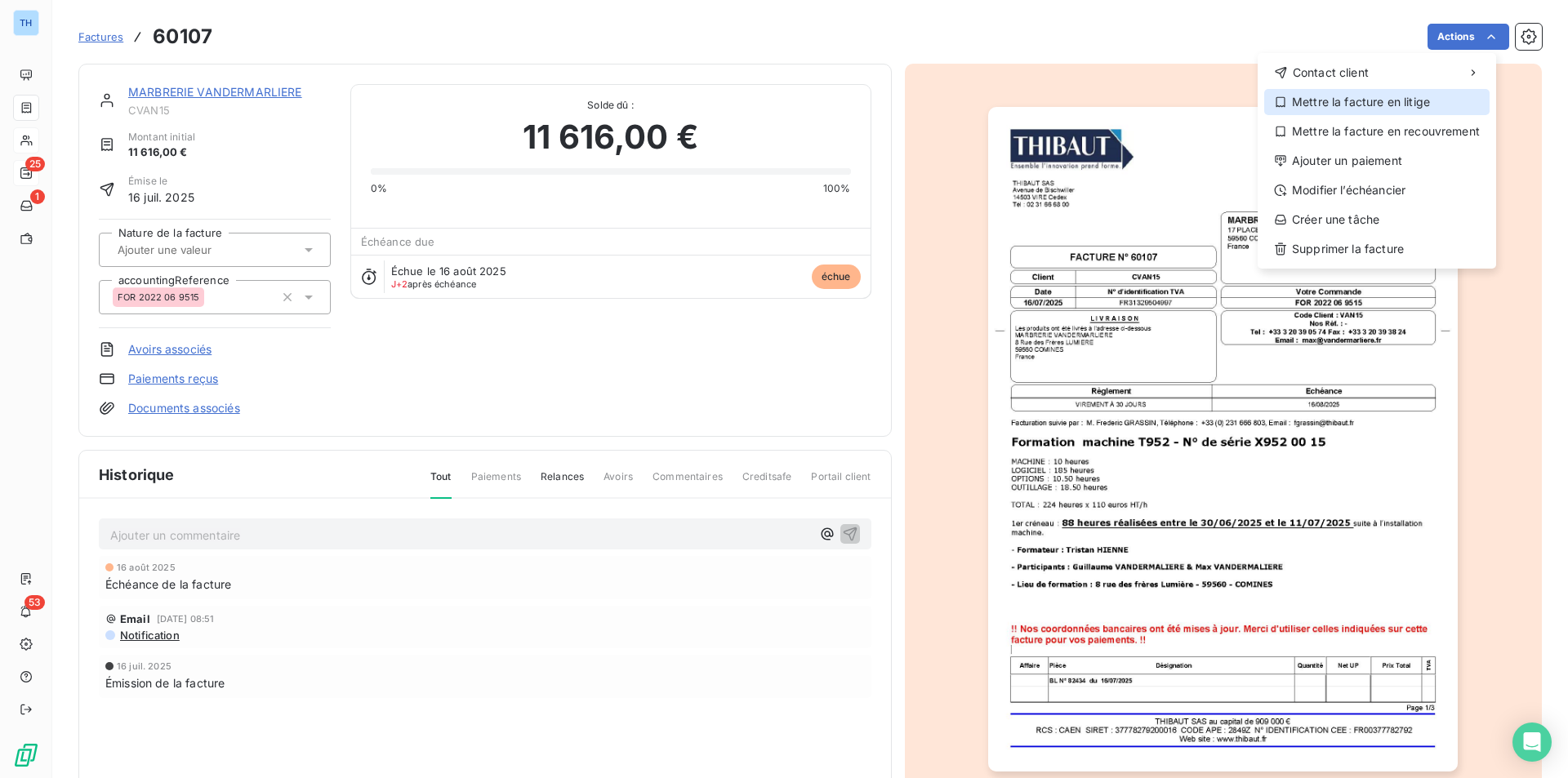
click at [1437, 96] on div "Mettre la facture en litige" at bounding box center [1376, 102] width 225 height 26
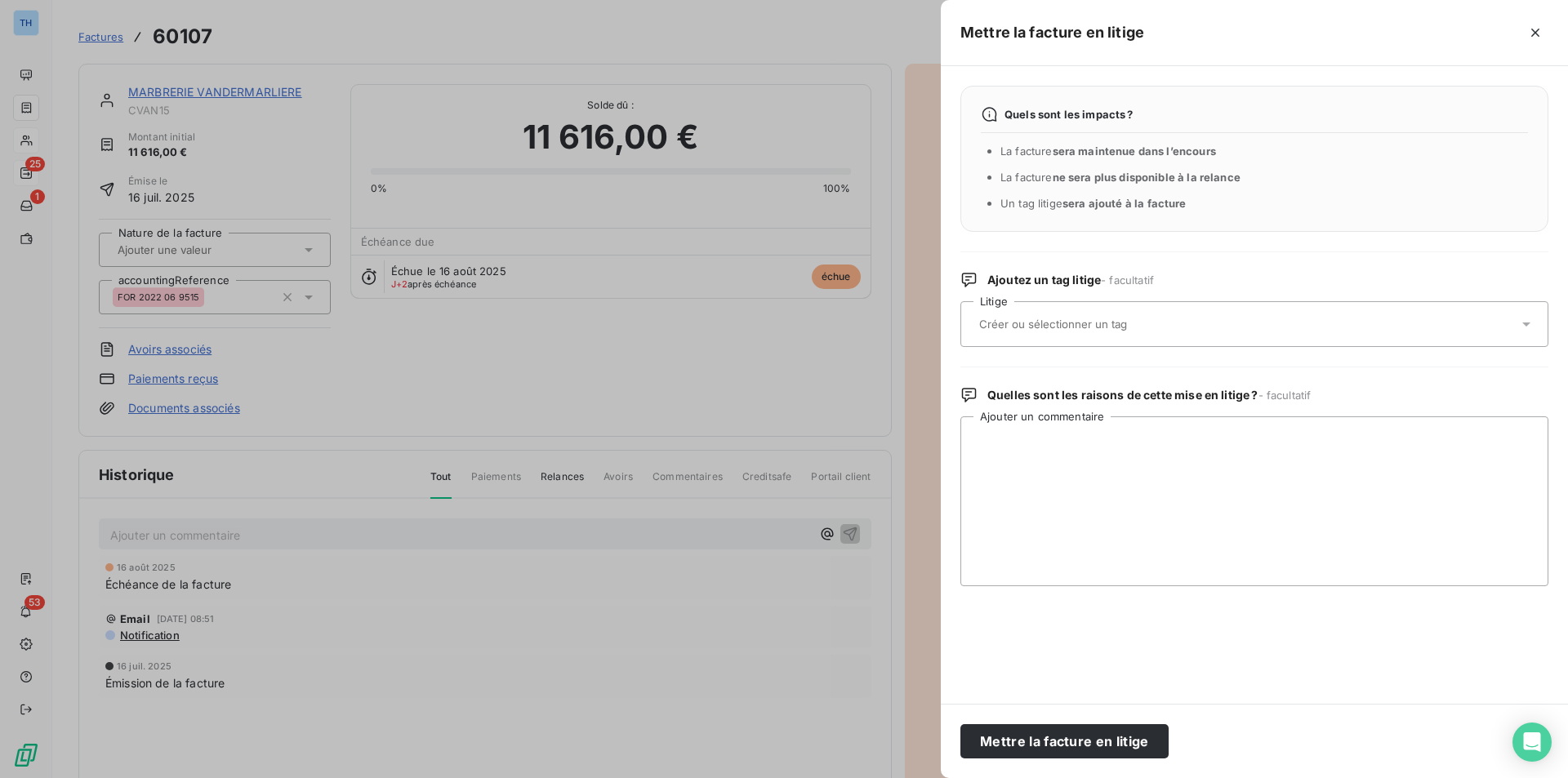
click at [1112, 333] on div at bounding box center [1245, 324] width 544 height 35
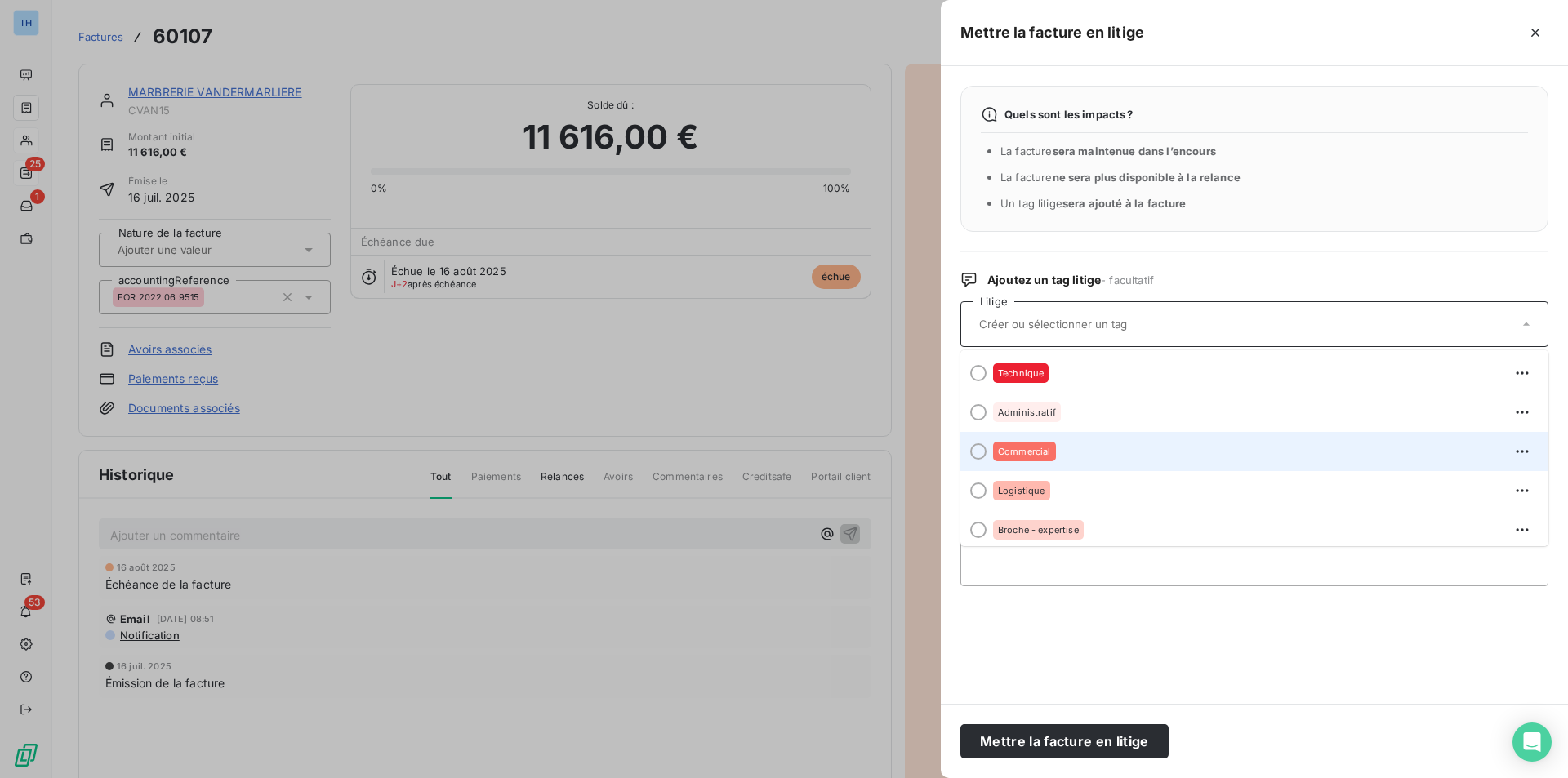
click at [1025, 452] on span "Commercial" at bounding box center [1023, 451] width 53 height 10
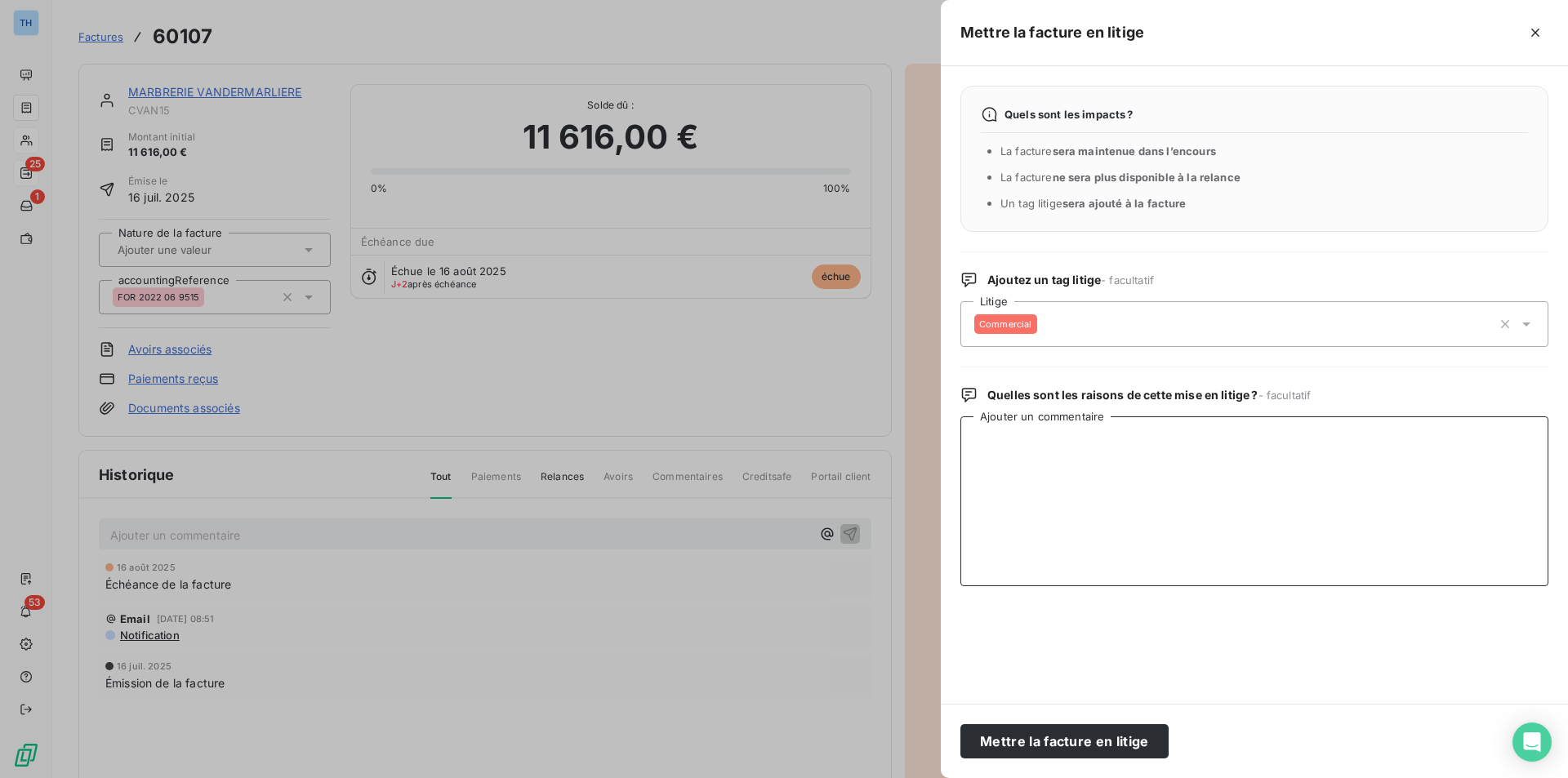
click at [1046, 435] on textarea "Ajouter un commentaire" at bounding box center [1254, 501] width 588 height 170
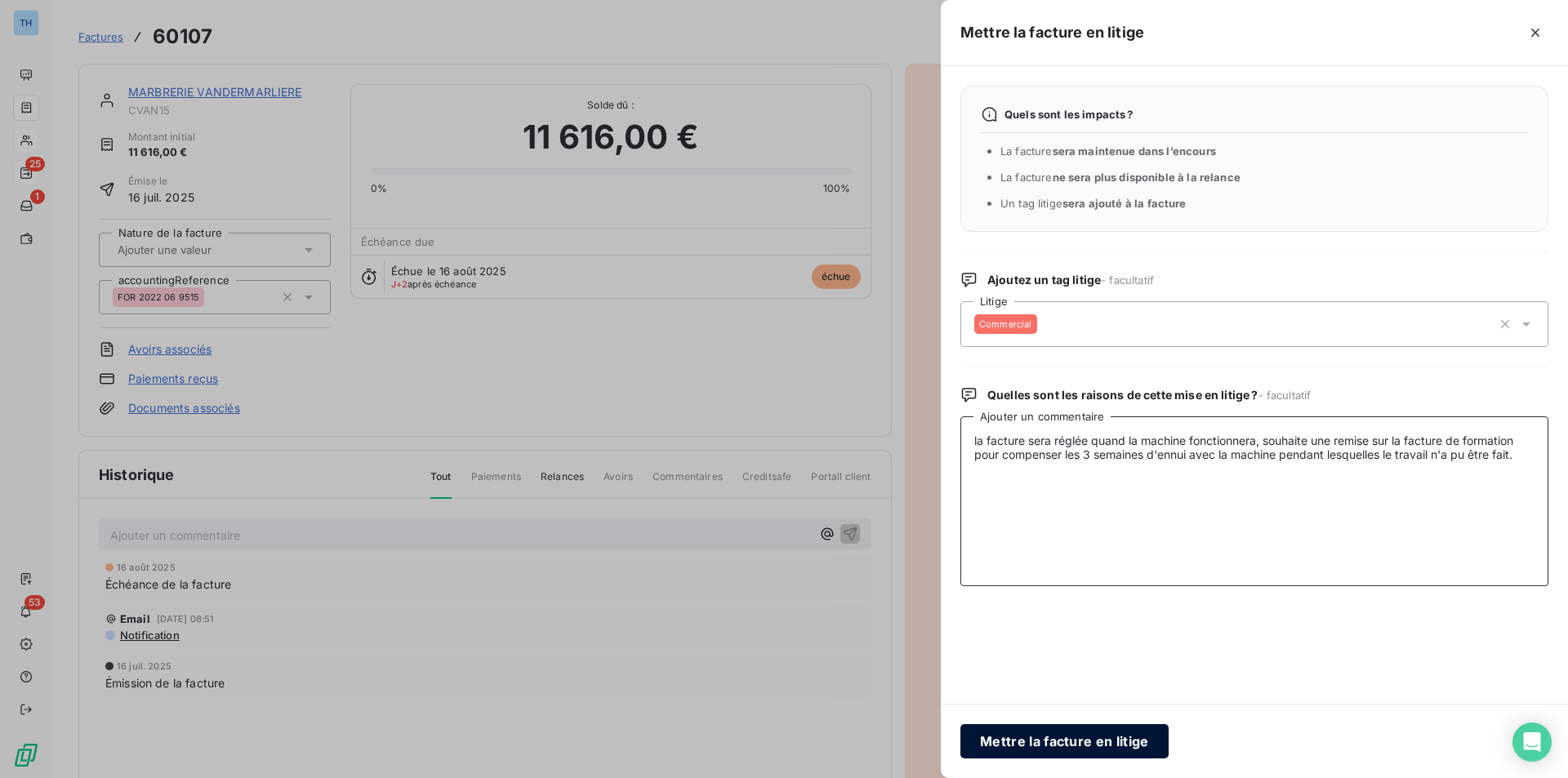
type textarea "la facture sera réglée quand la machine fonctionnera, souhaite une remise sur l…"
click at [1094, 746] on button "Mettre la facture en litige" at bounding box center [1064, 742] width 208 height 35
